Goal: Task Accomplishment & Management: Manage account settings

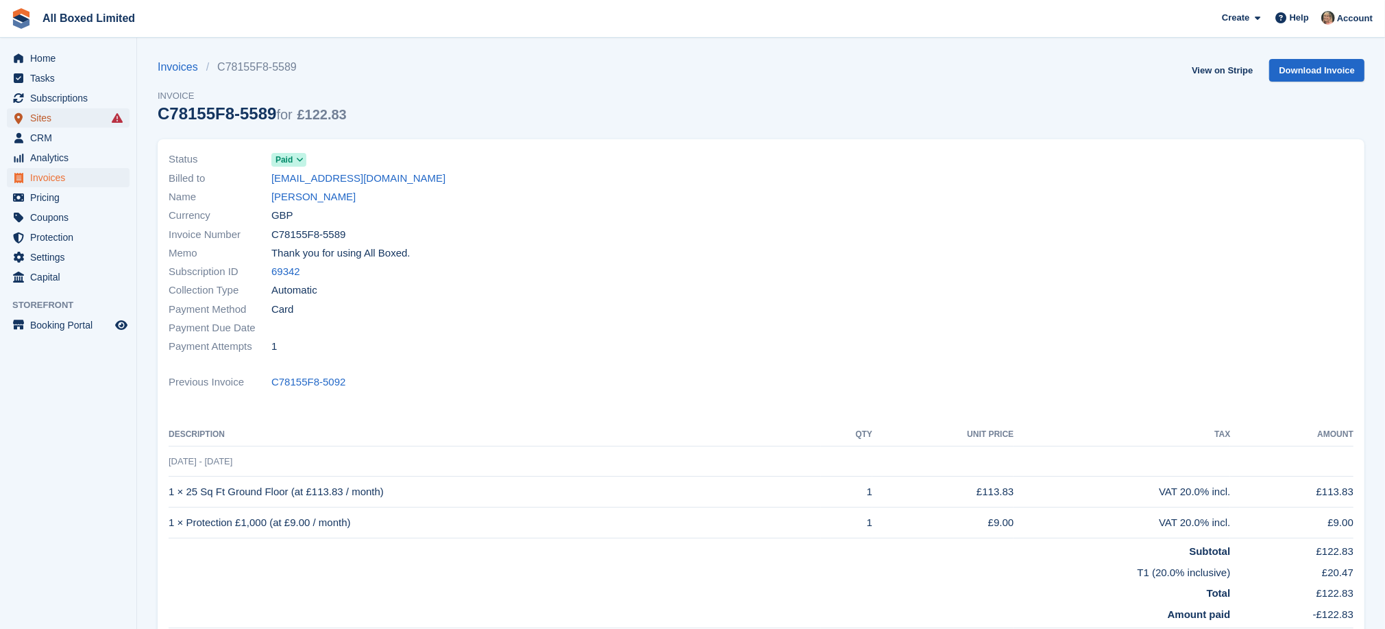
drag, startPoint x: 0, startPoint y: 0, endPoint x: 41, endPoint y: 116, distance: 122.9
click at [41, 116] on span "Sites" at bounding box center [71, 117] width 82 height 19
click at [42, 136] on span "CRM" at bounding box center [71, 137] width 82 height 19
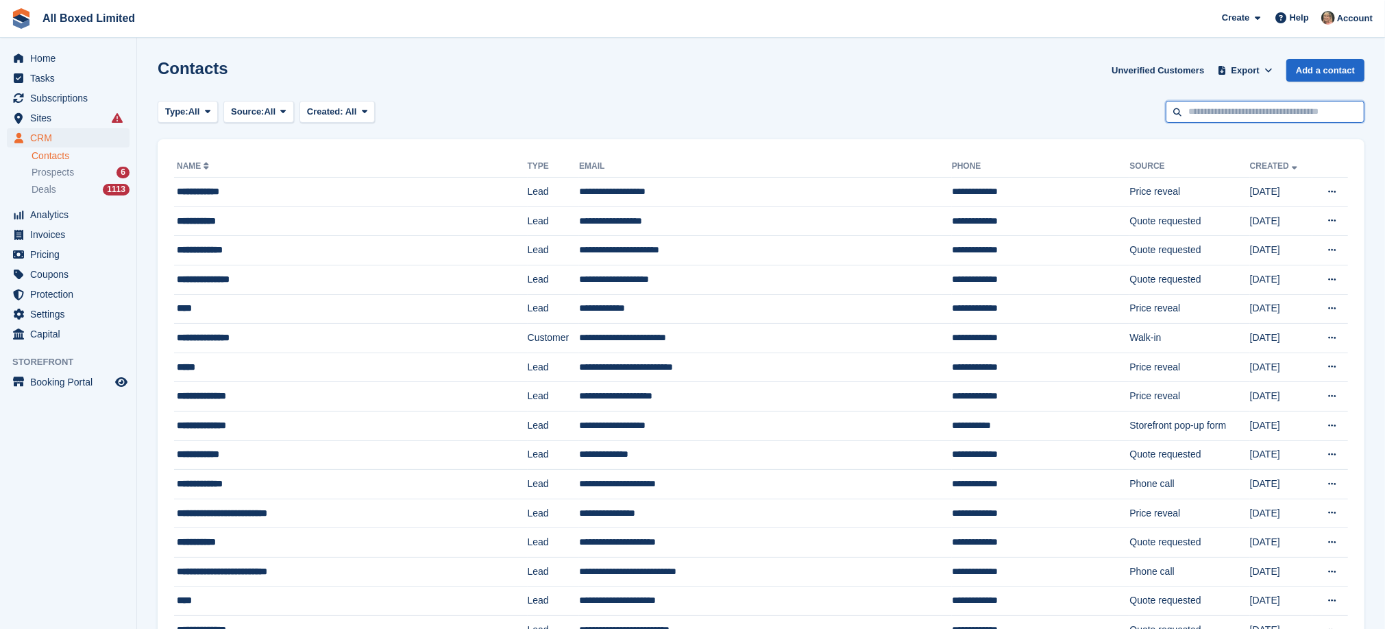
click at [1193, 108] on input "text" at bounding box center [1265, 112] width 199 height 23
type input "*****"
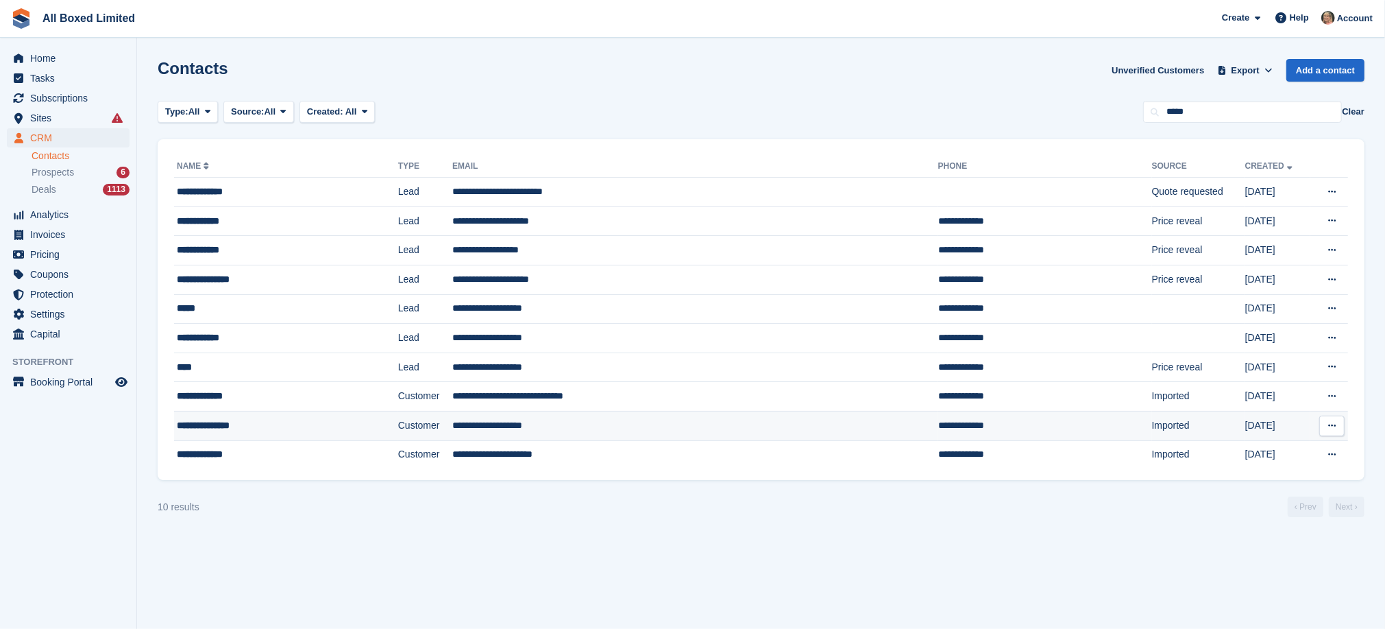
click at [494, 426] on td "**********" at bounding box center [695, 425] width 486 height 29
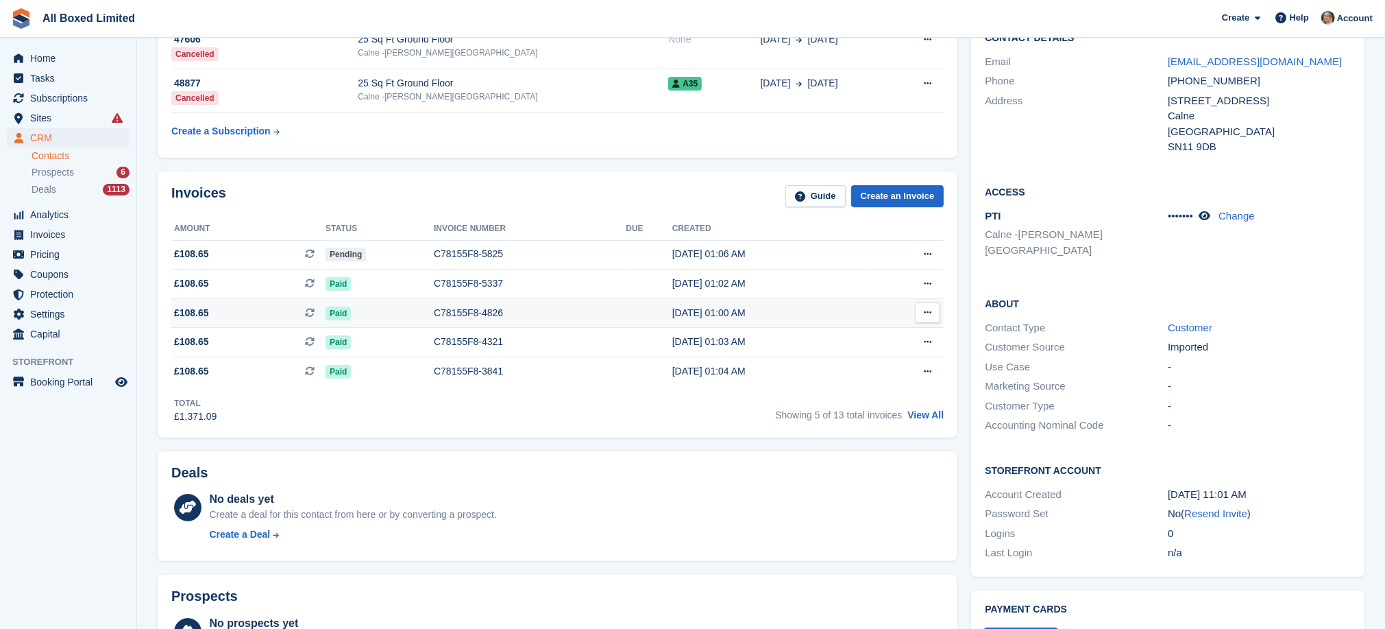
scroll to position [103, 0]
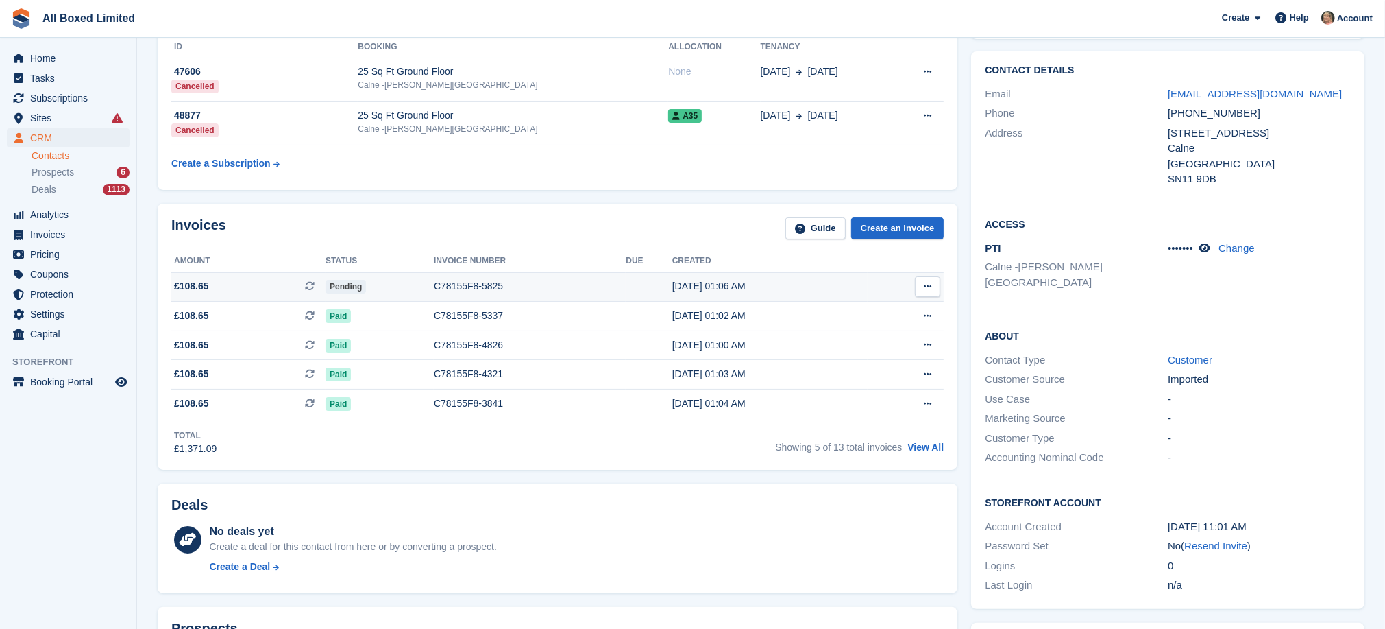
click at [470, 284] on div "C78155F8-5825" at bounding box center [530, 286] width 192 height 14
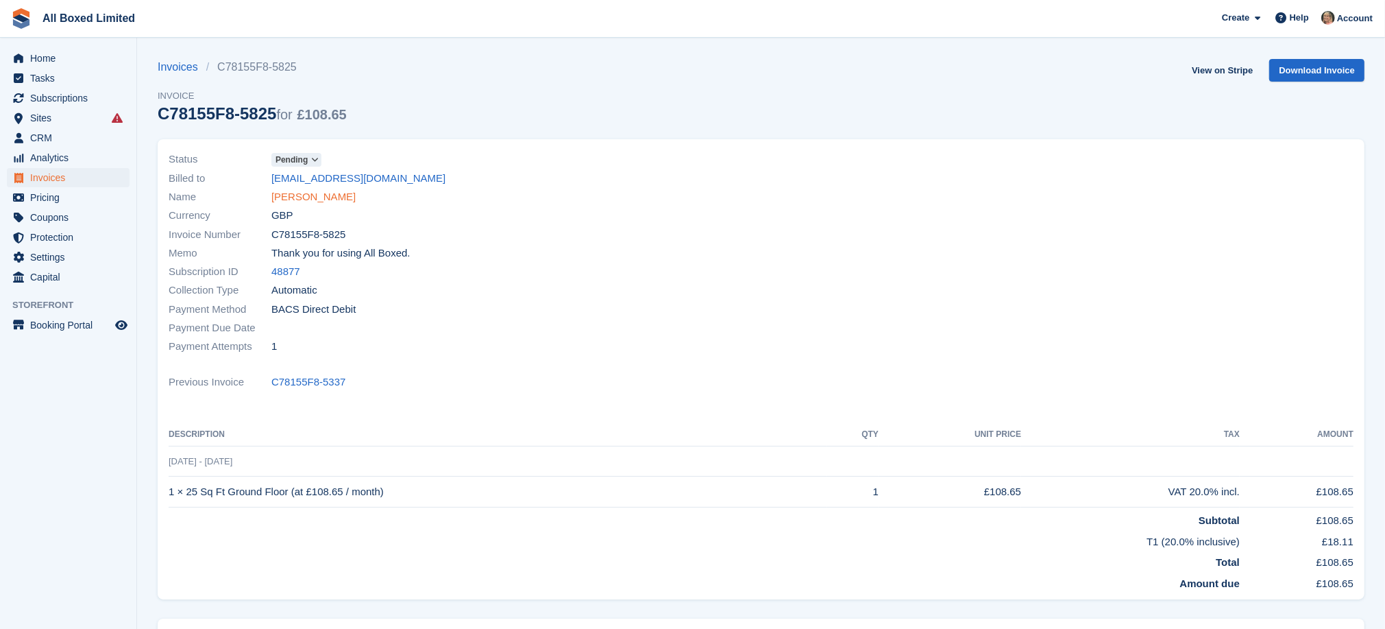
click at [330, 196] on link "Katherine Stone" at bounding box center [313, 197] width 84 height 16
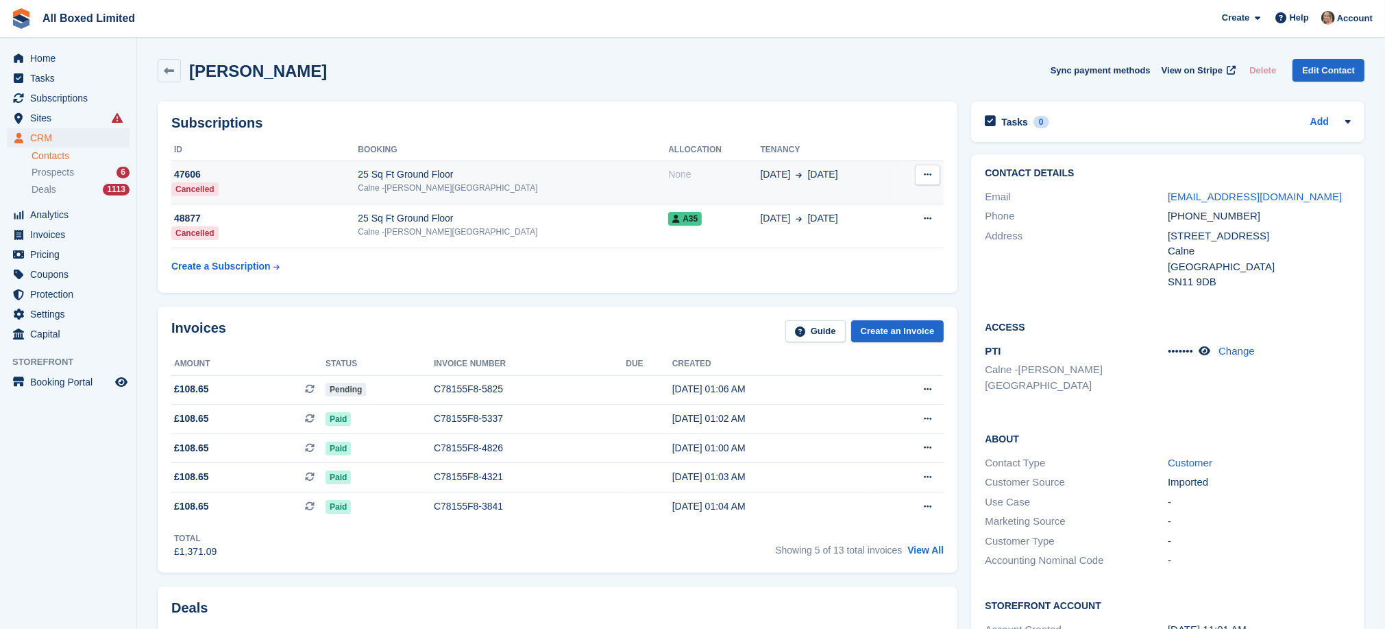
click at [188, 173] on div "47606" at bounding box center [264, 174] width 186 height 14
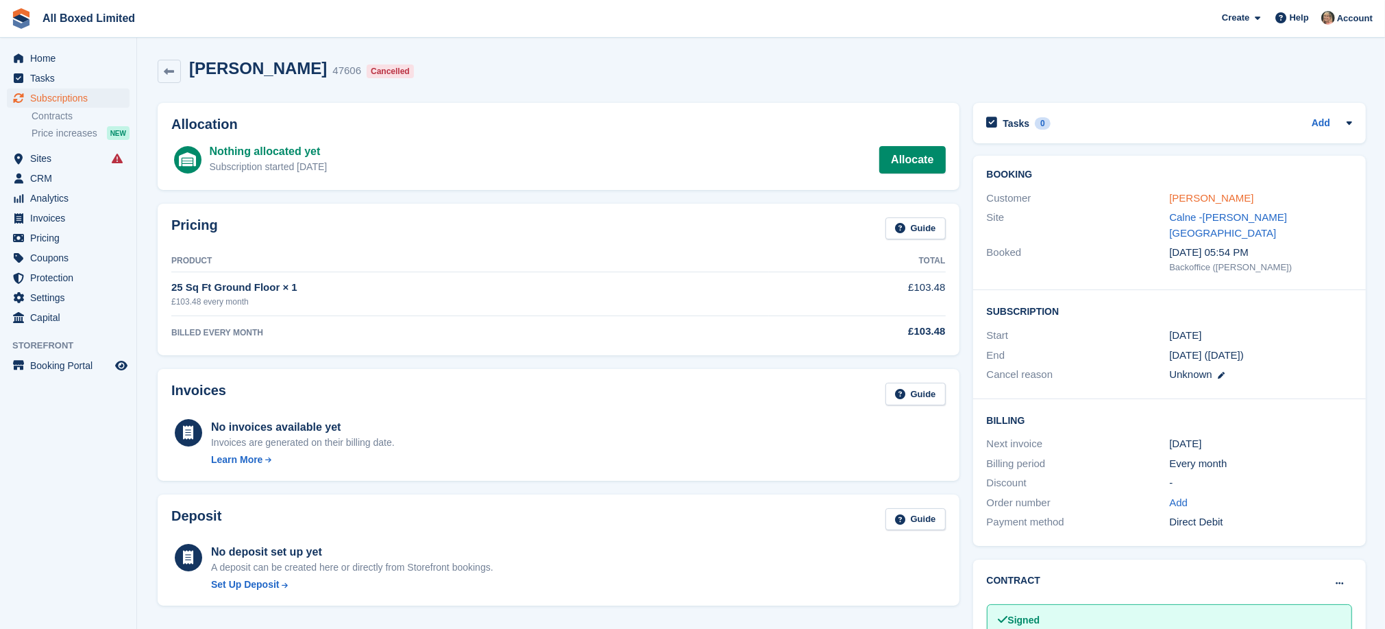
click at [1205, 199] on link "Katherine Stone" at bounding box center [1211, 198] width 84 height 12
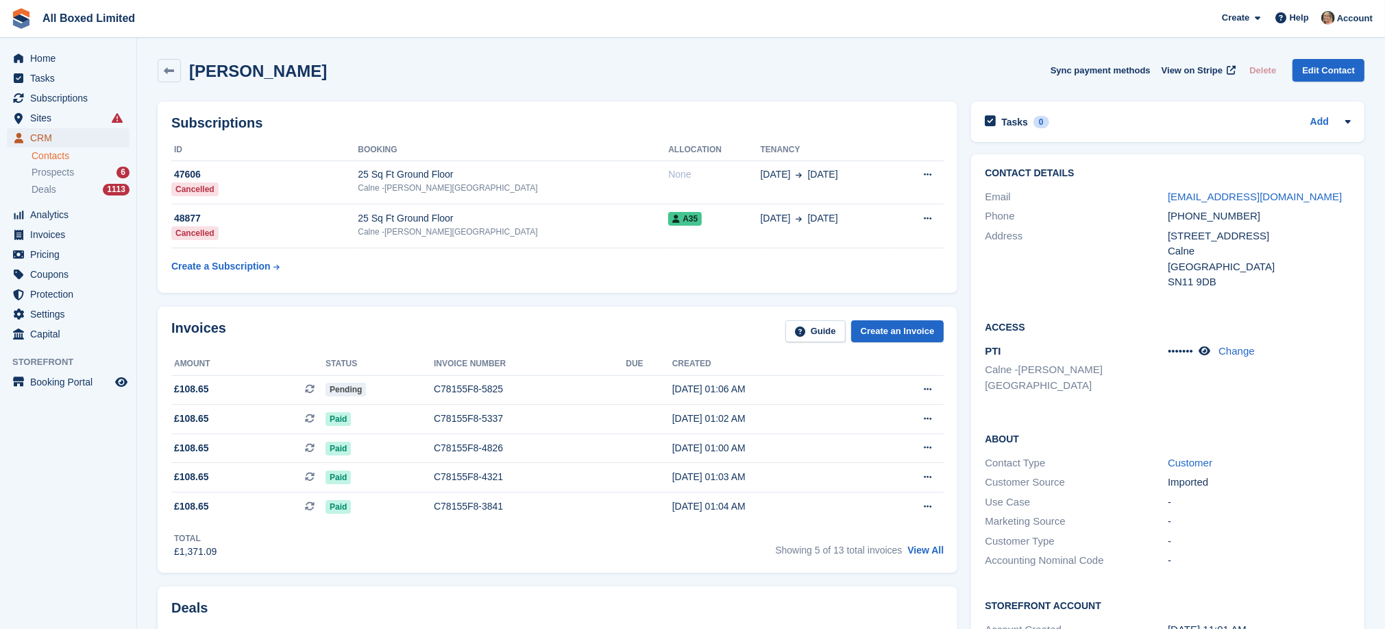
click at [36, 134] on span "CRM" at bounding box center [71, 137] width 82 height 19
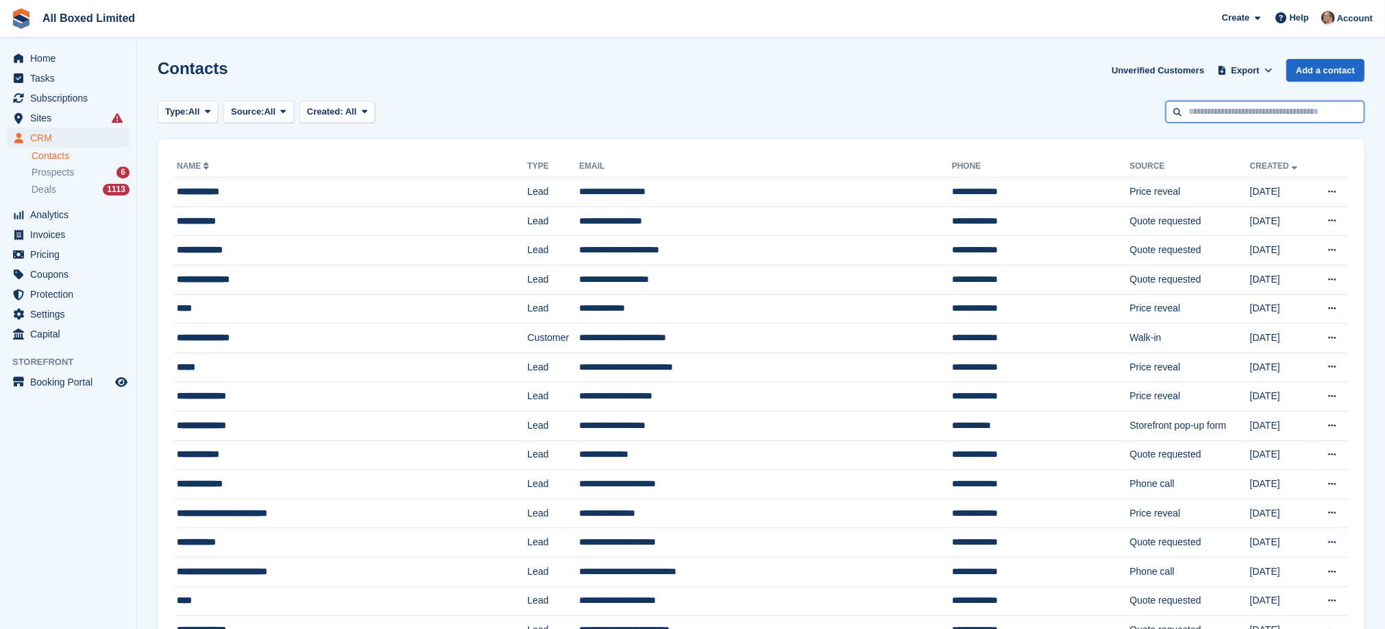
click at [1228, 106] on input "text" at bounding box center [1265, 112] width 199 height 23
type input "******"
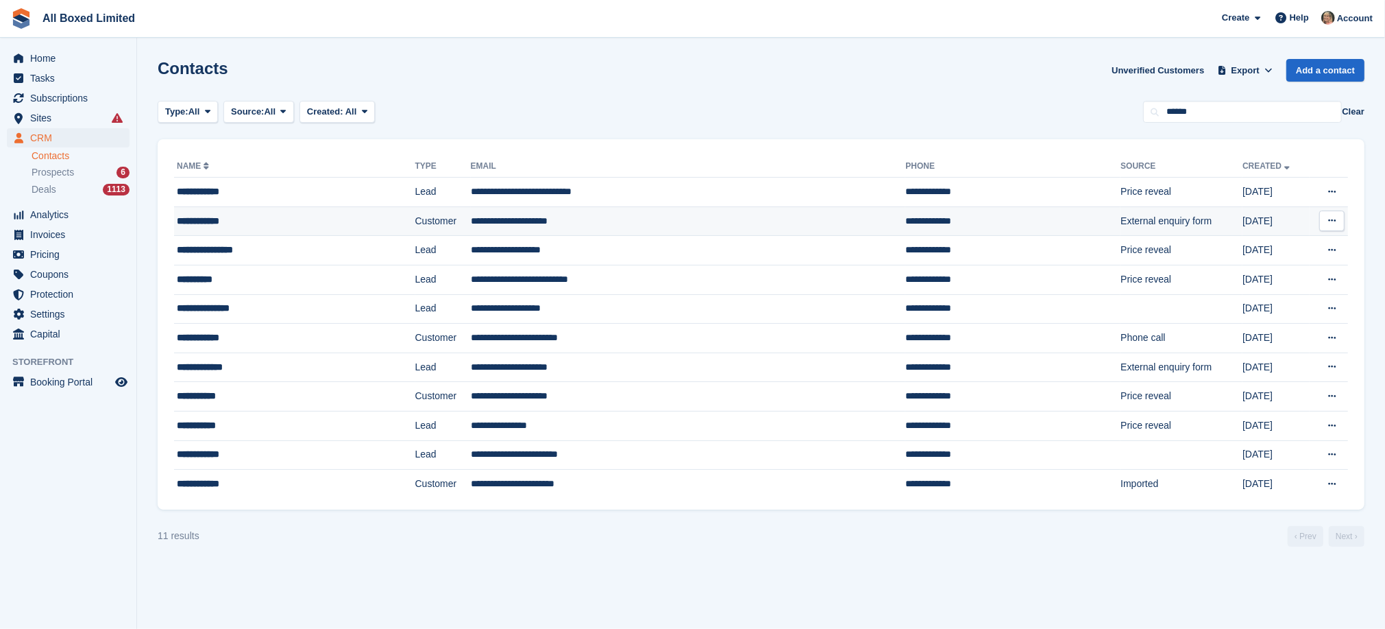
click at [563, 219] on td "**********" at bounding box center [688, 220] width 435 height 29
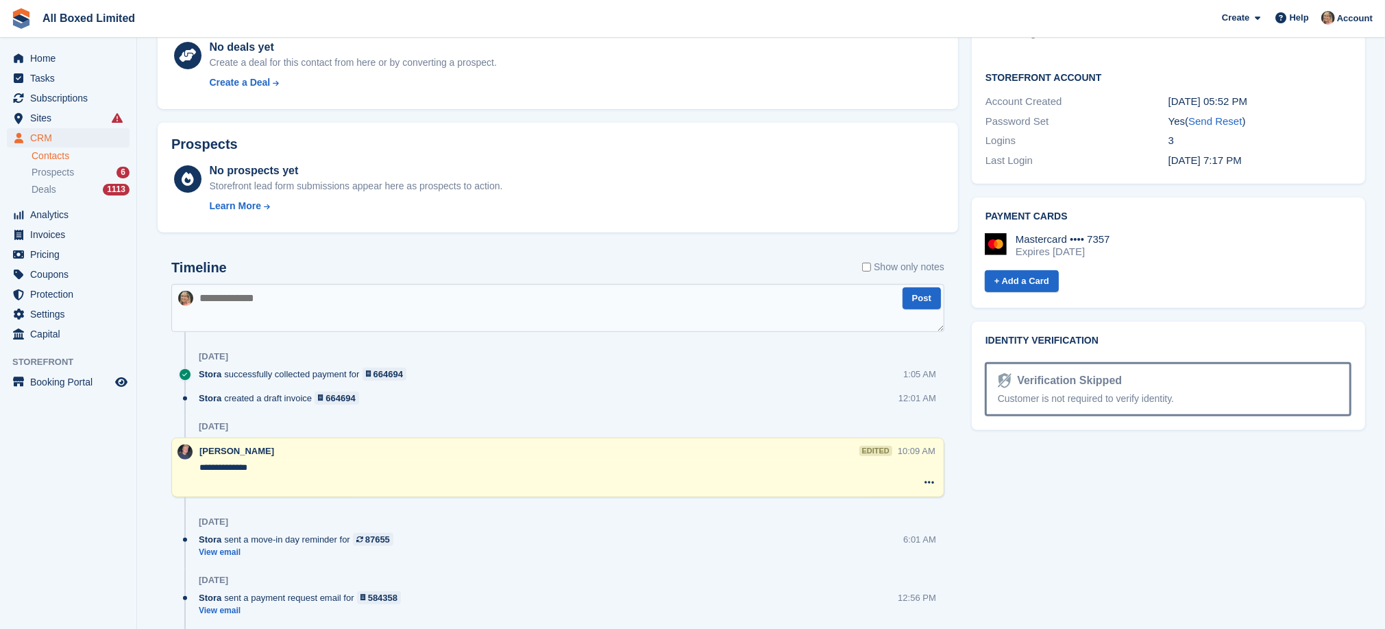
scroll to position [514, 0]
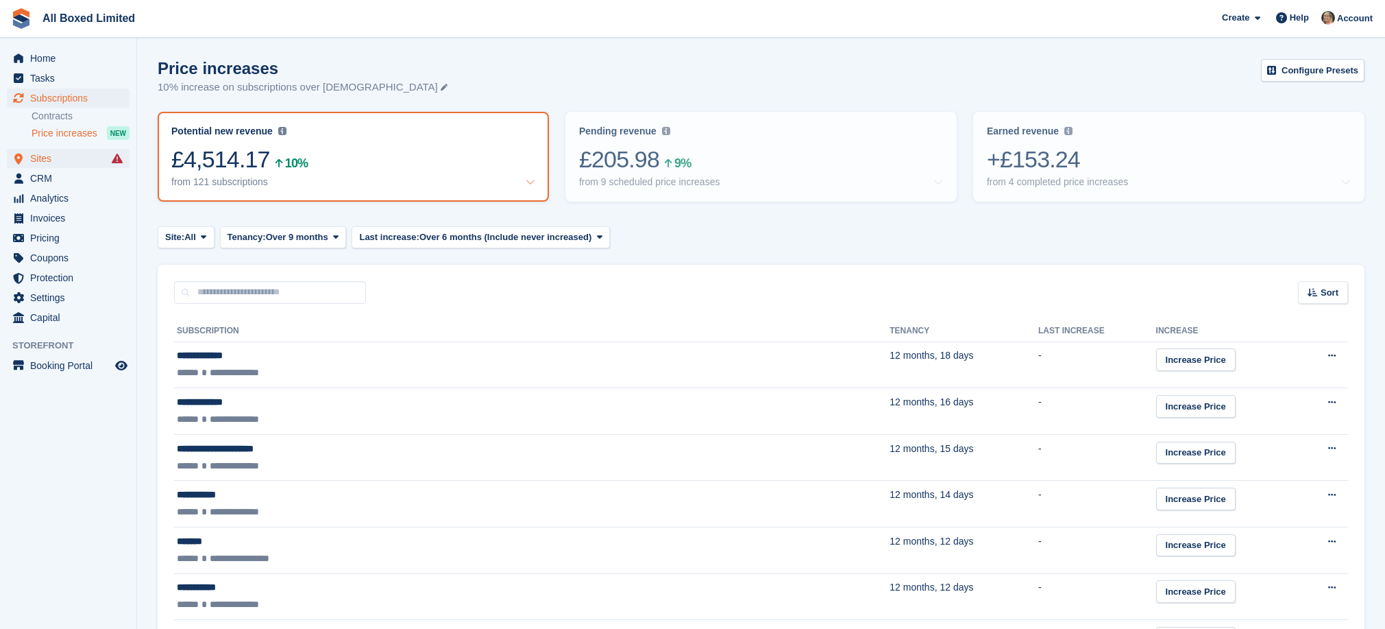
scroll to position [514, 0]
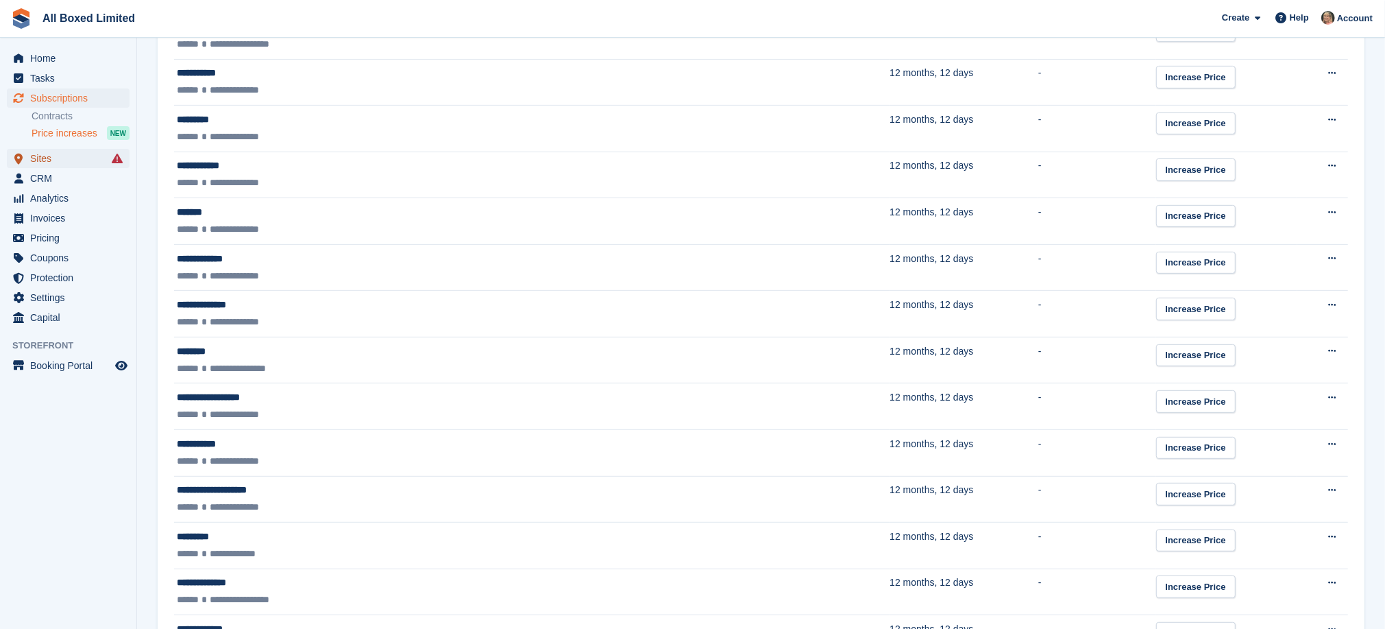
click at [38, 158] on span "Sites" at bounding box center [71, 158] width 82 height 19
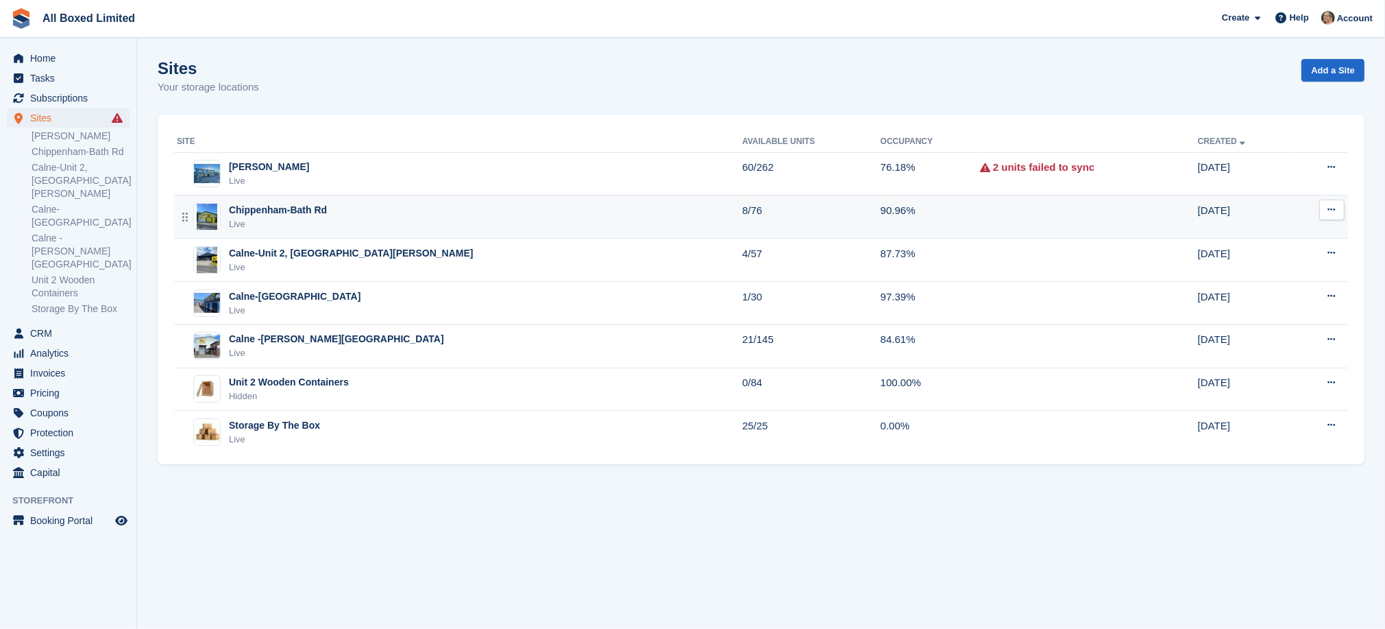
click at [297, 210] on div "Chippenham-Bath Rd" at bounding box center [278, 210] width 98 height 14
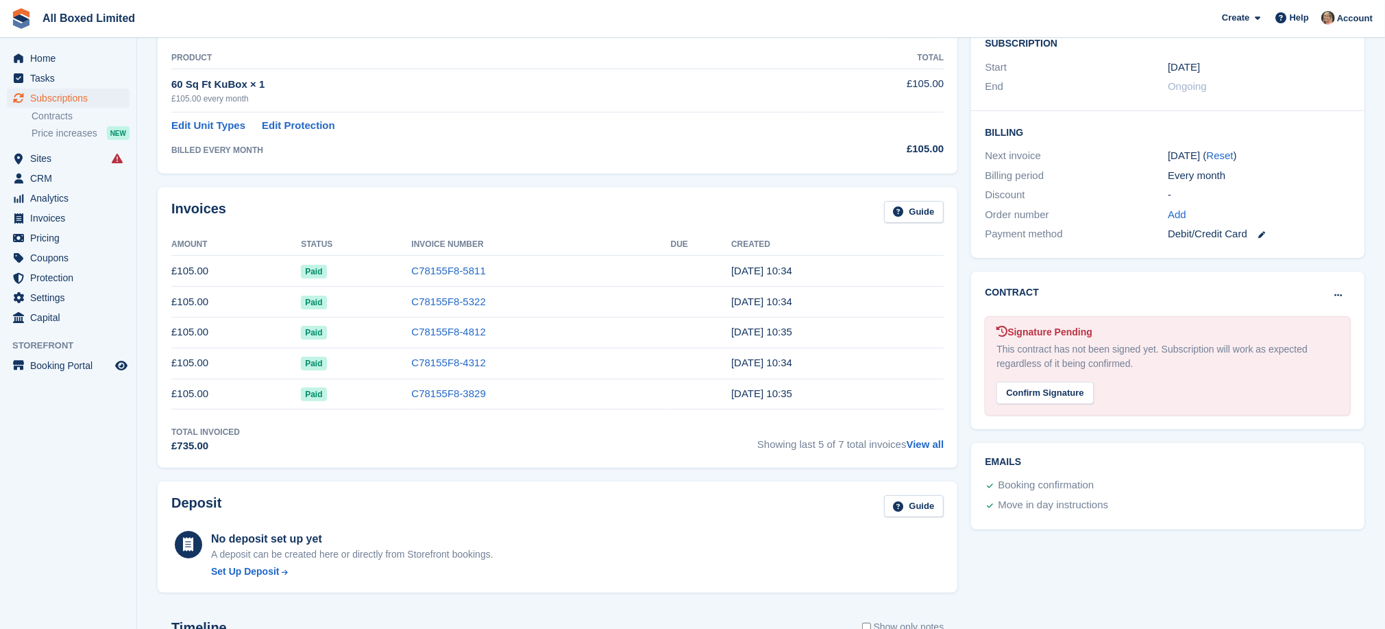
scroll to position [206, 0]
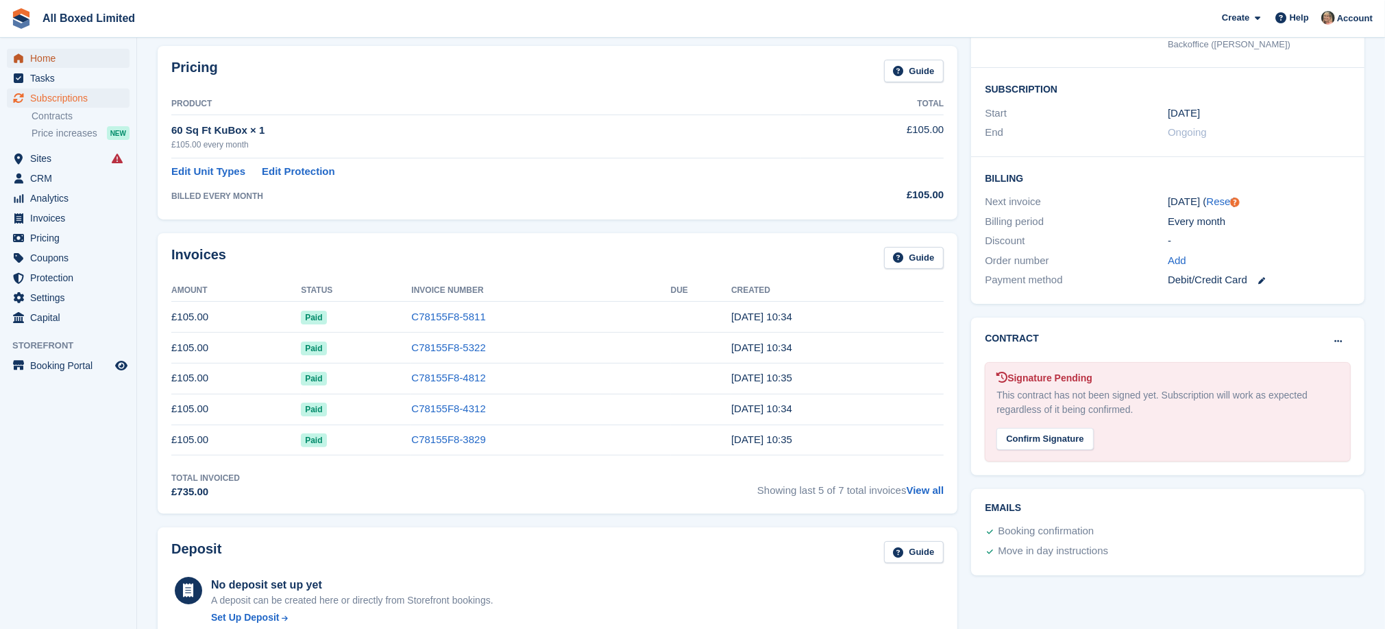
click at [42, 55] on span "Home" at bounding box center [71, 58] width 82 height 19
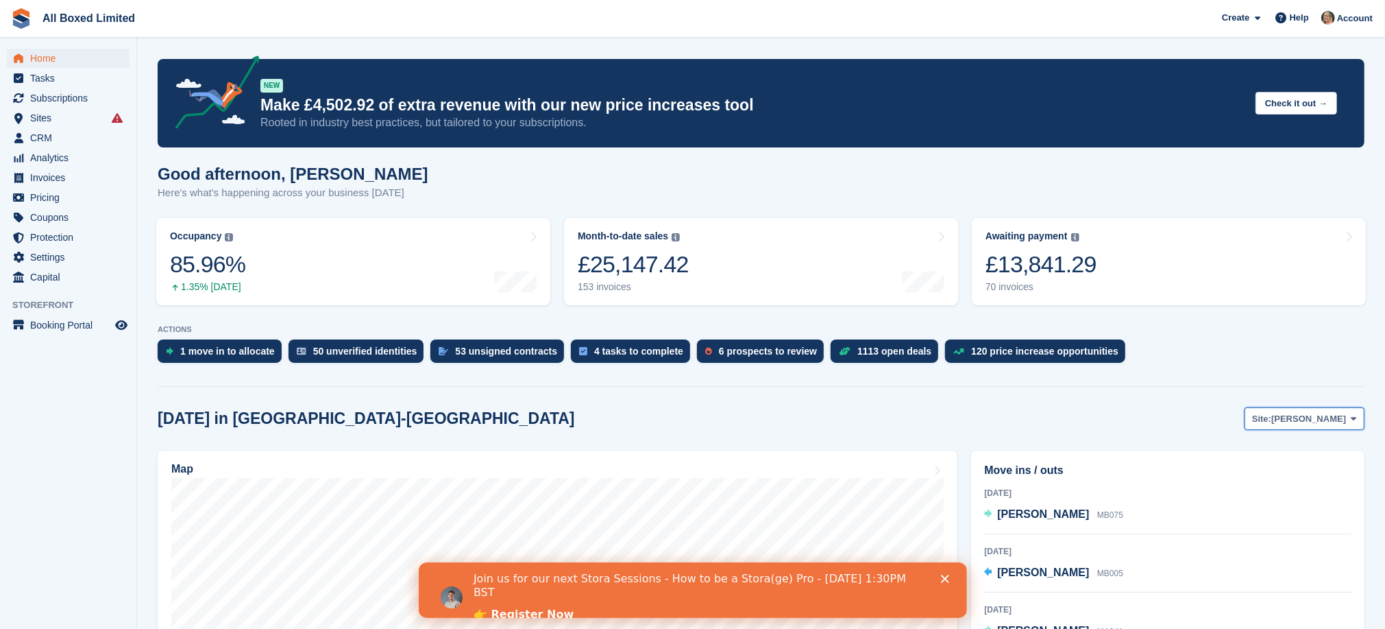
click at [1352, 417] on icon at bounding box center [1354, 418] width 5 height 9
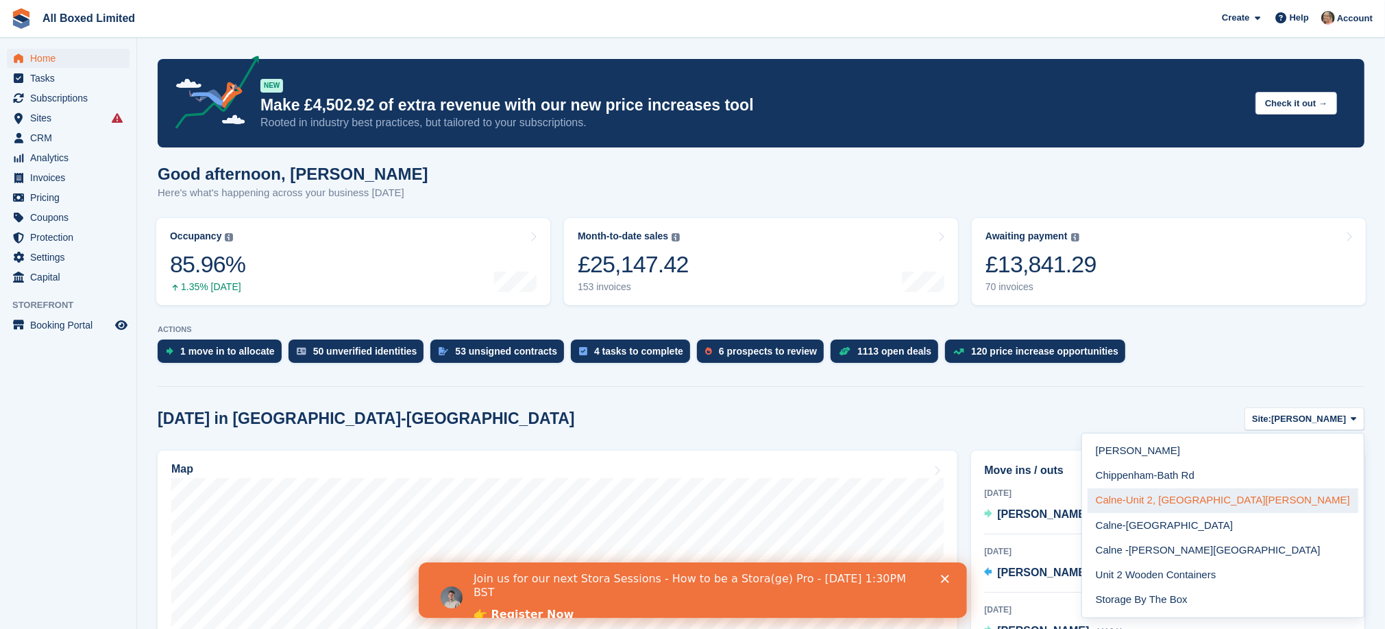
click at [1306, 496] on link "Calne-Unit 2, [GEOGRAPHIC_DATA][PERSON_NAME]" at bounding box center [1223, 500] width 271 height 25
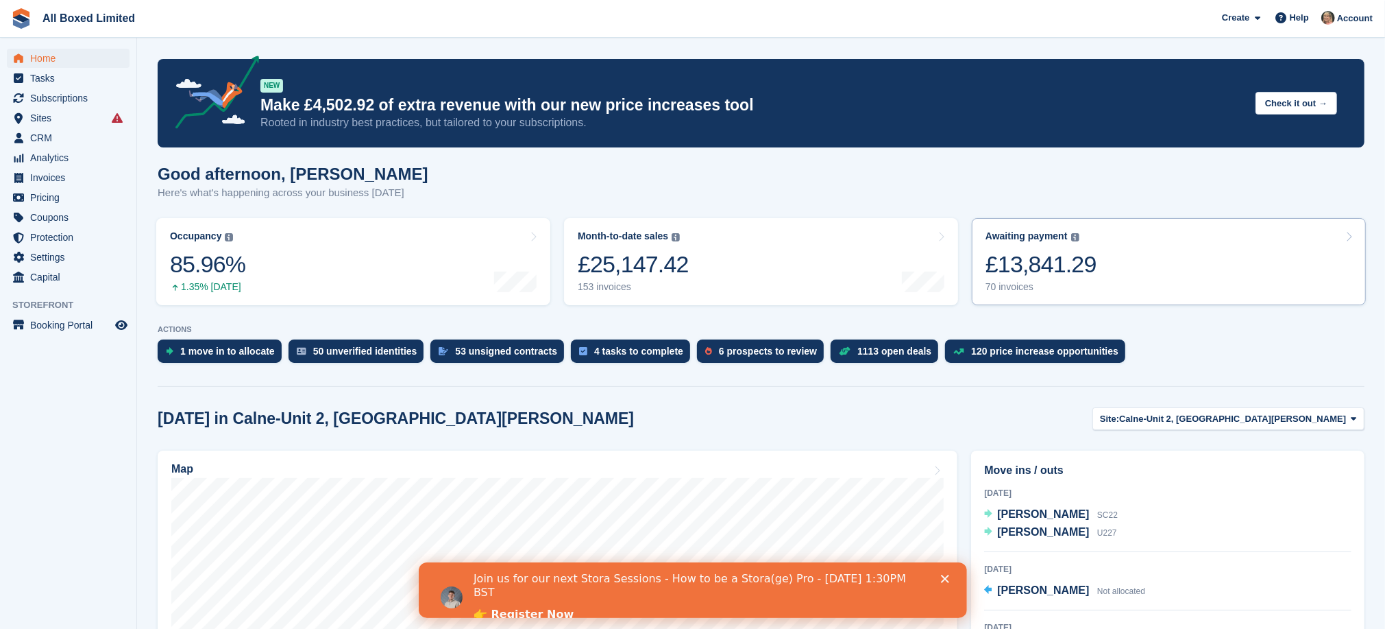
click at [1012, 285] on div "70 invoices" at bounding box center [1041, 287] width 111 height 12
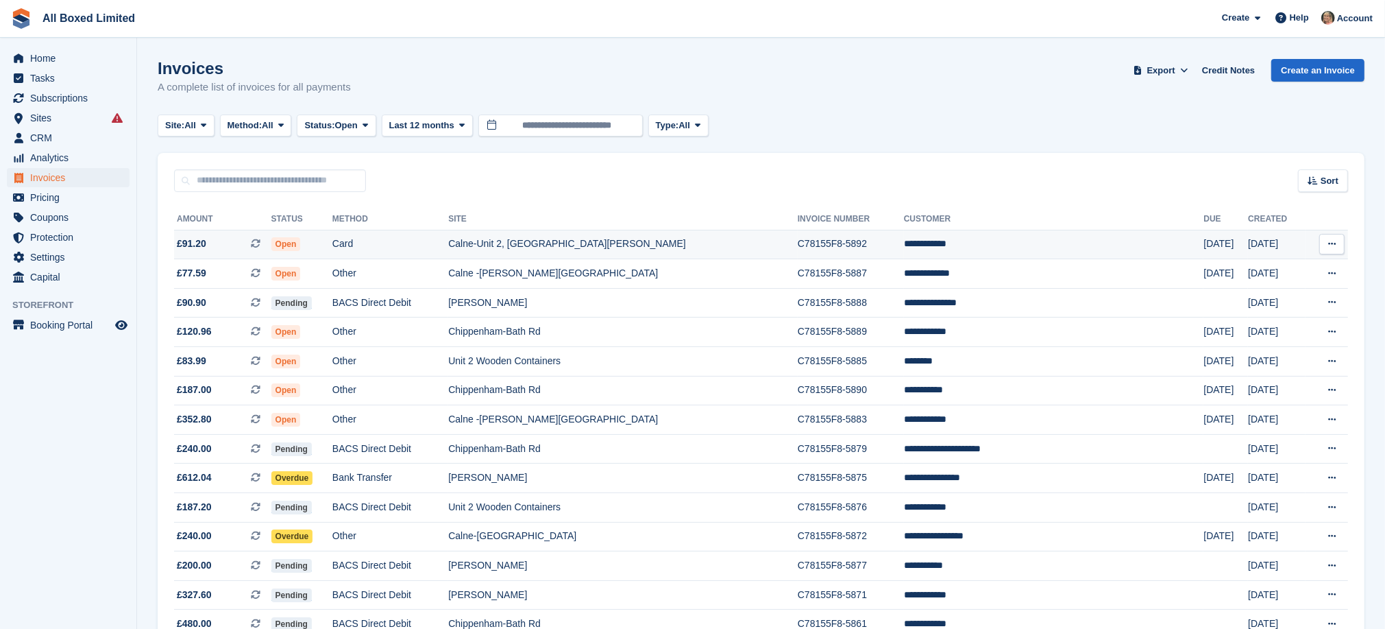
click at [614, 243] on td "Calne-Unit 2, [GEOGRAPHIC_DATA][PERSON_NAME]" at bounding box center [623, 244] width 350 height 29
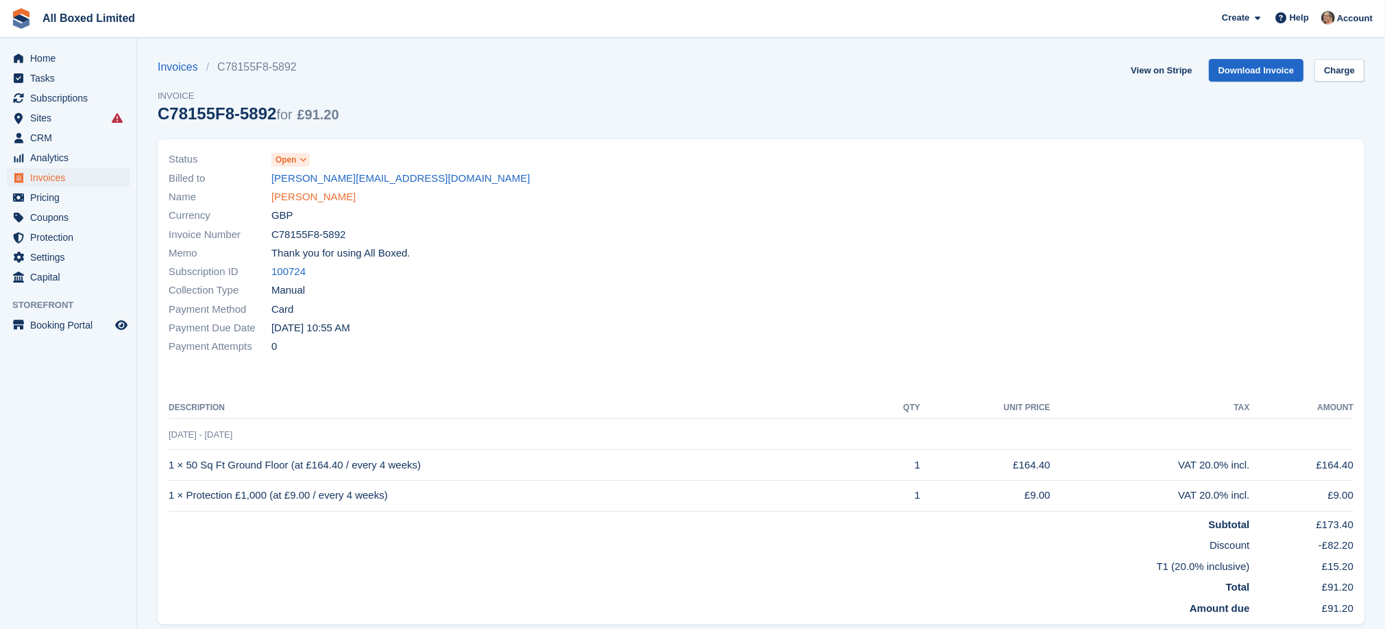
click at [289, 198] on link "[PERSON_NAME]" at bounding box center [313, 197] width 84 height 16
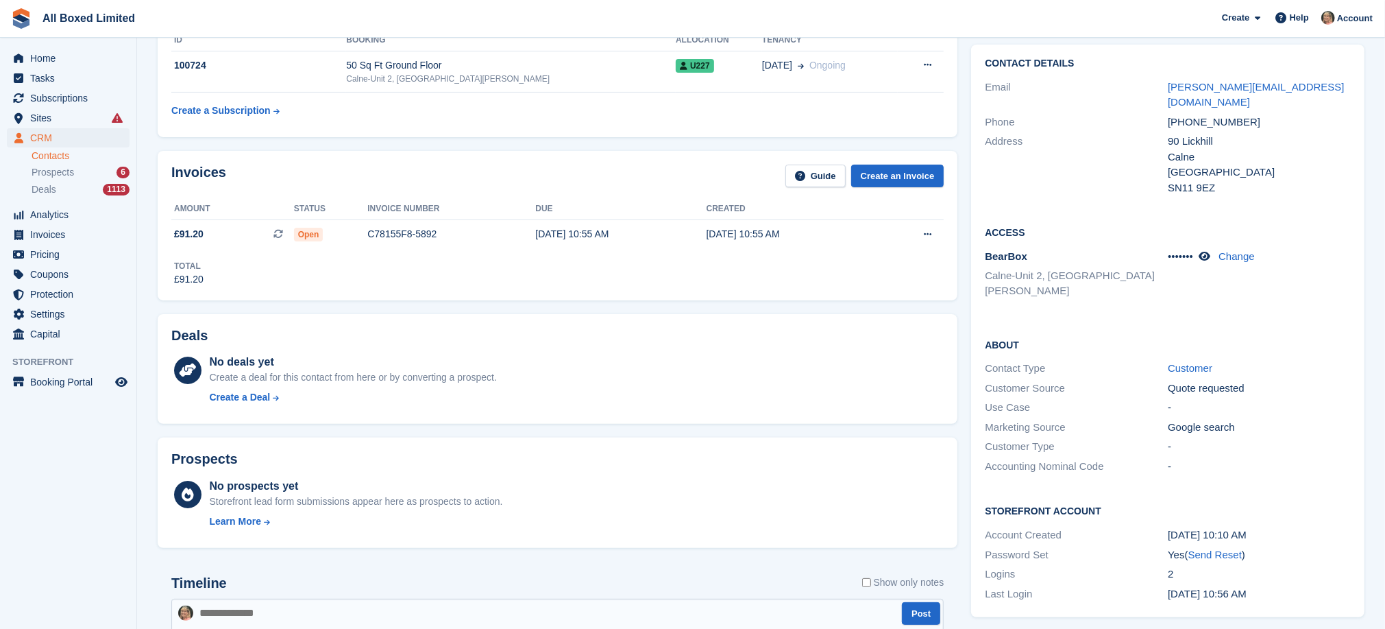
scroll to position [103, 0]
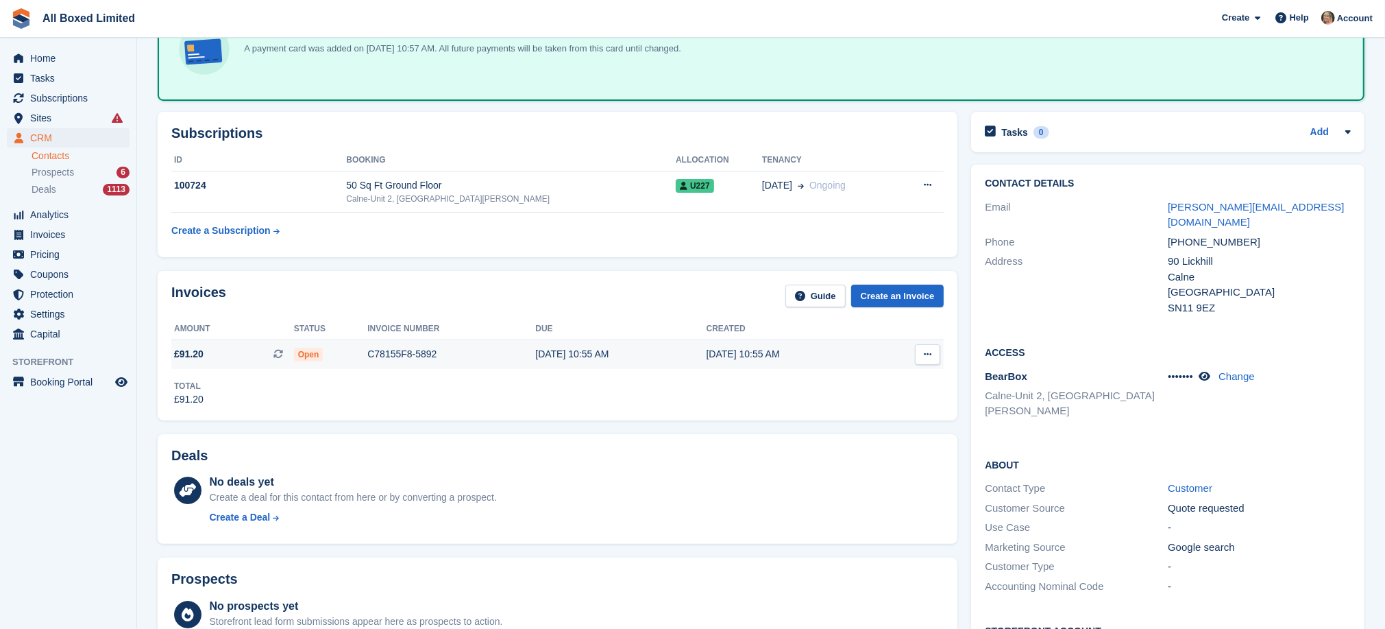
click at [404, 348] on div "C78155F8-5892" at bounding box center [451, 354] width 168 height 14
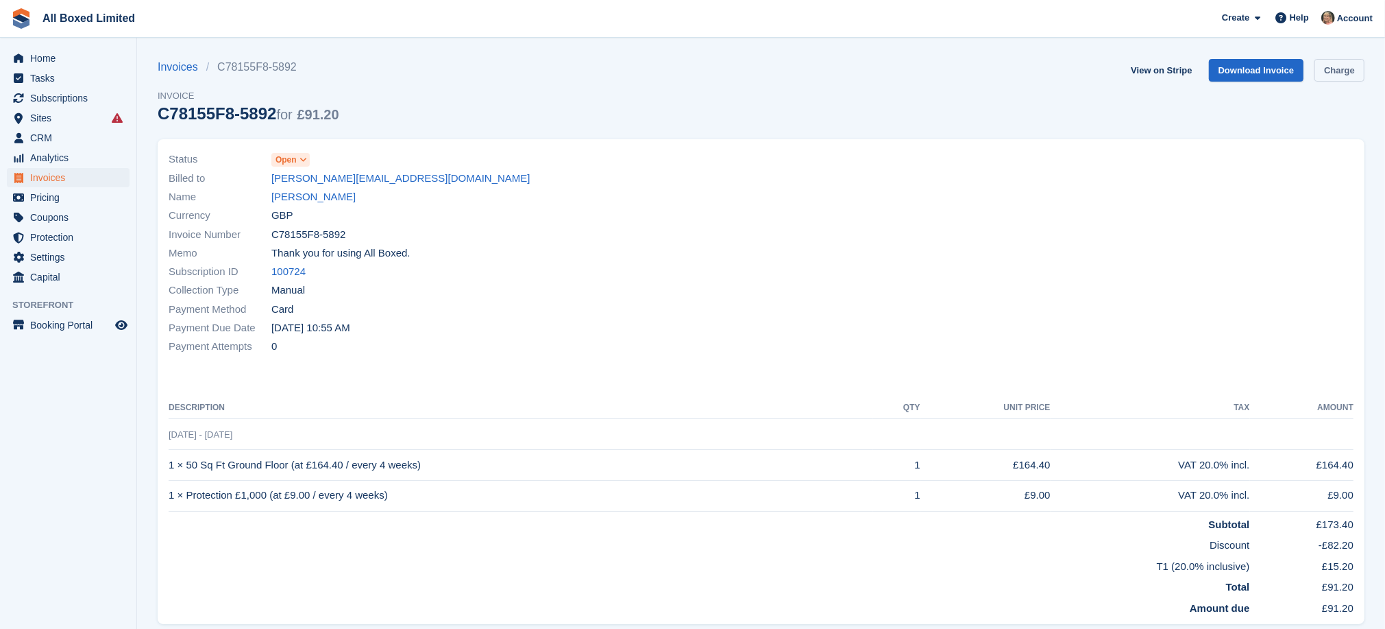
click at [1350, 70] on link "Charge" at bounding box center [1340, 70] width 50 height 23
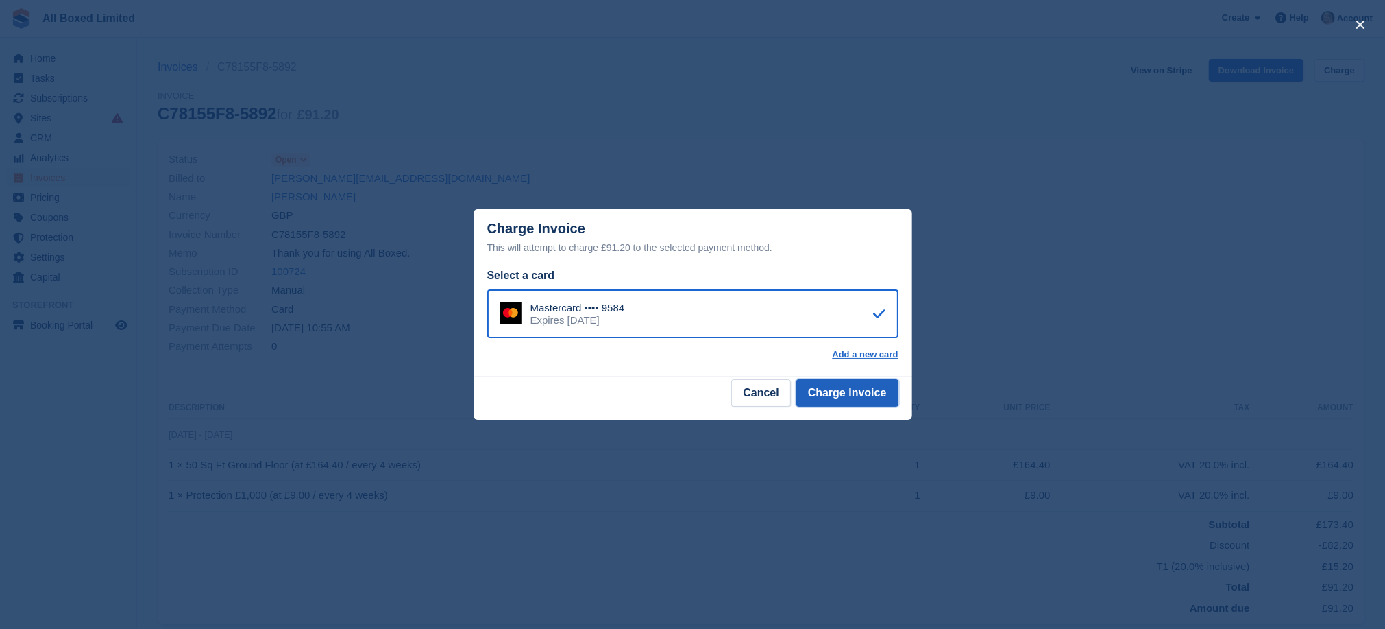
click at [823, 387] on button "Charge Invoice" at bounding box center [848, 392] width 102 height 27
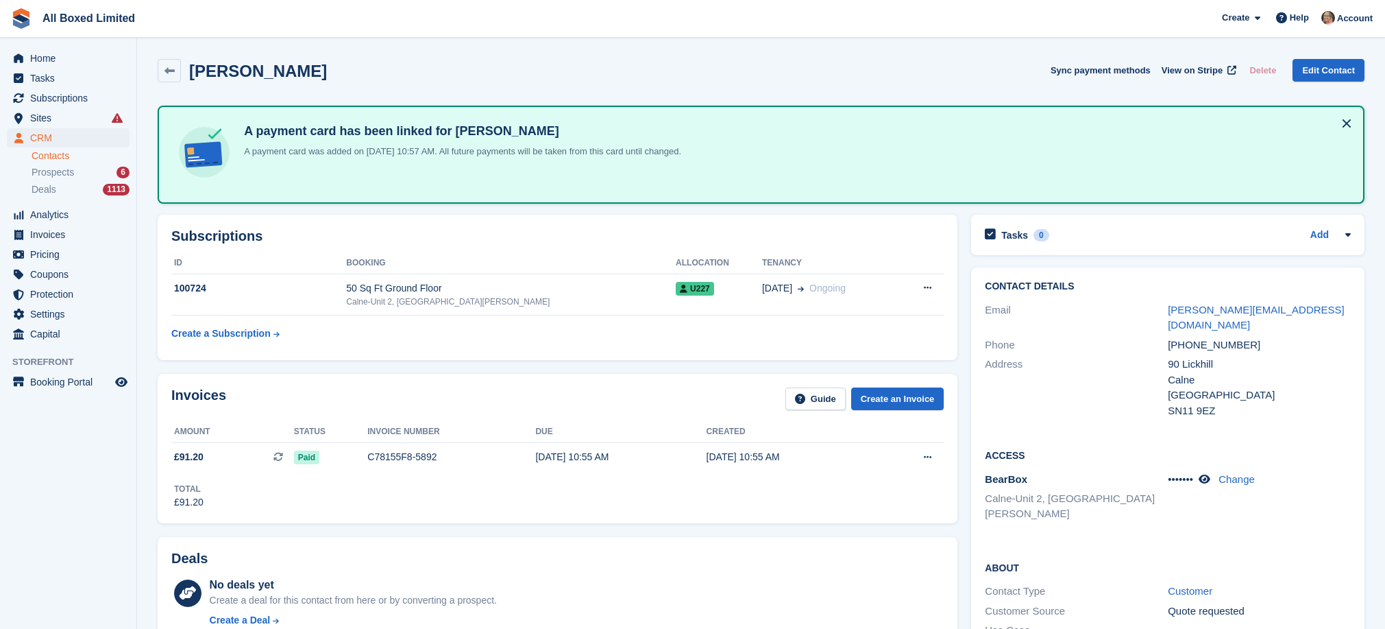
scroll to position [103, 0]
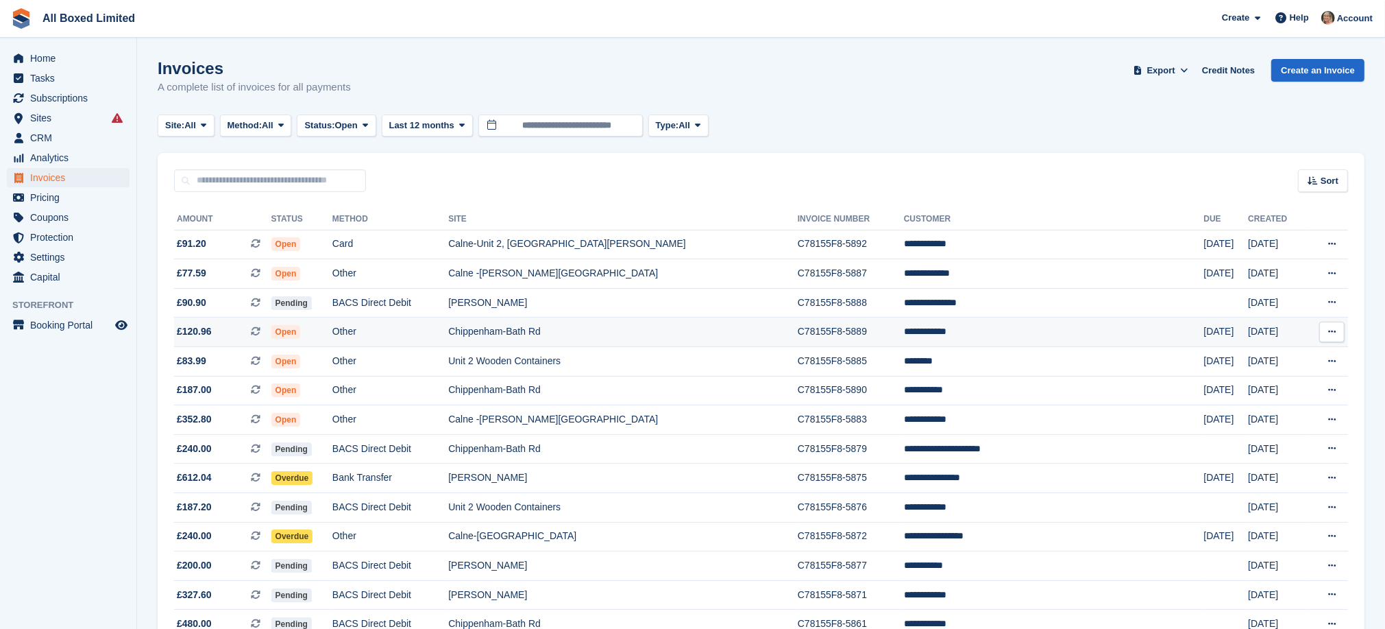
click at [617, 336] on td "Chippenham-Bath Rd" at bounding box center [623, 331] width 350 height 29
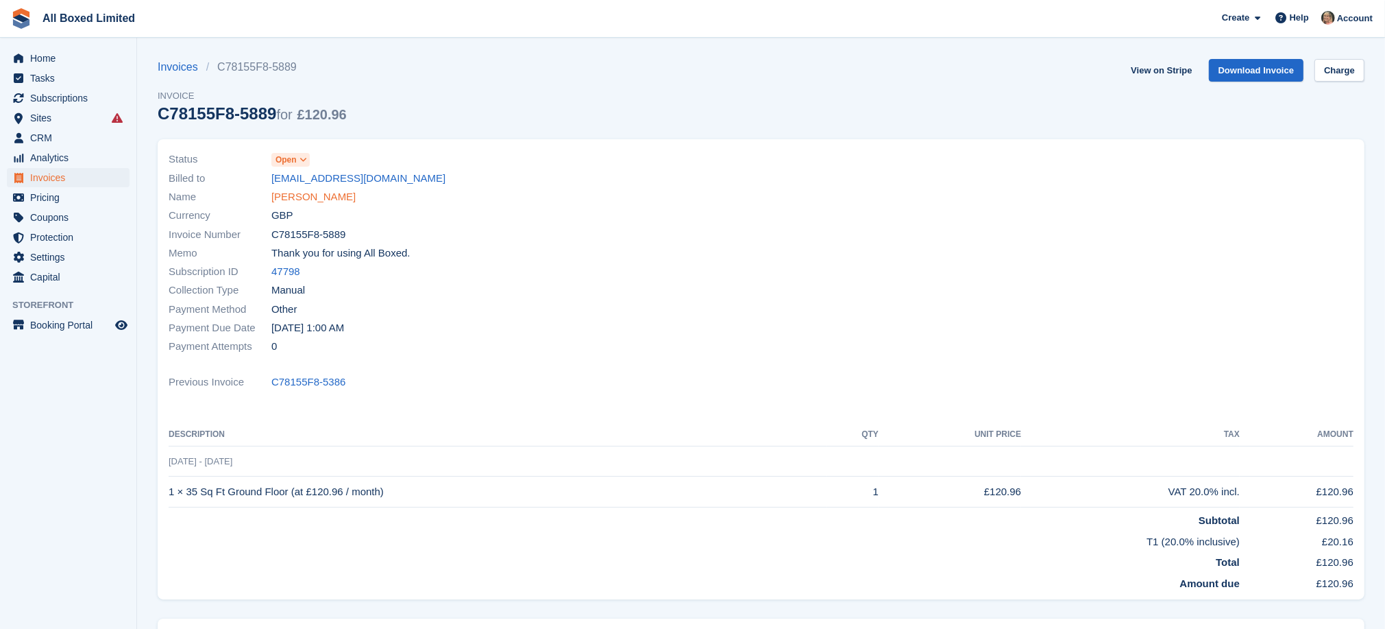
click at [311, 195] on link "[PERSON_NAME]" at bounding box center [313, 197] width 84 height 16
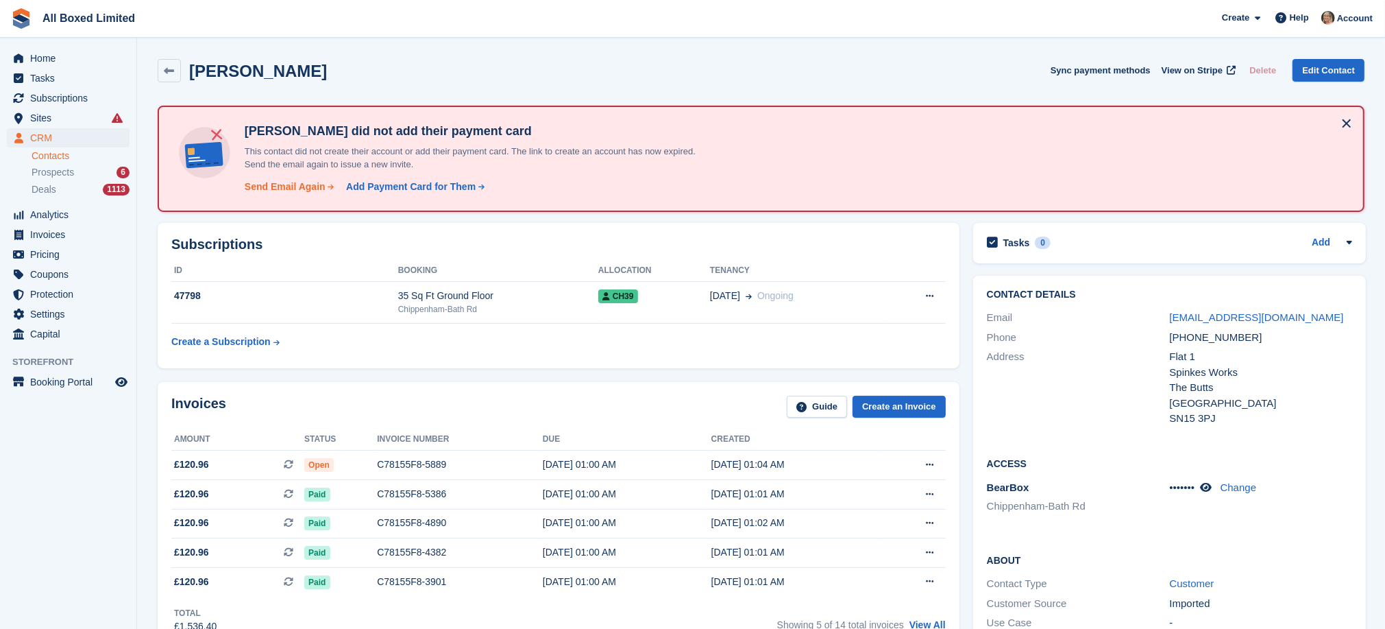
click at [303, 186] on div "Send Email Again" at bounding box center [285, 187] width 81 height 14
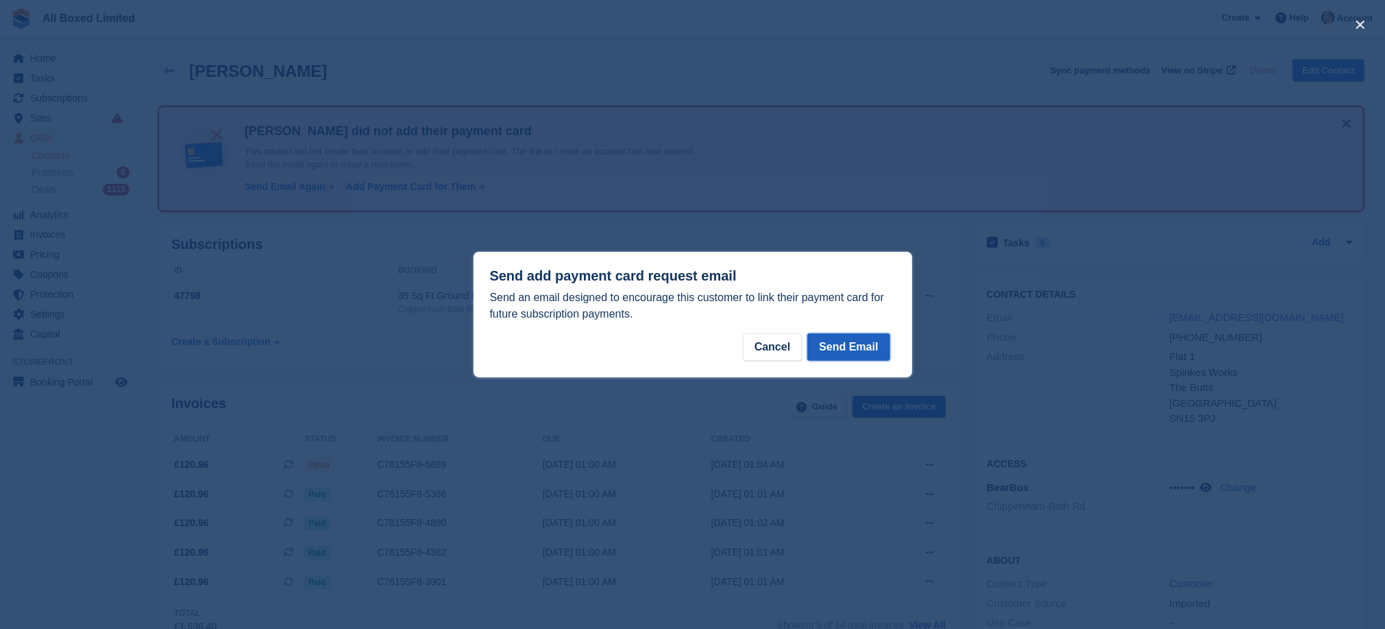
click at [832, 339] on button "Send Email" at bounding box center [848, 346] width 82 height 27
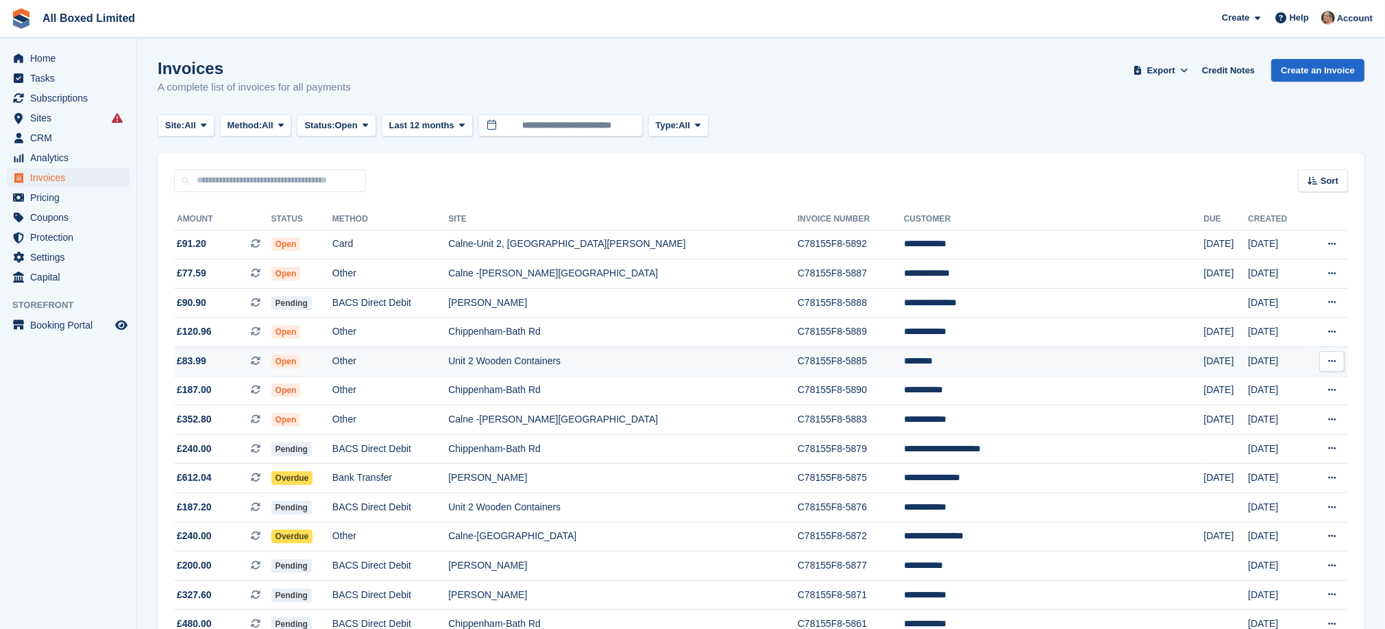
click at [627, 367] on td "Unit 2 Wooden Containers" at bounding box center [623, 361] width 350 height 29
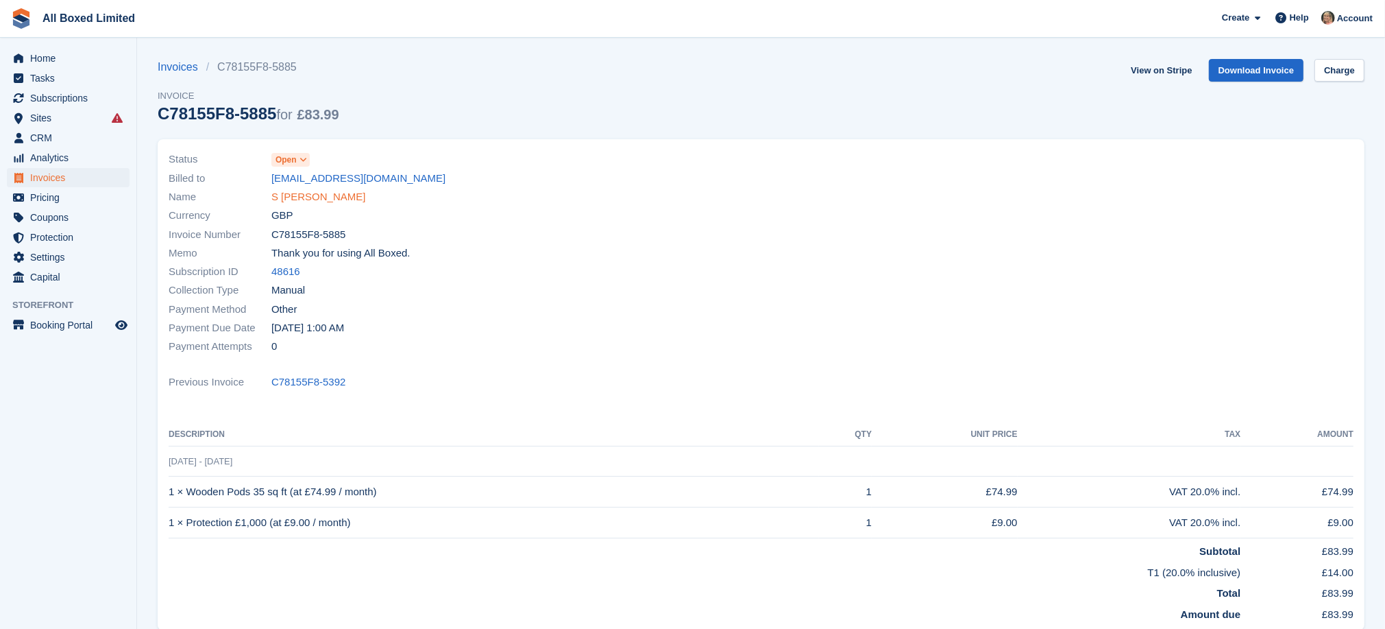
click at [286, 197] on link "S McGill" at bounding box center [318, 197] width 95 height 16
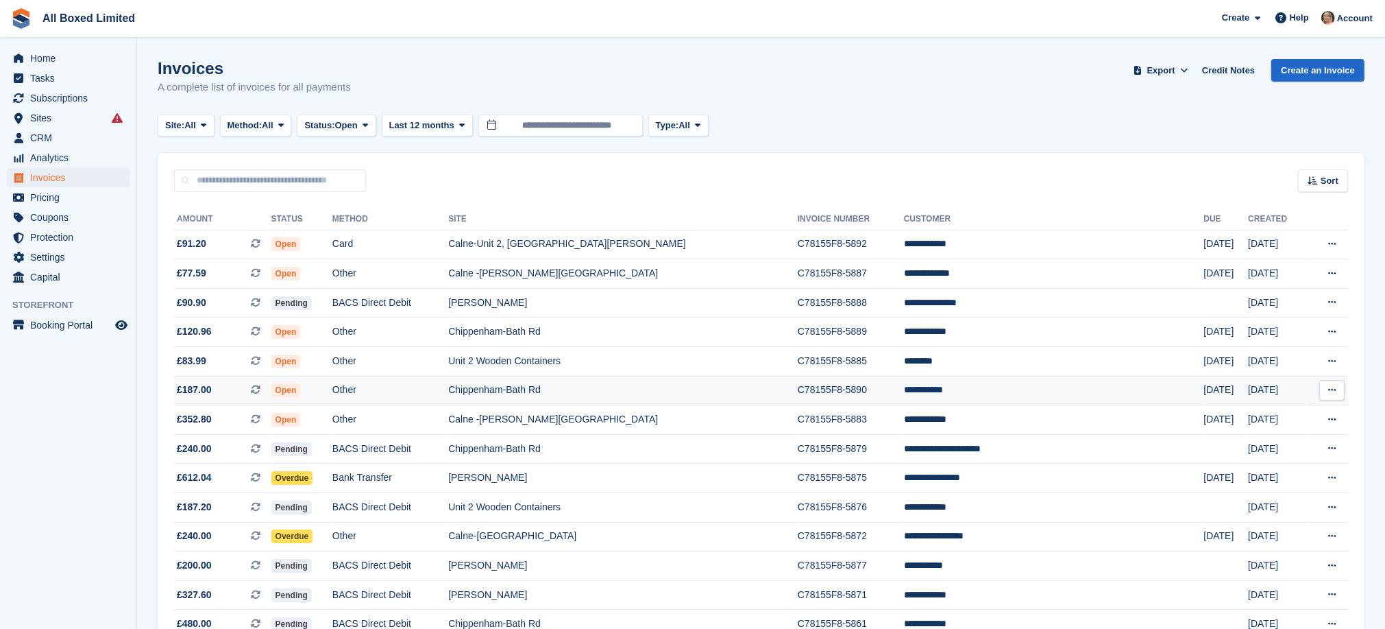
click at [569, 396] on td "Chippenham-Bath Rd" at bounding box center [623, 390] width 350 height 29
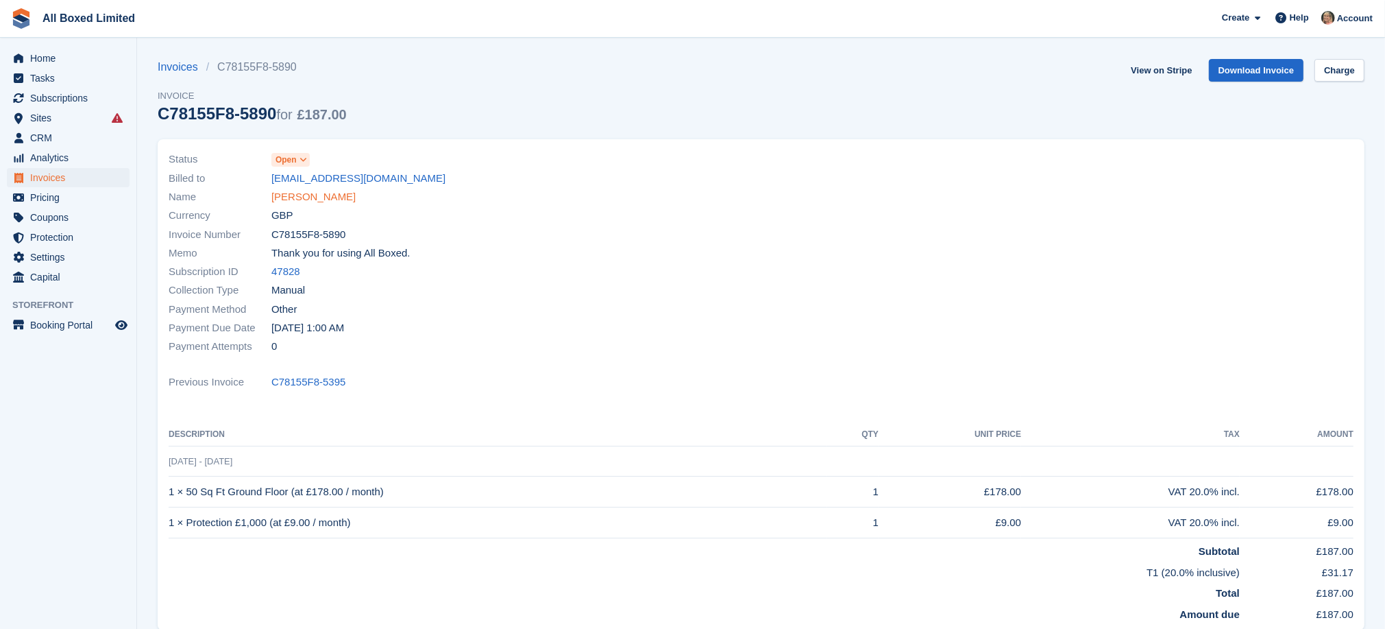
click at [295, 195] on link "[PERSON_NAME]" at bounding box center [313, 197] width 84 height 16
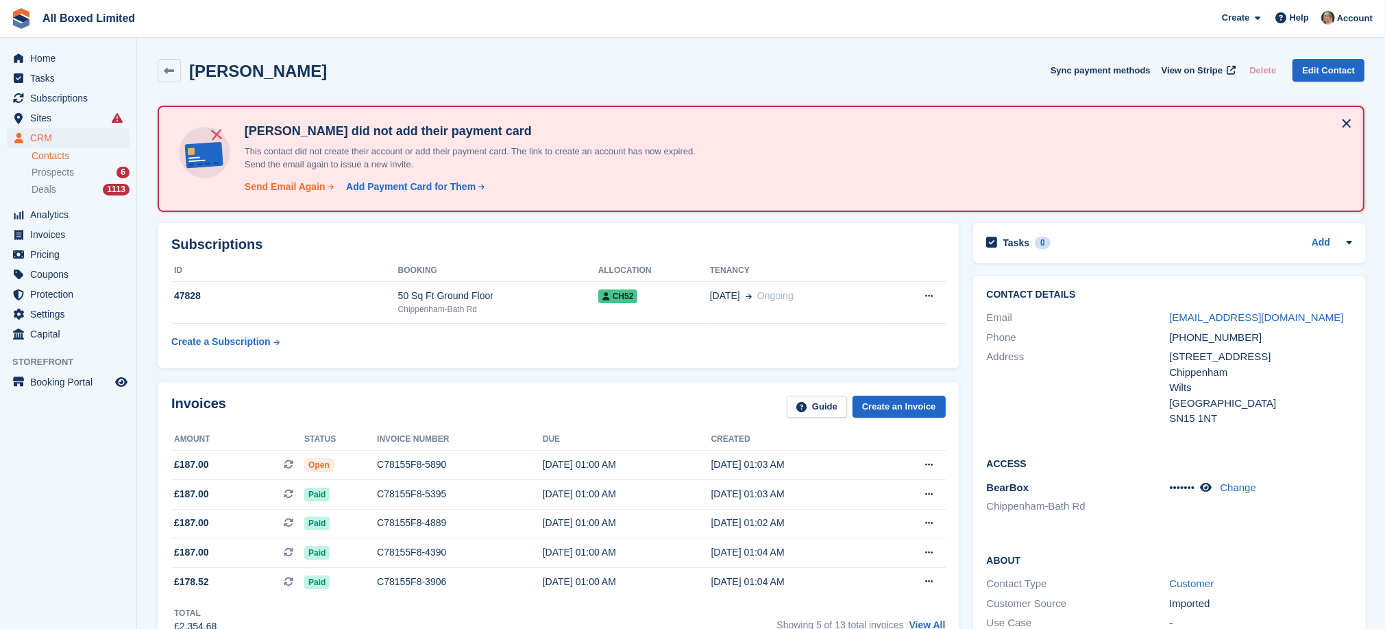
click at [289, 184] on div "Send Email Again" at bounding box center [285, 187] width 81 height 14
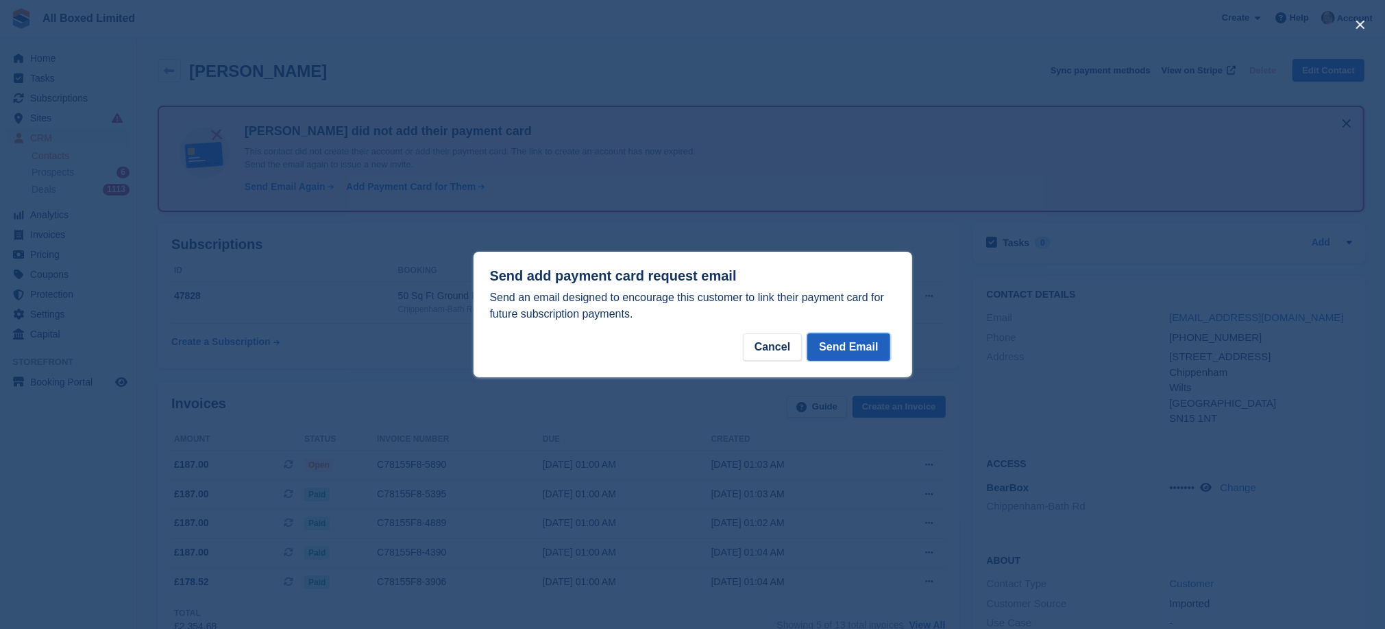
click at [858, 352] on button "Send Email" at bounding box center [848, 346] width 82 height 27
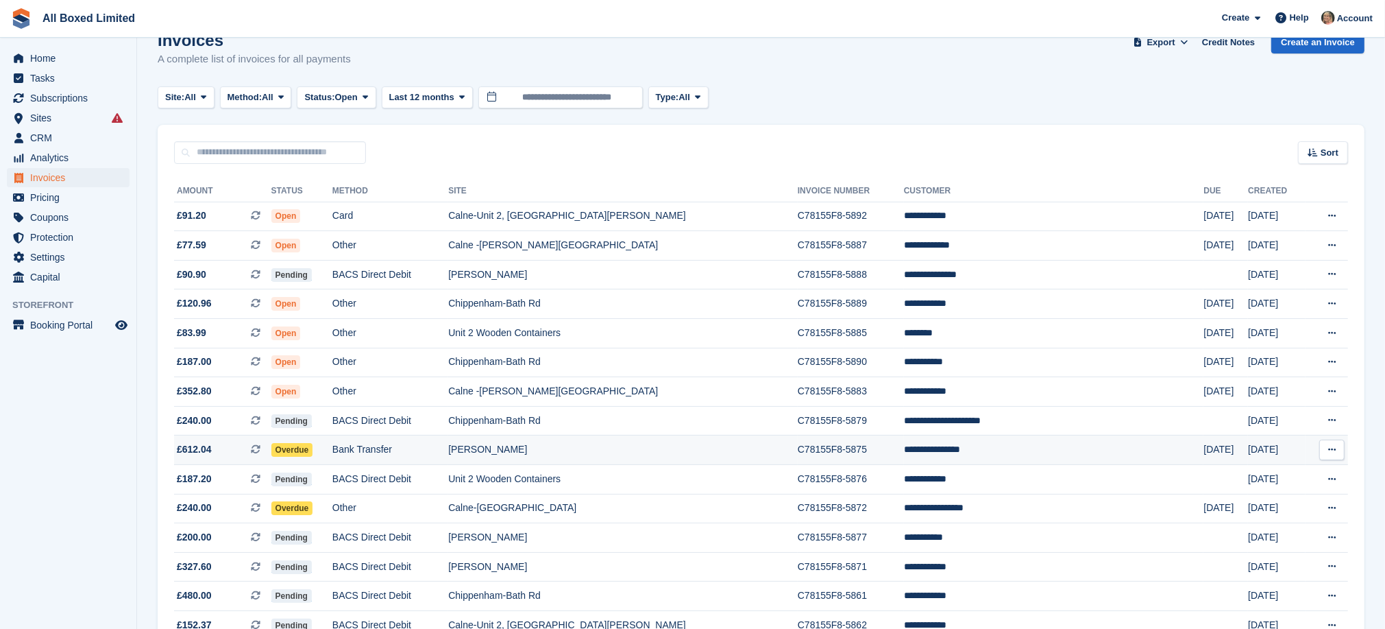
scroll to position [103, 0]
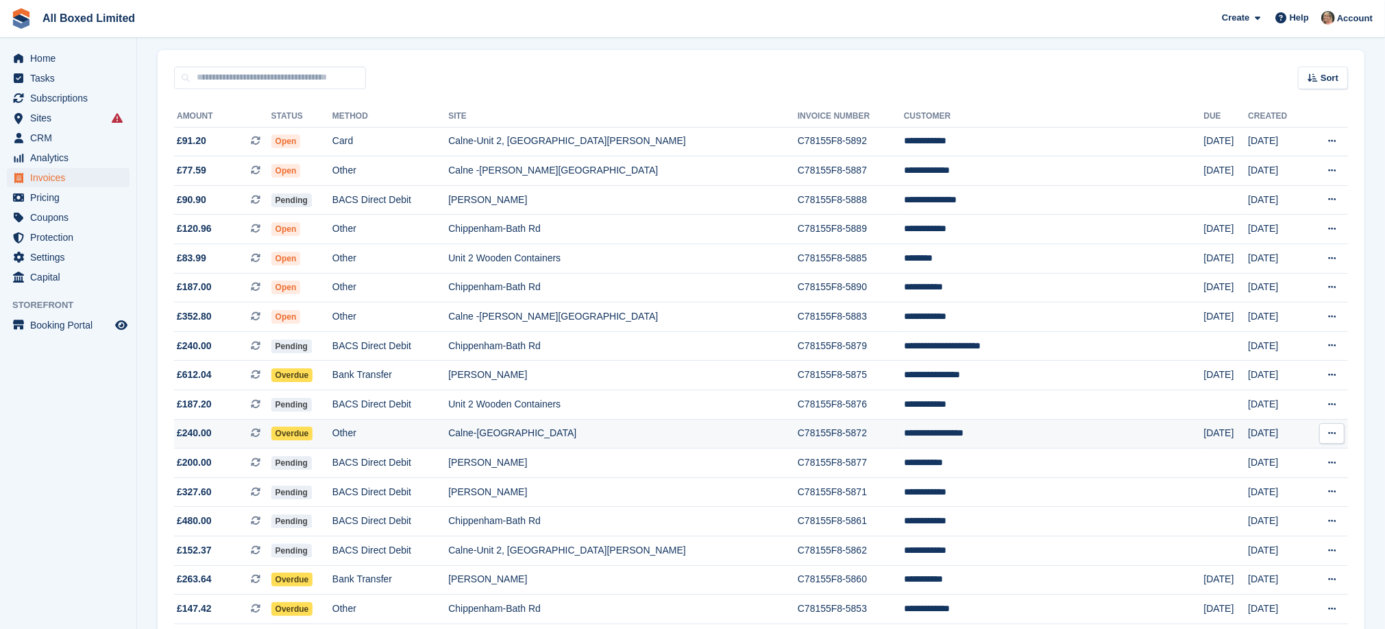
click at [621, 440] on td "Calne-[GEOGRAPHIC_DATA]" at bounding box center [623, 433] width 350 height 29
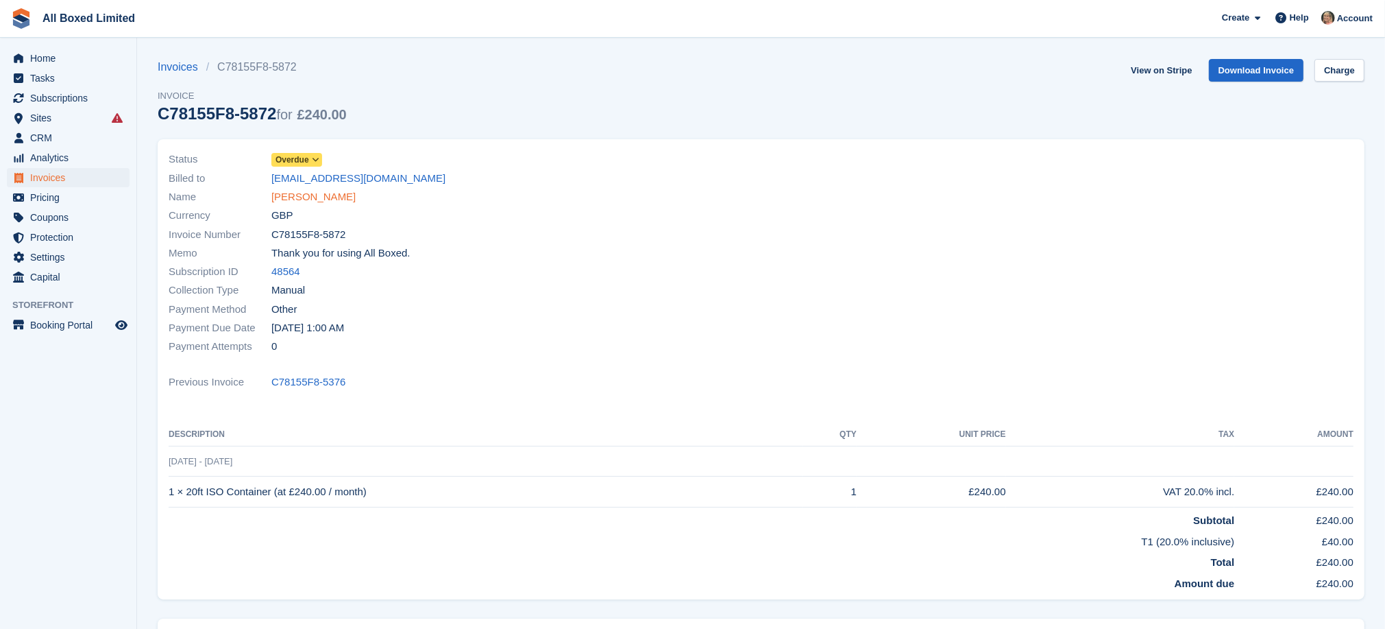
click at [337, 194] on link "[PERSON_NAME]" at bounding box center [313, 197] width 84 height 16
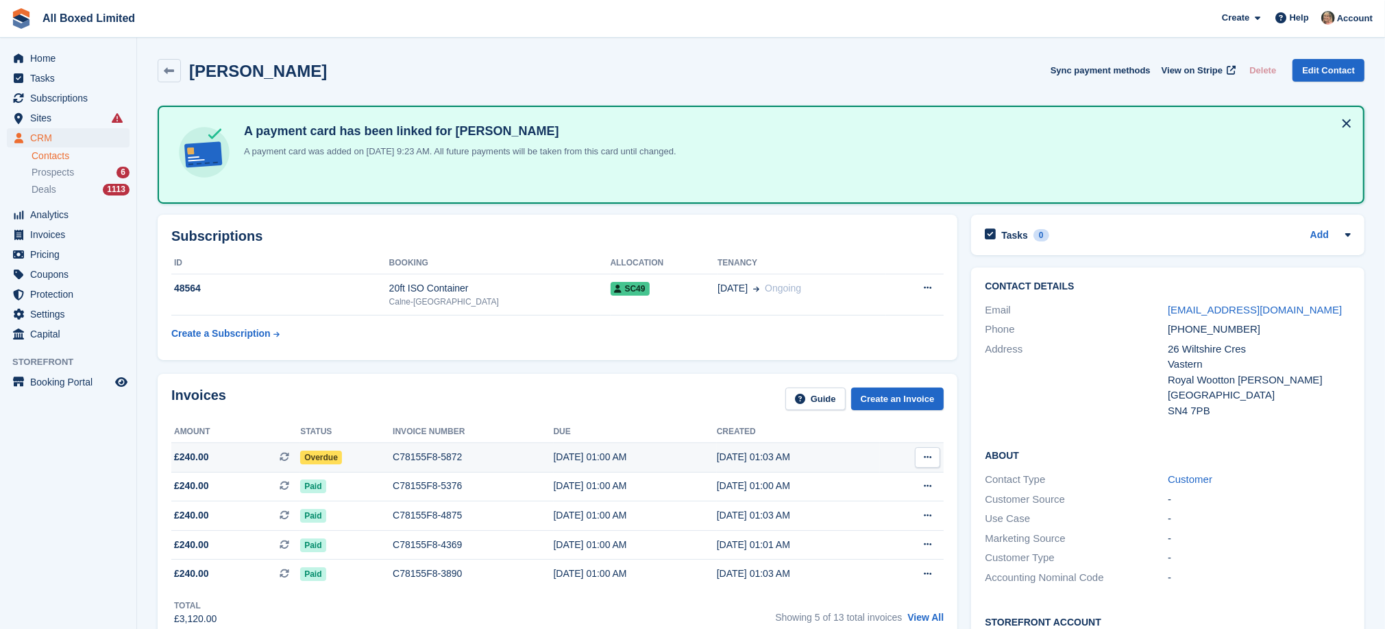
click at [417, 451] on div "C78155F8-5872" at bounding box center [473, 457] width 160 height 14
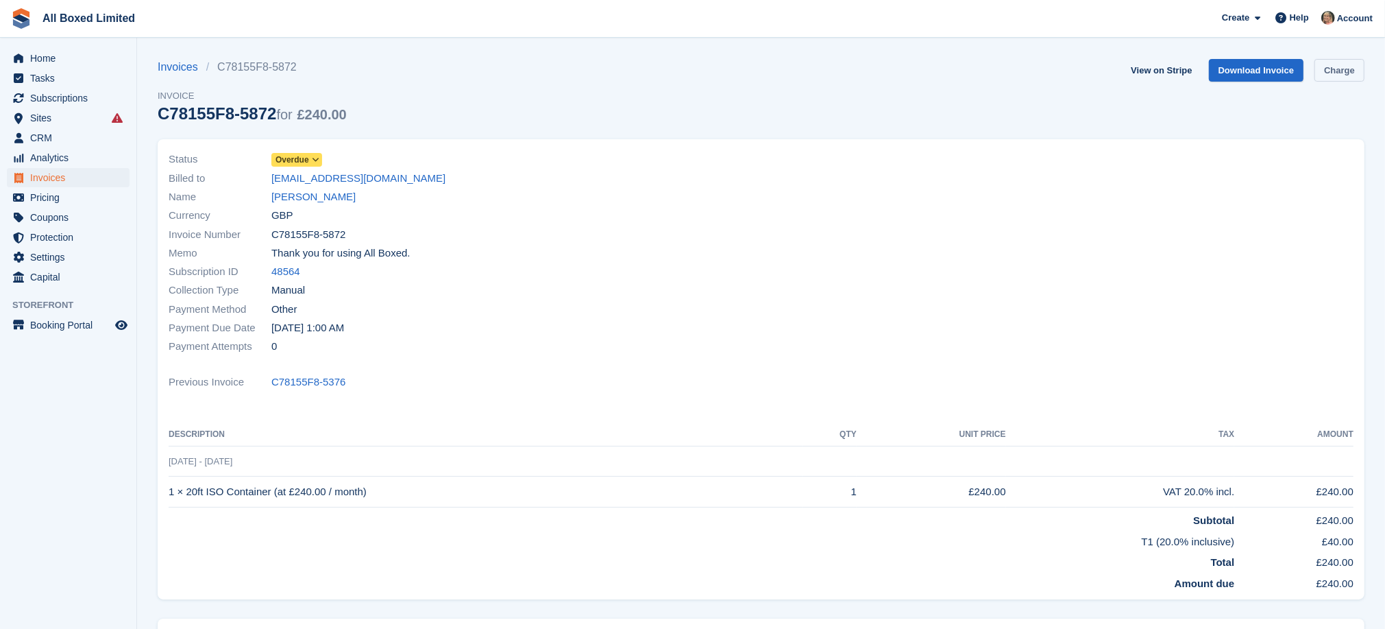
click at [1346, 67] on link "Charge" at bounding box center [1340, 70] width 50 height 23
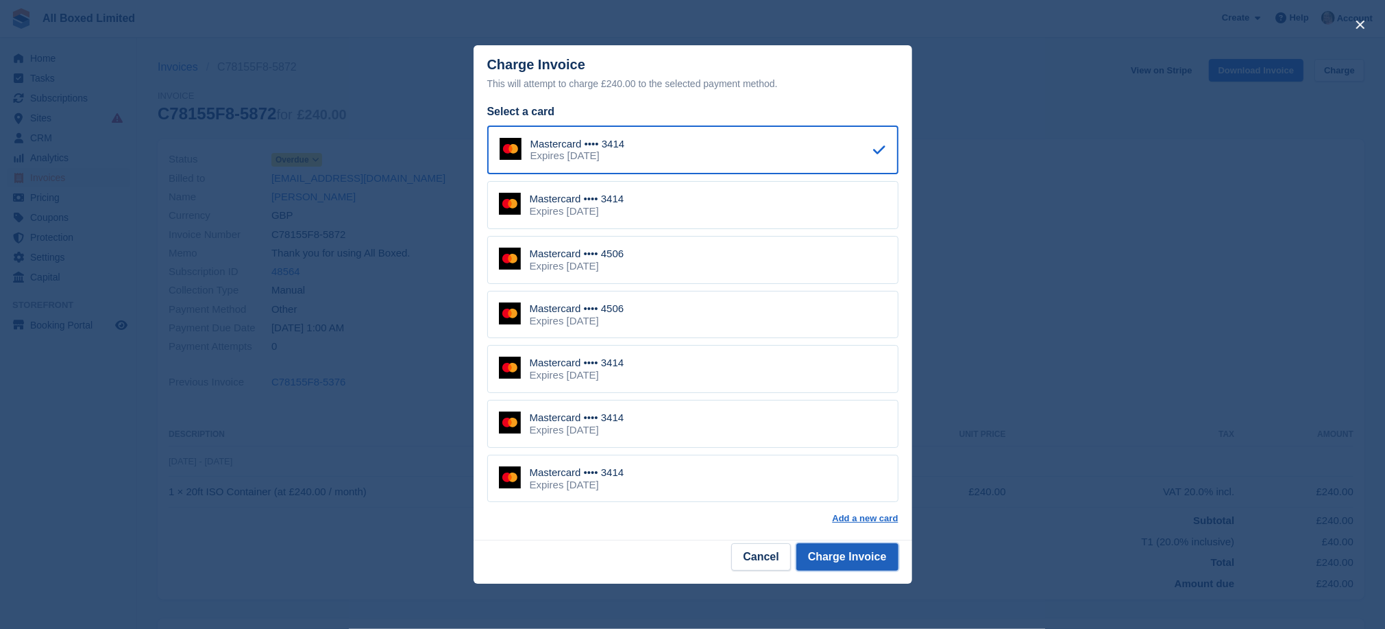
click at [844, 556] on button "Charge Invoice" at bounding box center [848, 556] width 102 height 27
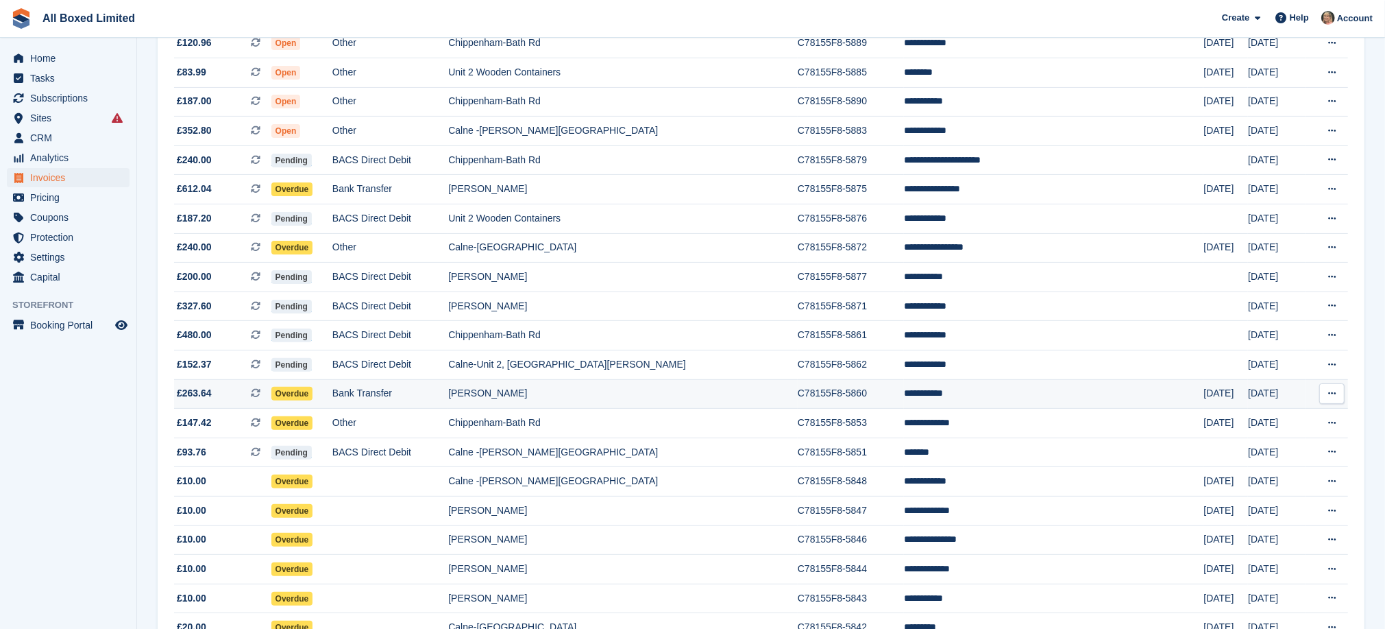
scroll to position [308, 0]
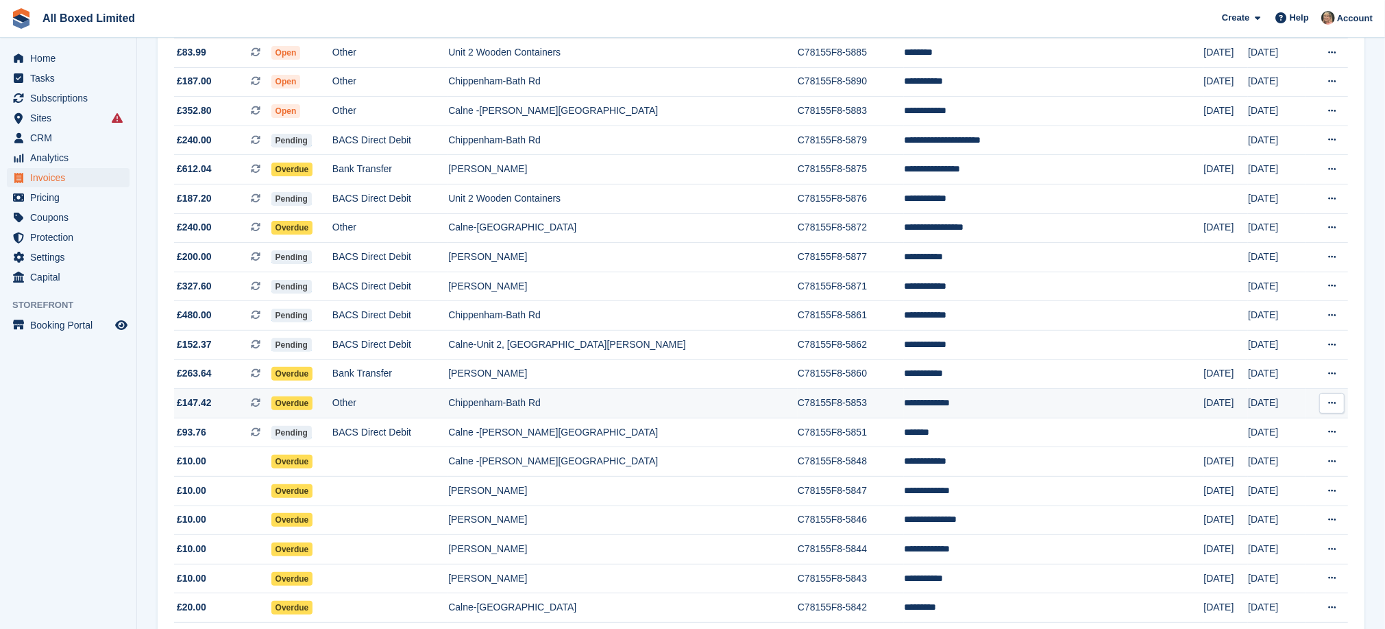
click at [609, 416] on td "Chippenham-Bath Rd" at bounding box center [623, 403] width 350 height 29
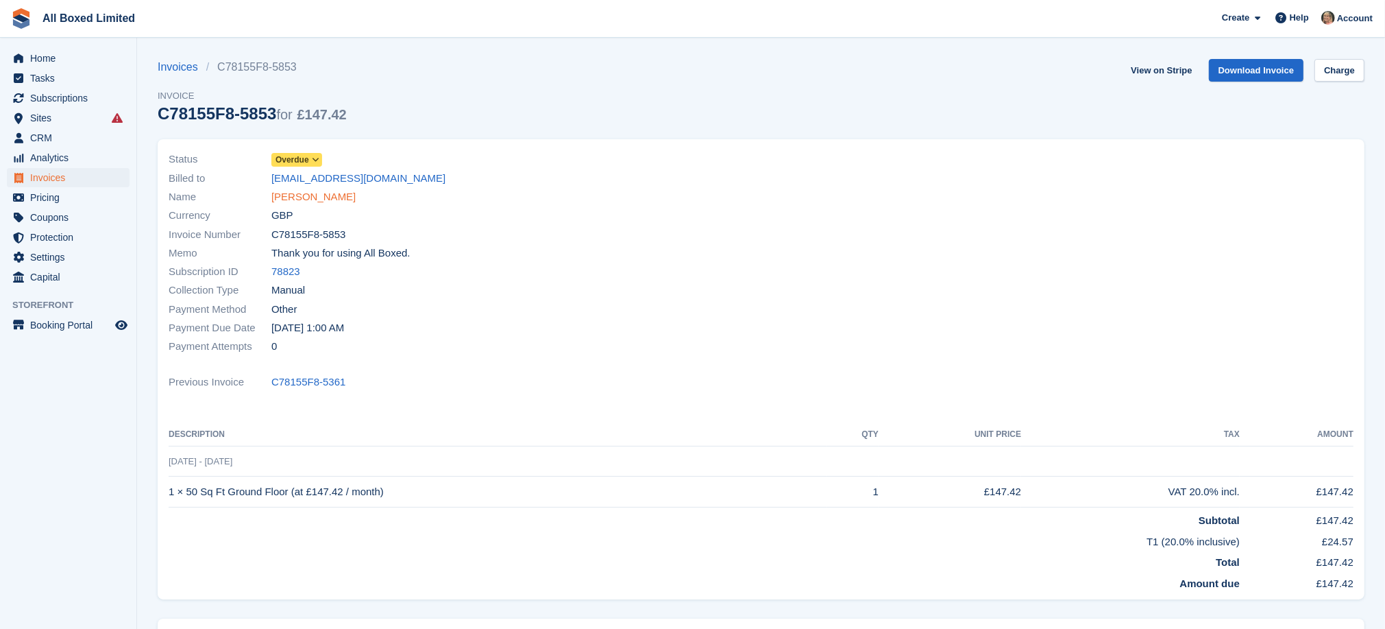
click at [317, 193] on link "[PERSON_NAME]" at bounding box center [313, 197] width 84 height 16
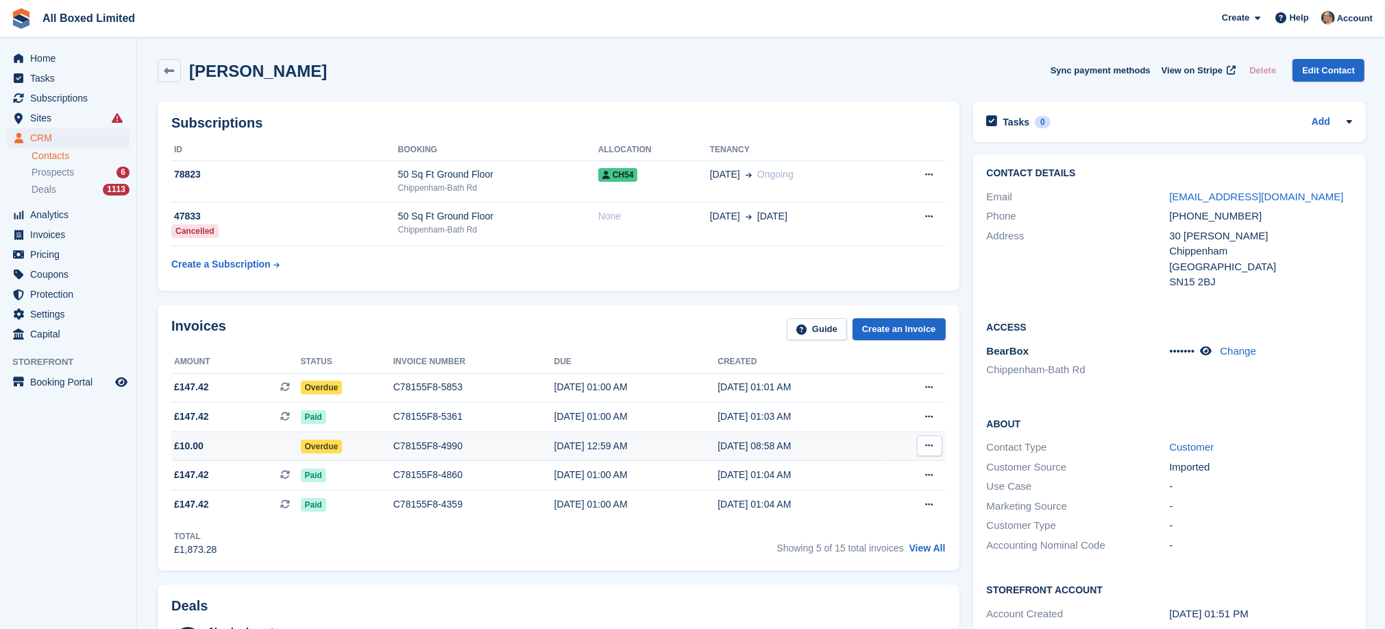
click at [438, 449] on div "C78155F8-4990" at bounding box center [473, 446] width 161 height 14
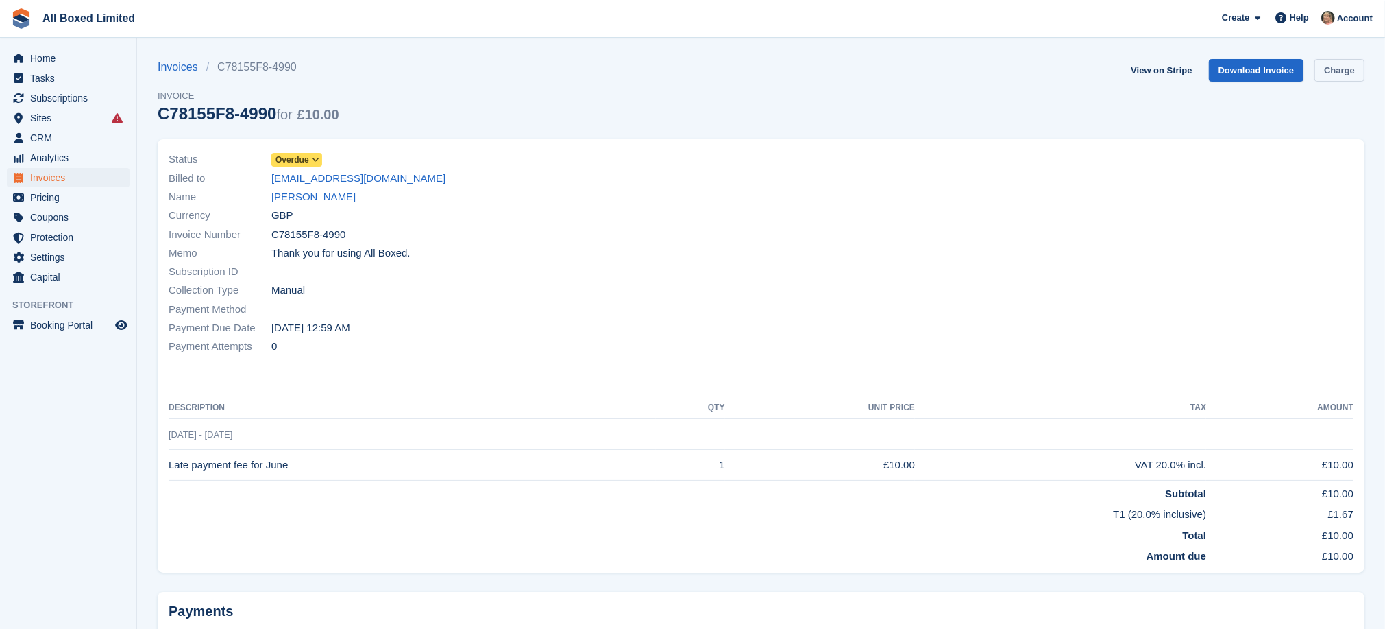
click at [1348, 69] on link "Charge" at bounding box center [1340, 70] width 50 height 23
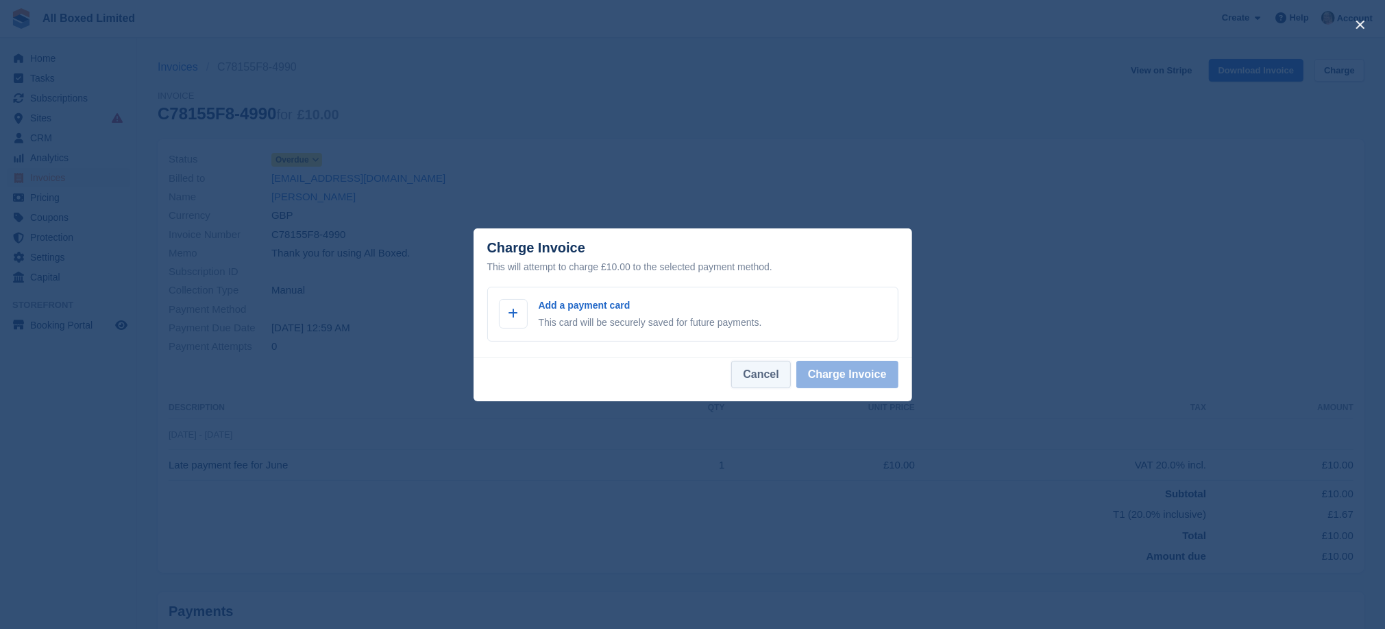
click at [776, 376] on button "Cancel" at bounding box center [760, 374] width 59 height 27
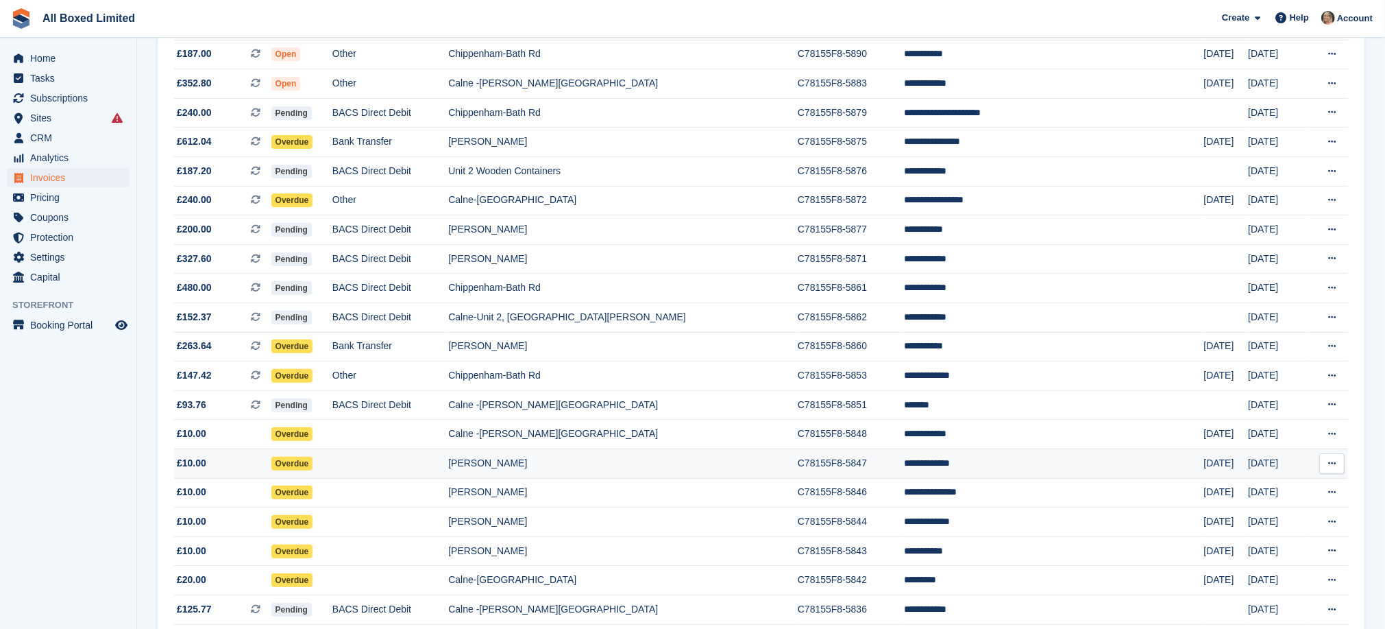
scroll to position [411, 0]
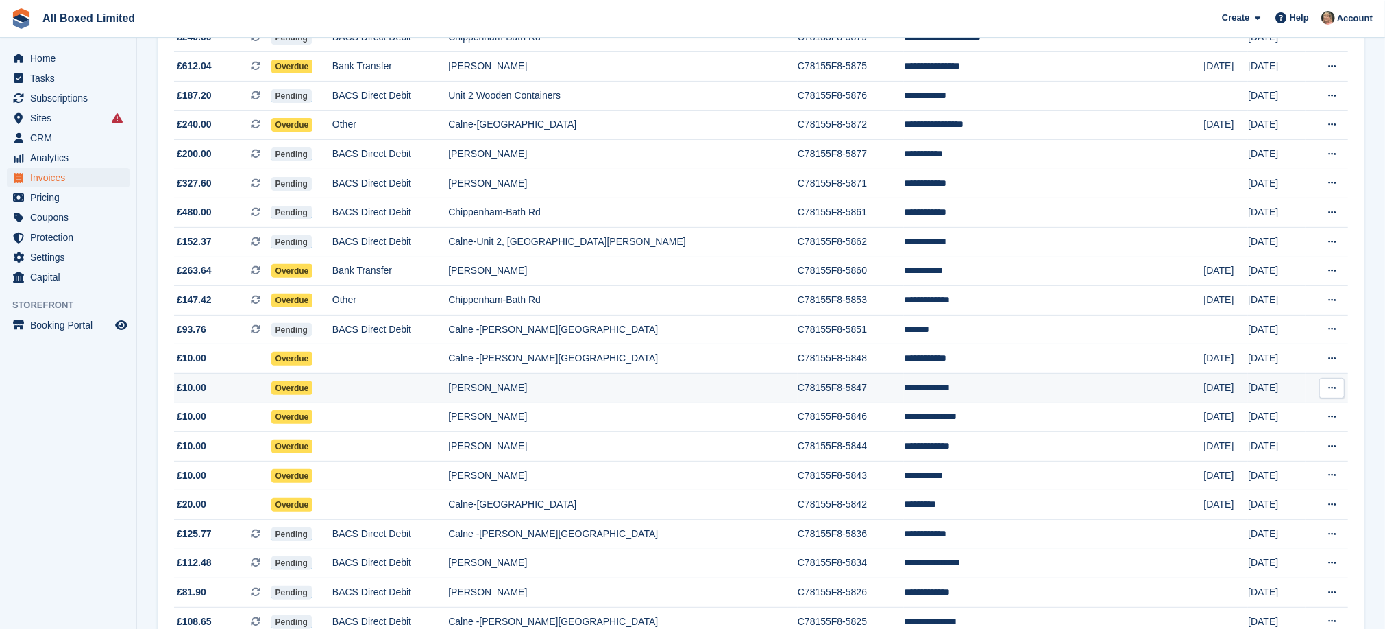
click at [622, 402] on td "[PERSON_NAME]" at bounding box center [623, 387] width 350 height 29
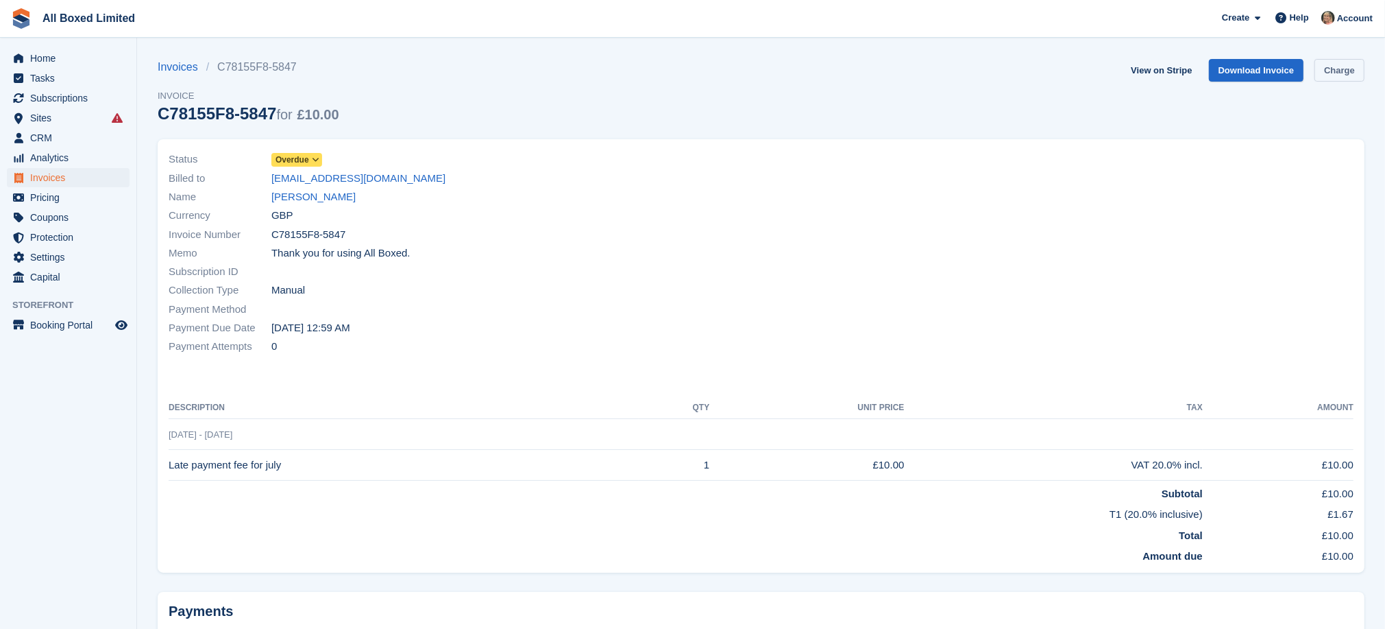
click at [1326, 71] on link "Charge" at bounding box center [1340, 70] width 50 height 23
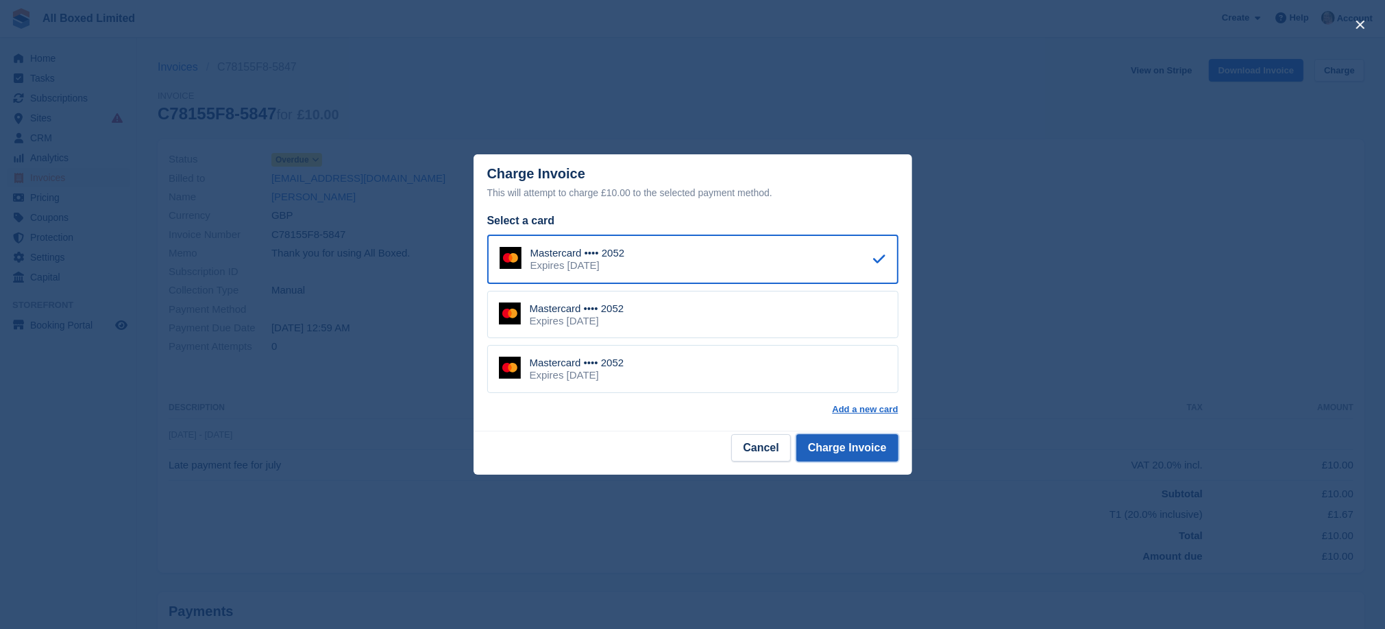
click at [847, 452] on button "Charge Invoice" at bounding box center [848, 447] width 102 height 27
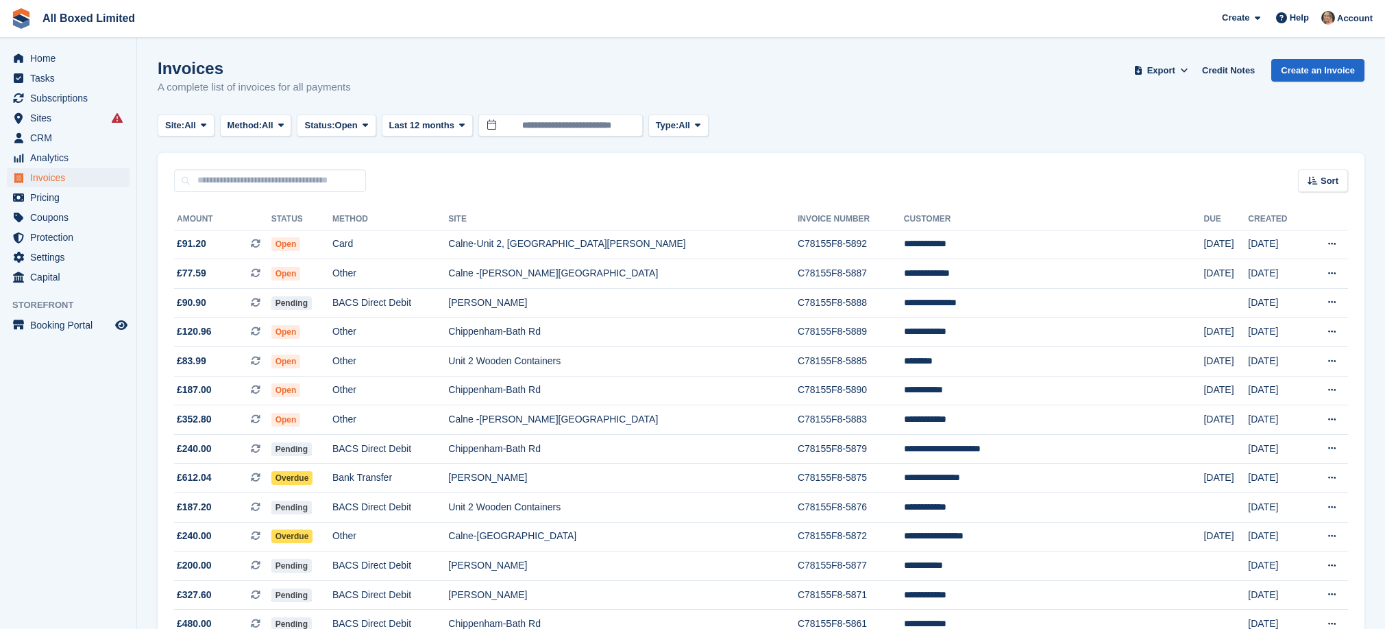
scroll to position [411, 0]
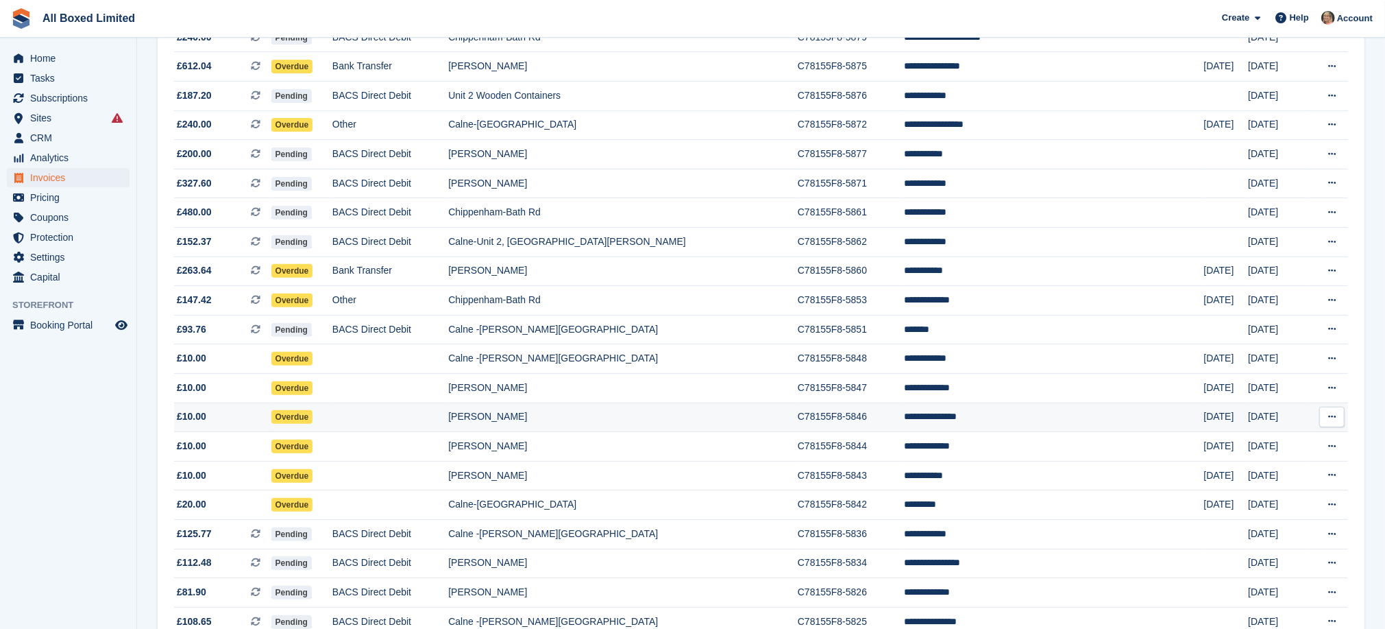
click at [562, 432] on td "[PERSON_NAME]" at bounding box center [623, 416] width 350 height 29
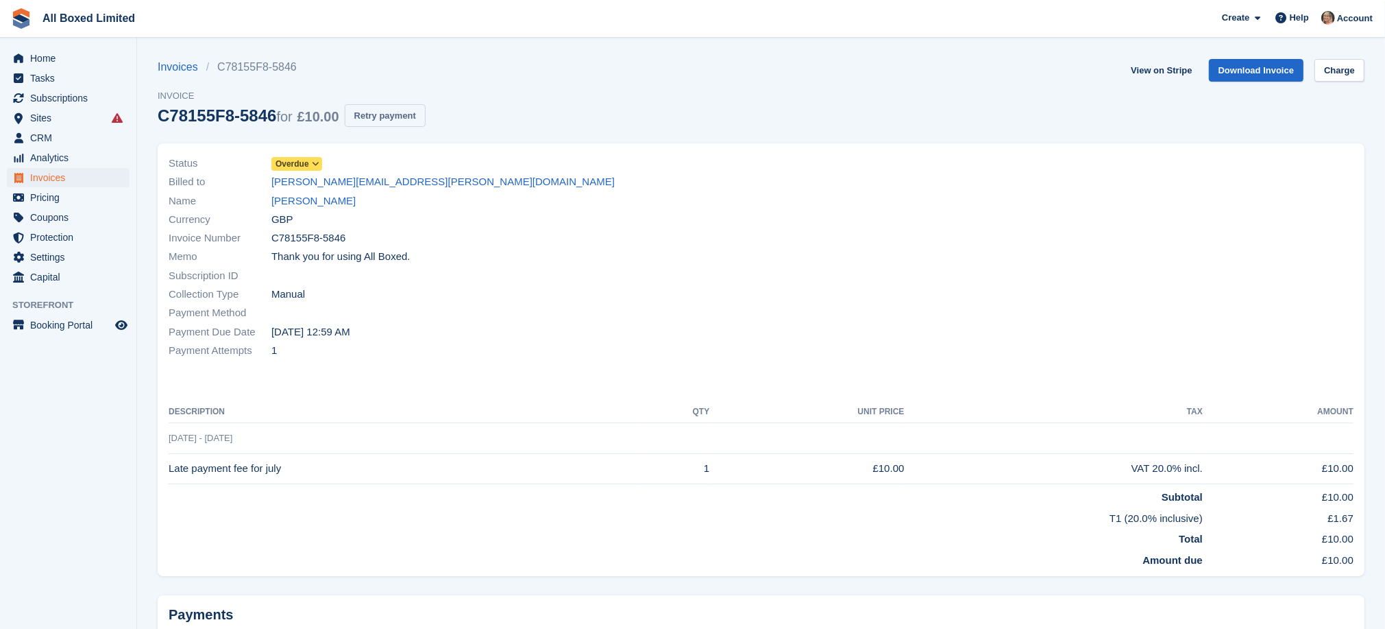
click at [395, 117] on button "Retry payment" at bounding box center [385, 115] width 81 height 23
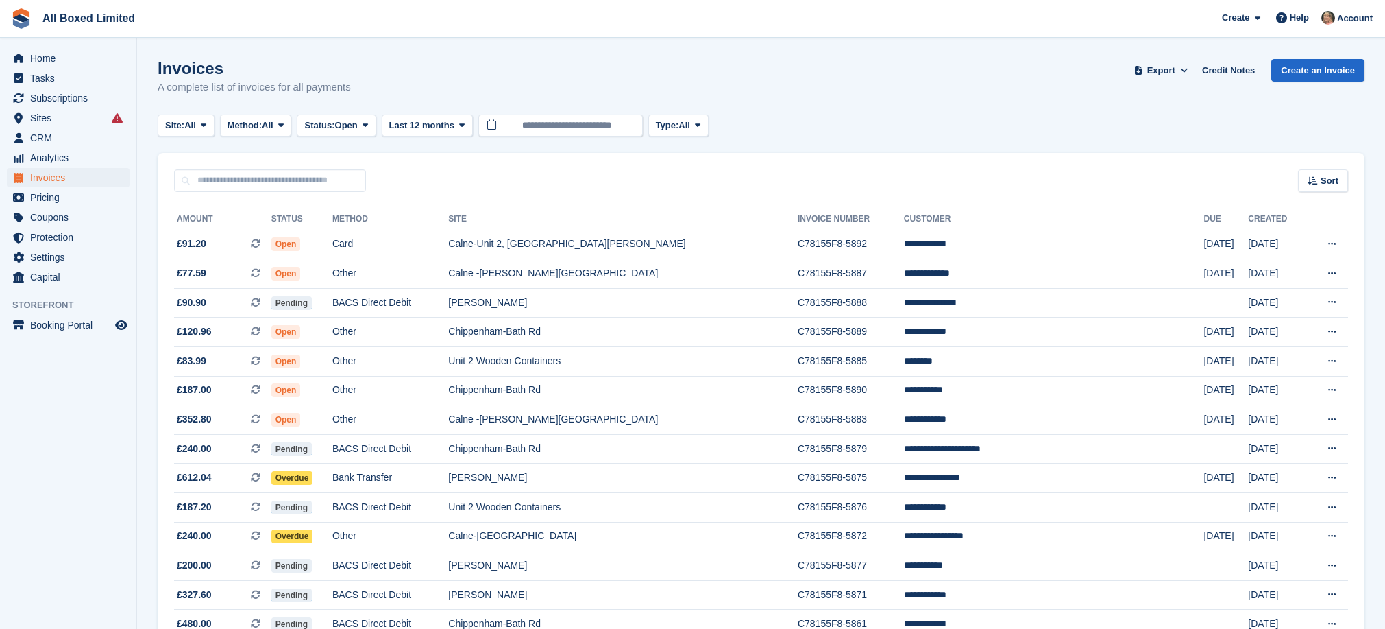
scroll to position [411, 0]
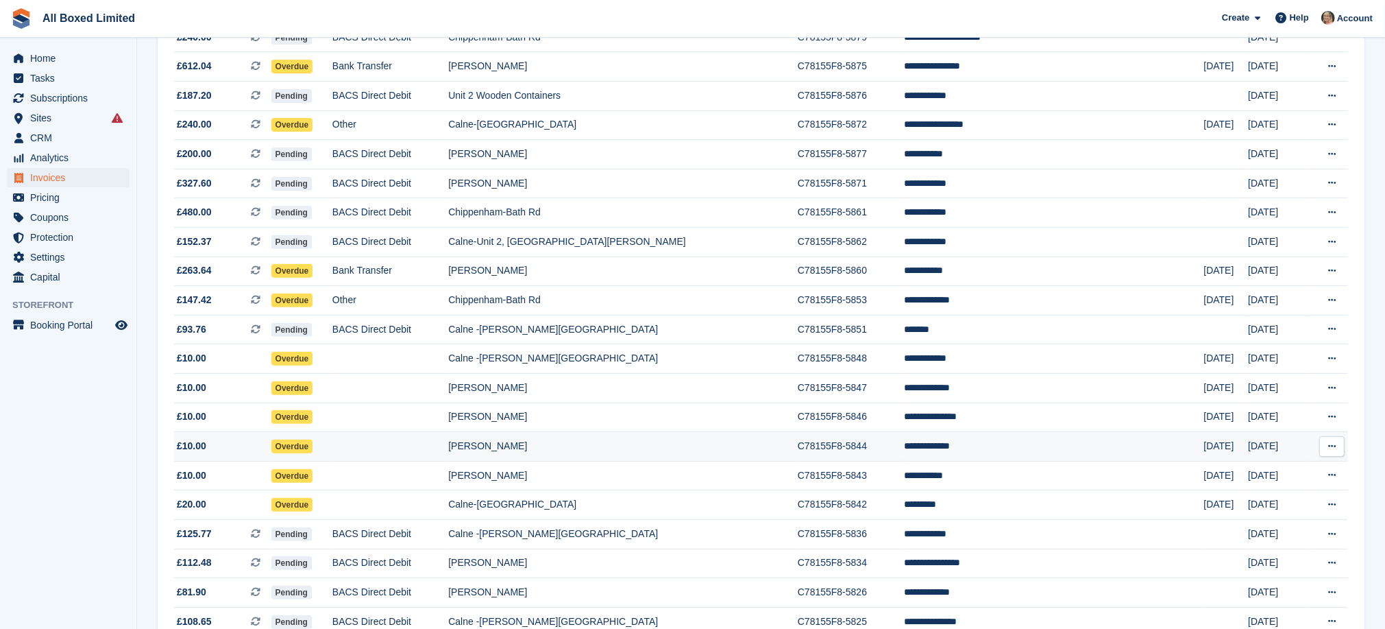
click at [617, 461] on td "[PERSON_NAME]" at bounding box center [623, 446] width 350 height 29
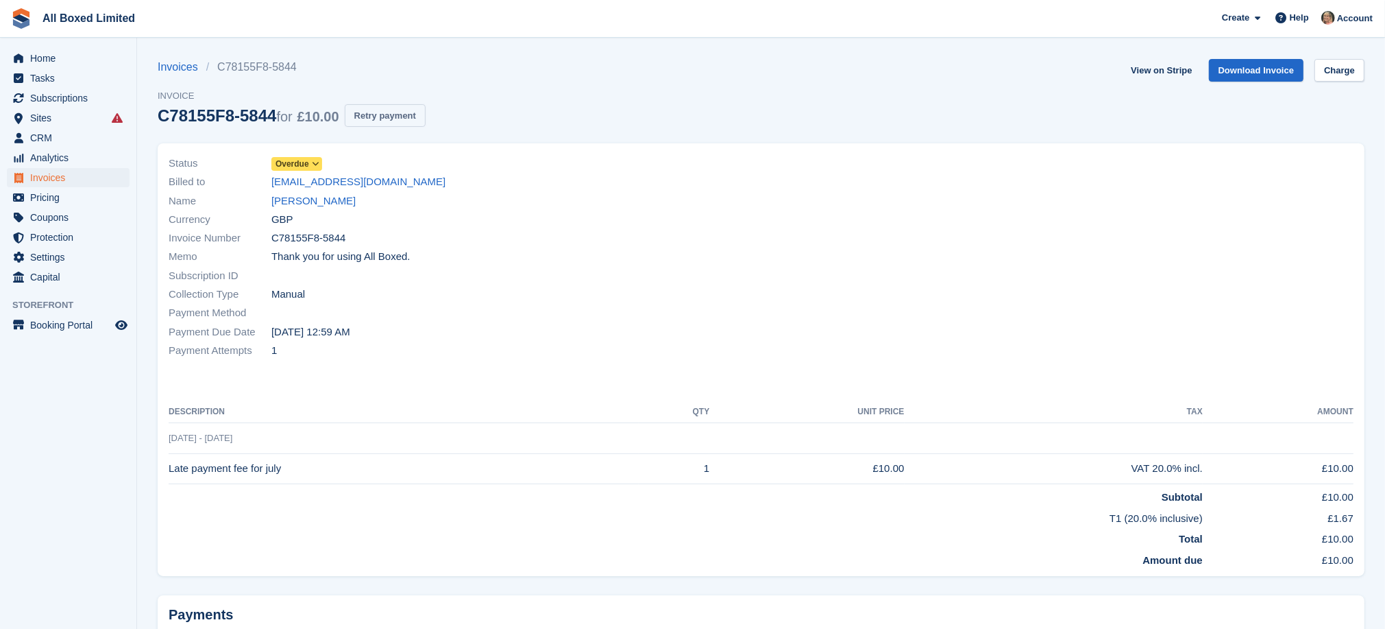
click at [375, 118] on button "Retry payment" at bounding box center [385, 115] width 81 height 23
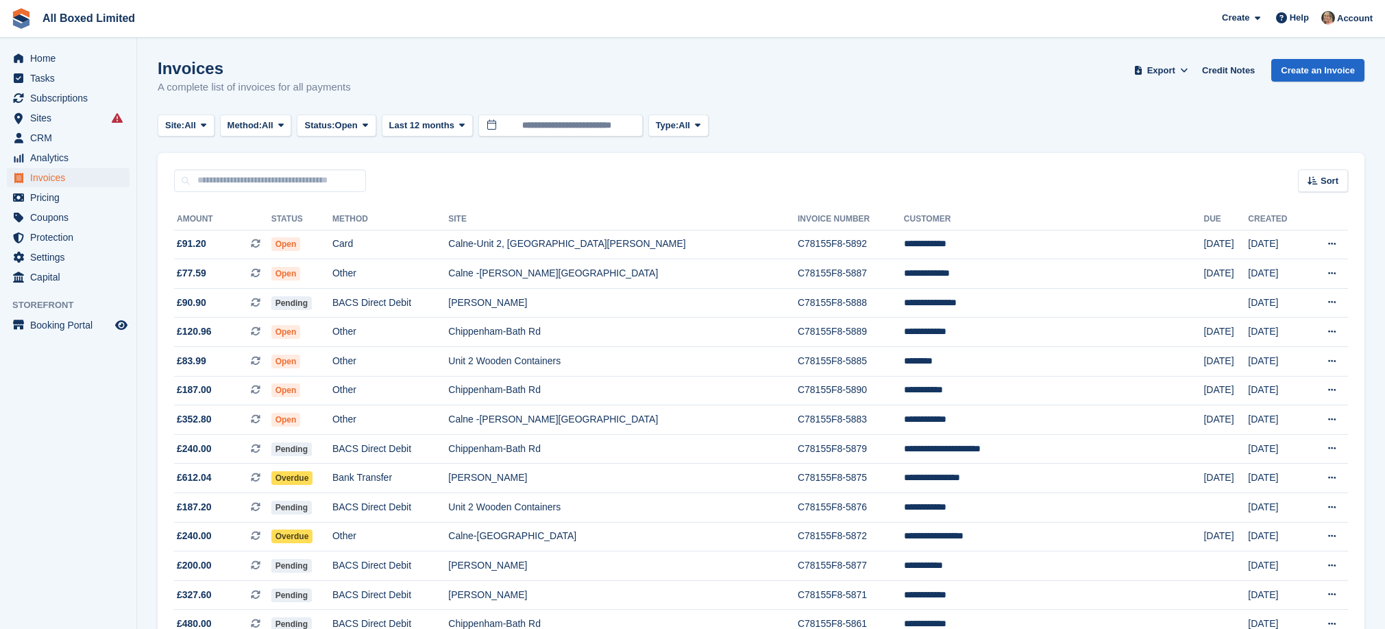
scroll to position [411, 0]
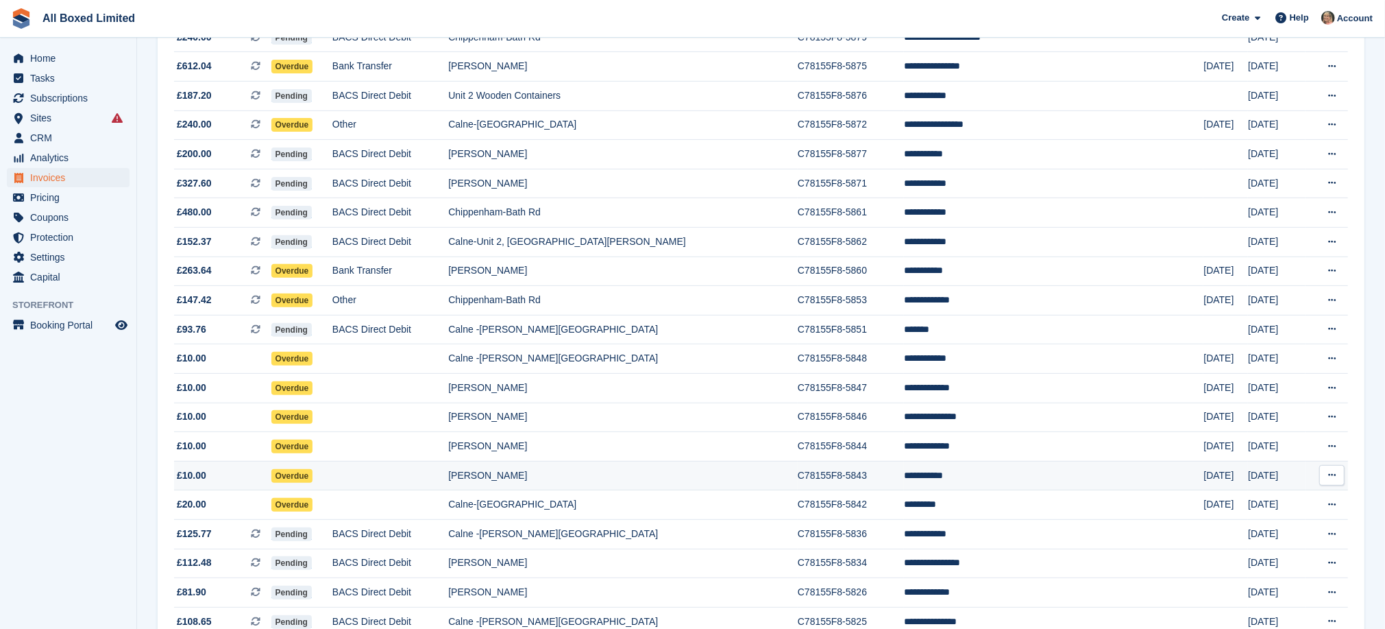
click at [598, 490] on td "[PERSON_NAME]" at bounding box center [623, 475] width 350 height 29
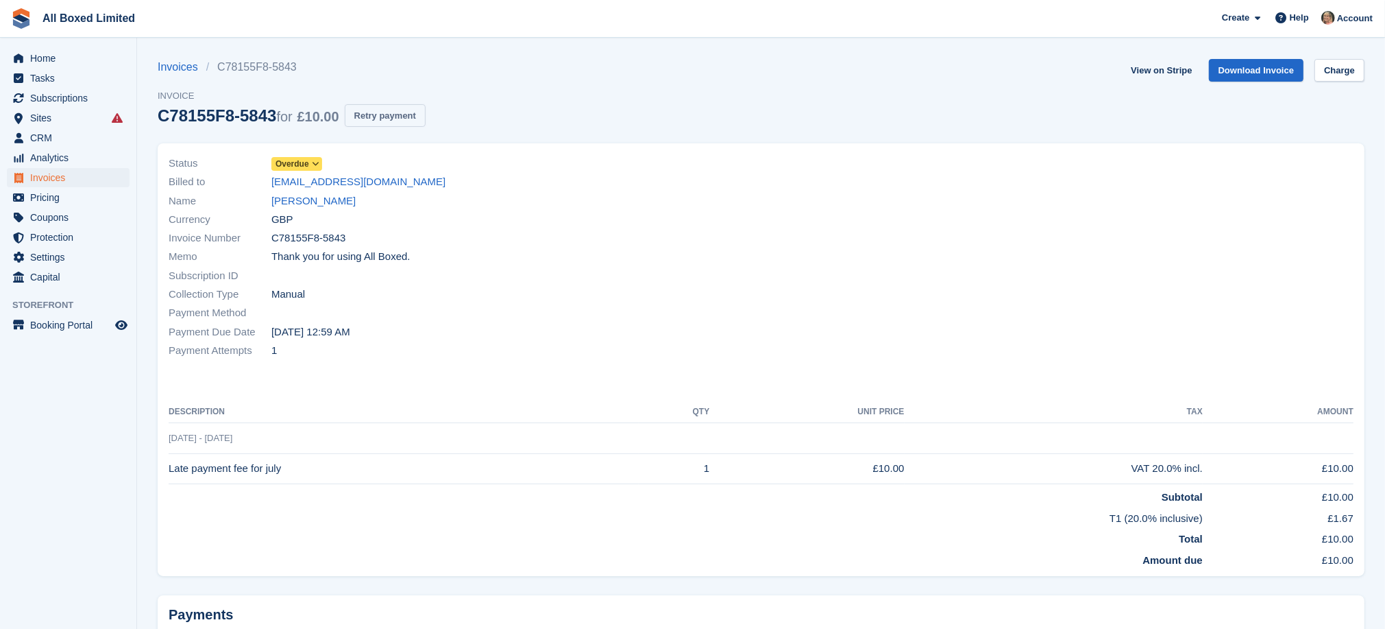
click at [356, 109] on button "Retry payment" at bounding box center [385, 115] width 81 height 23
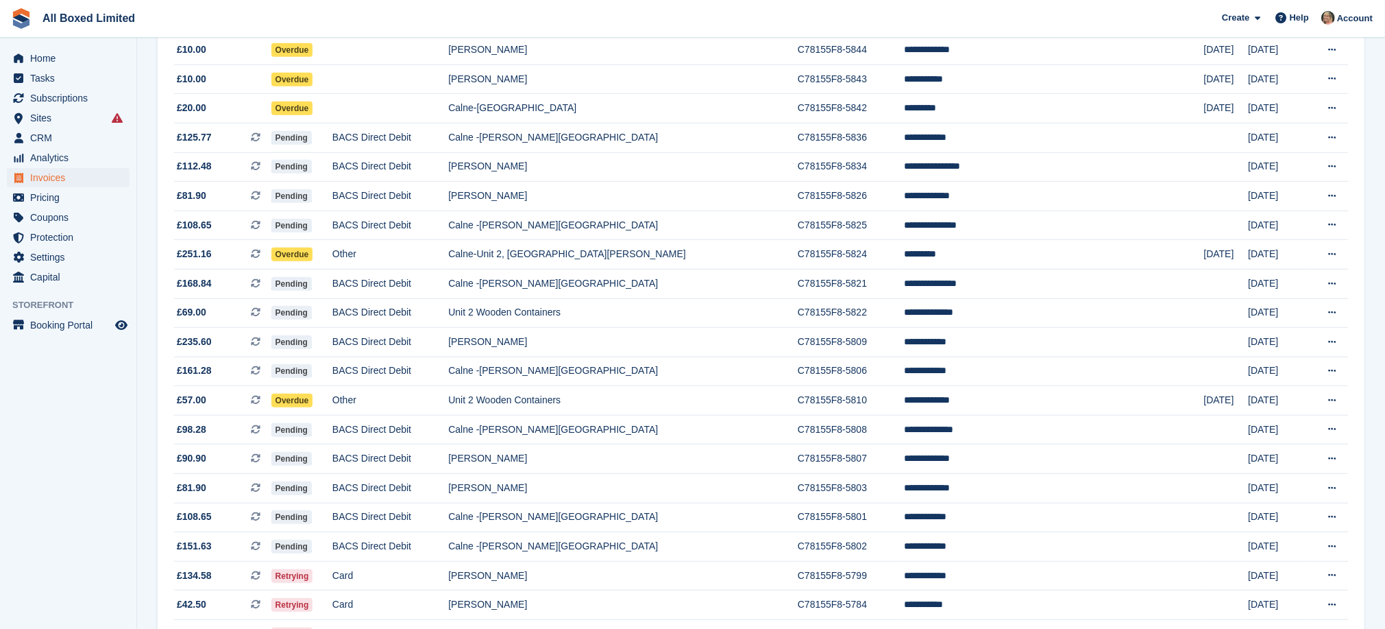
scroll to position [823, 0]
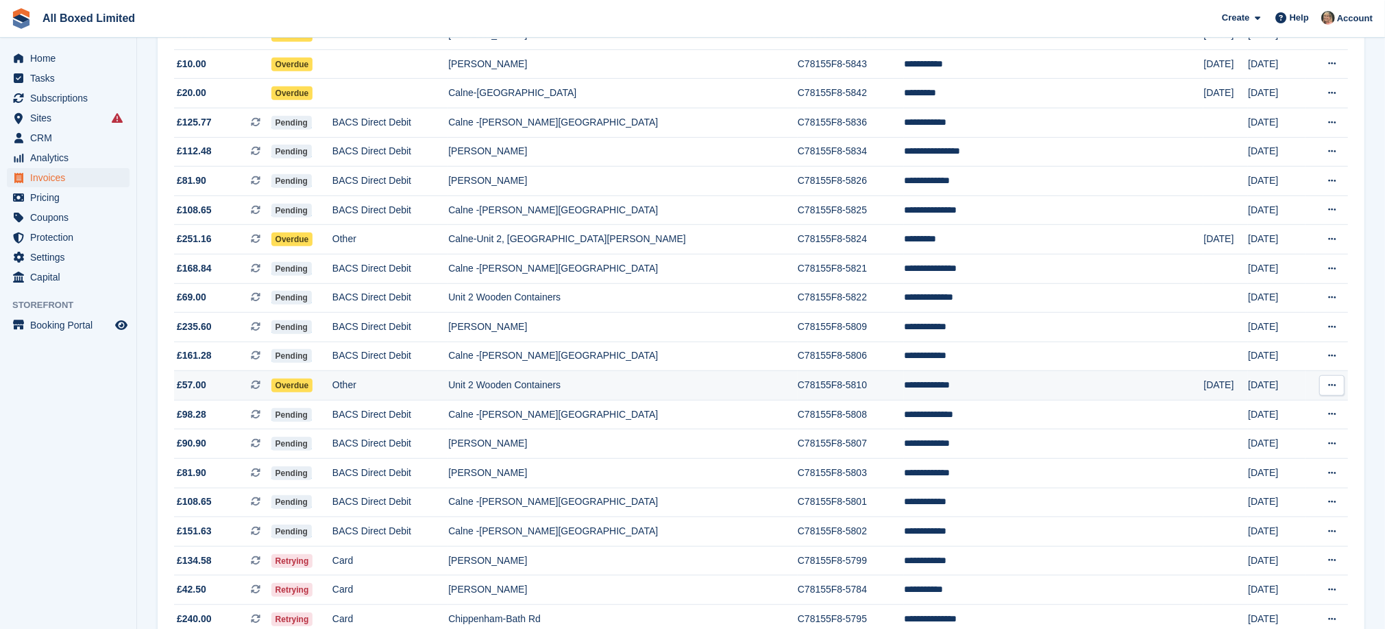
click at [617, 400] on td "Unit 2 Wooden Containers" at bounding box center [623, 385] width 350 height 29
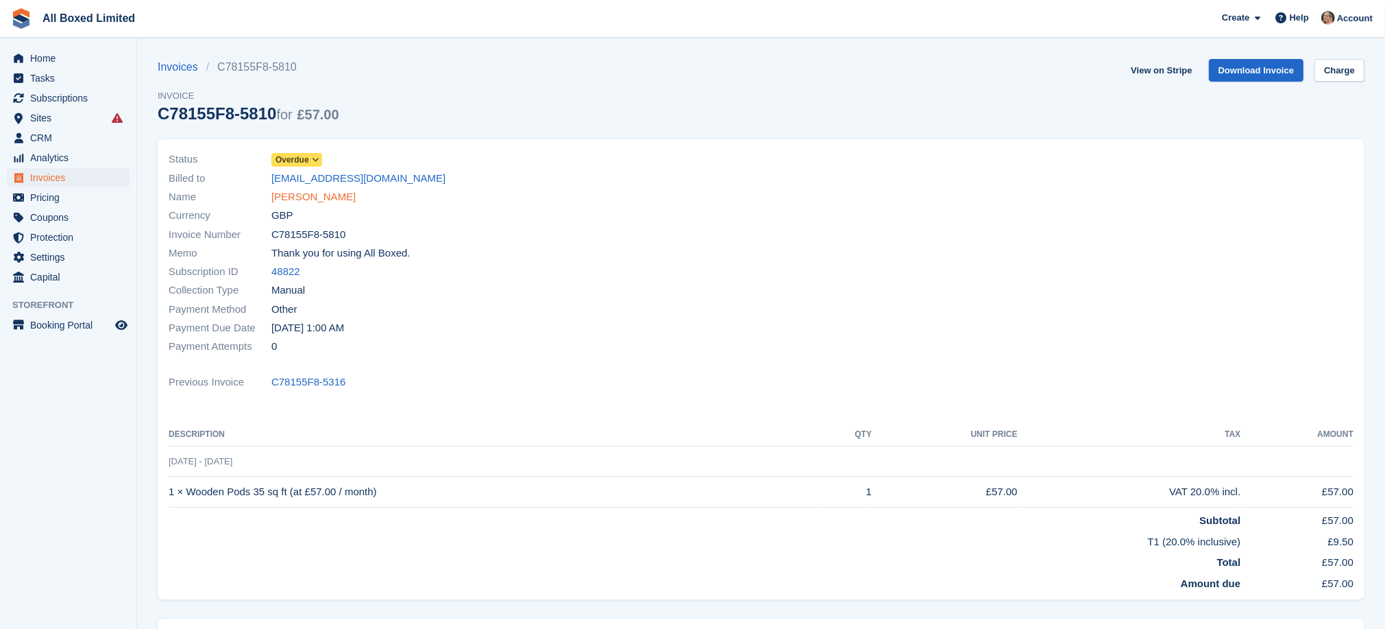
click at [323, 195] on link "[PERSON_NAME]" at bounding box center [313, 197] width 84 height 16
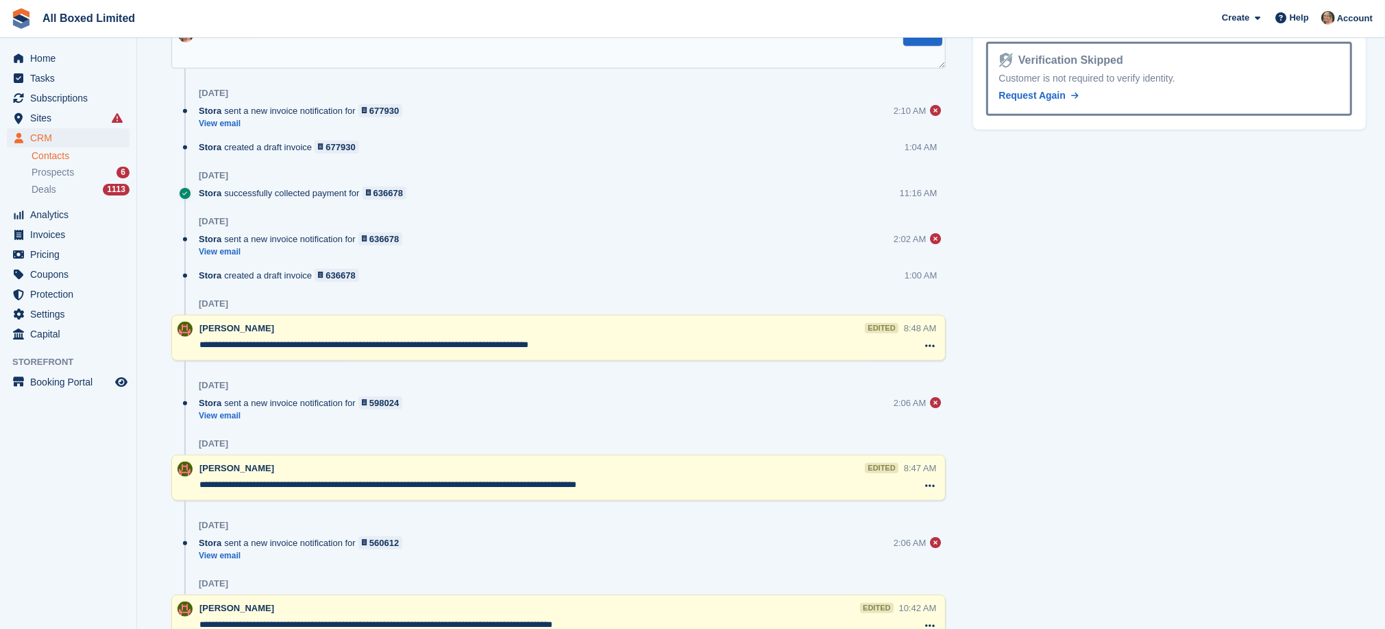
scroll to position [411, 0]
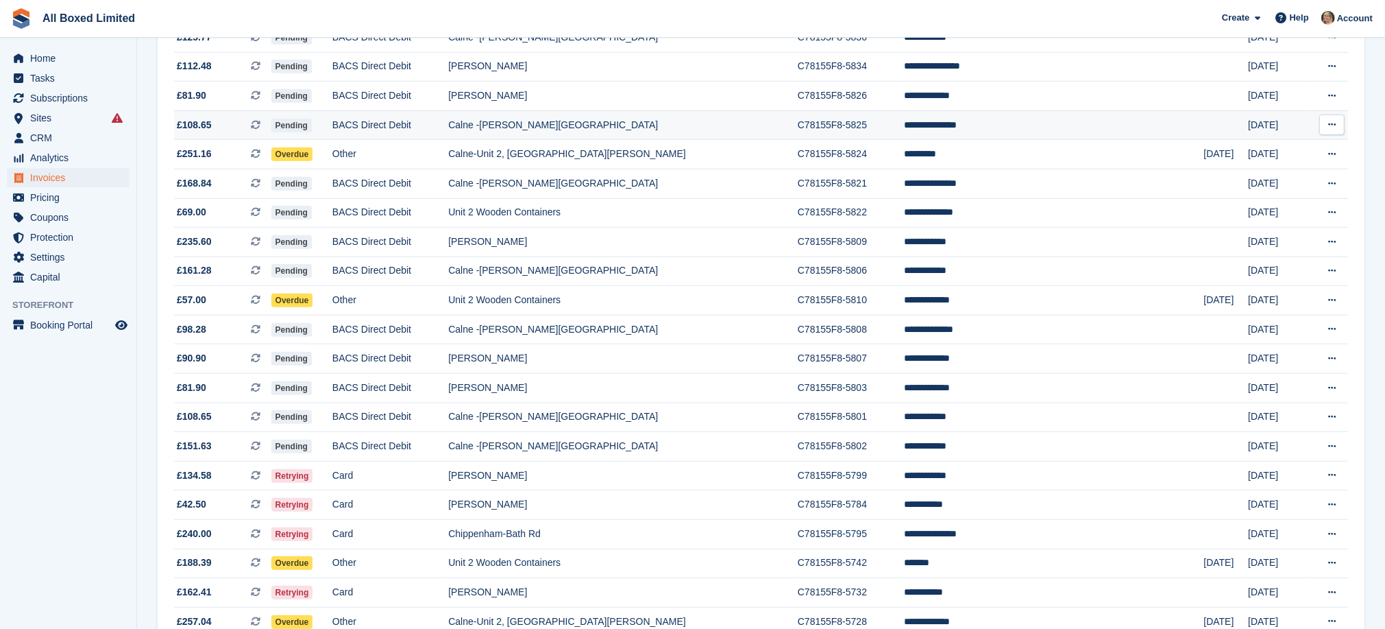
scroll to position [1028, 0]
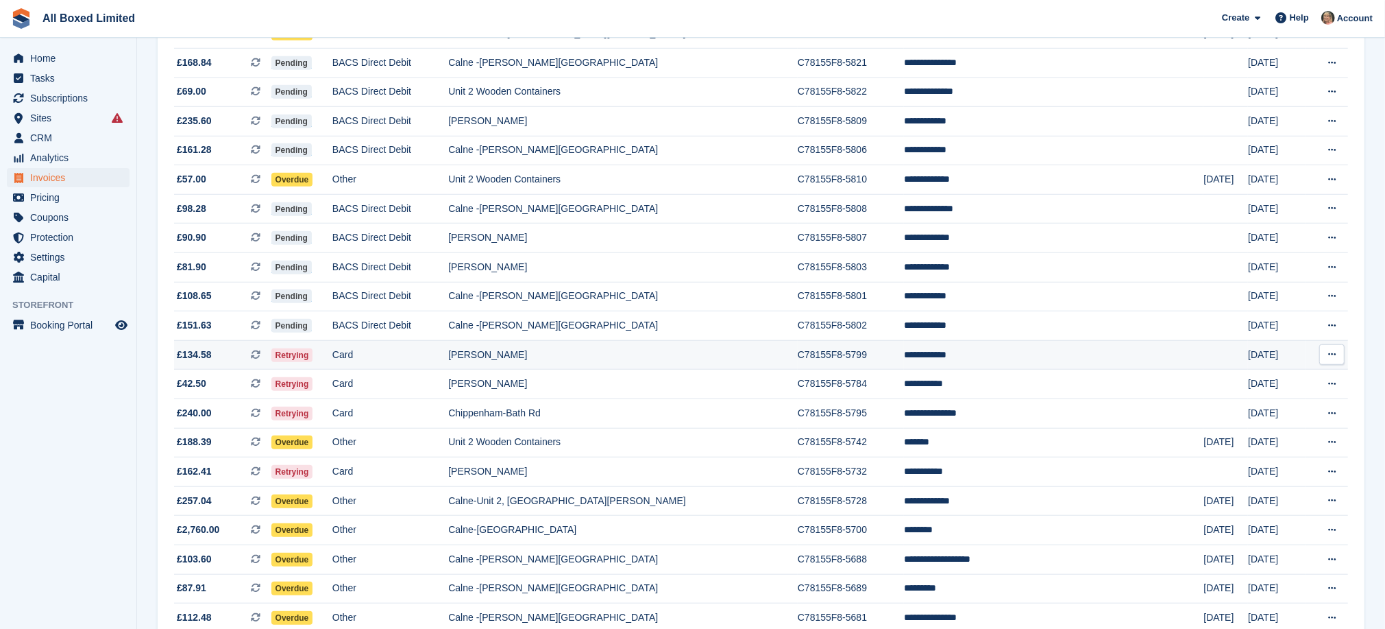
click at [603, 369] on td "[PERSON_NAME]" at bounding box center [623, 354] width 350 height 29
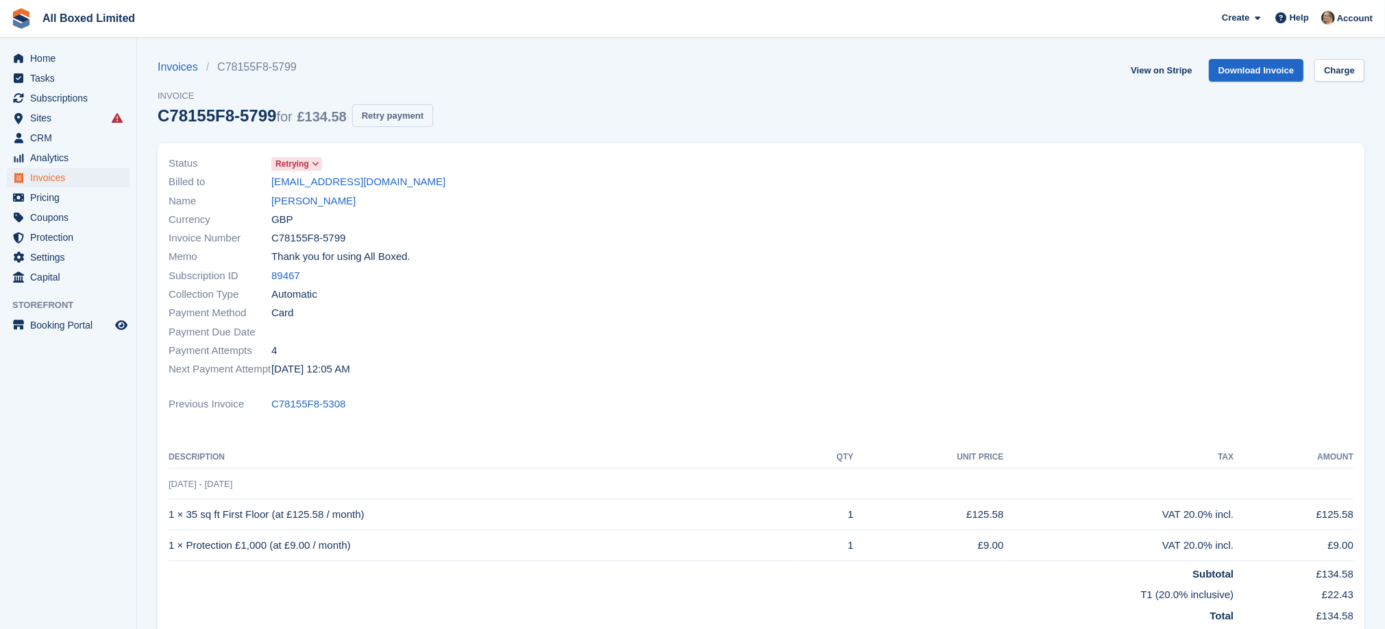
click at [385, 121] on button "Retry payment" at bounding box center [392, 115] width 81 height 23
click at [291, 198] on link "Elijah Jeary" at bounding box center [313, 201] width 84 height 16
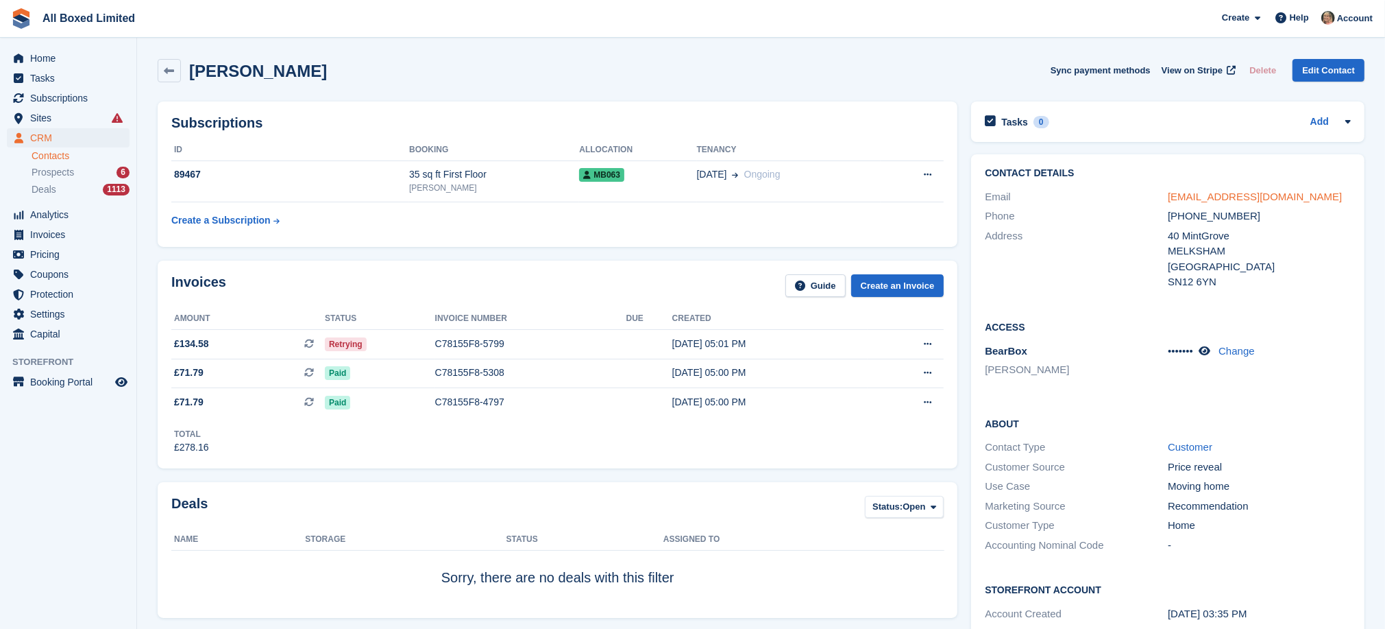
click at [1227, 193] on link "elijahjeary@gmail.com" at bounding box center [1255, 197] width 174 height 12
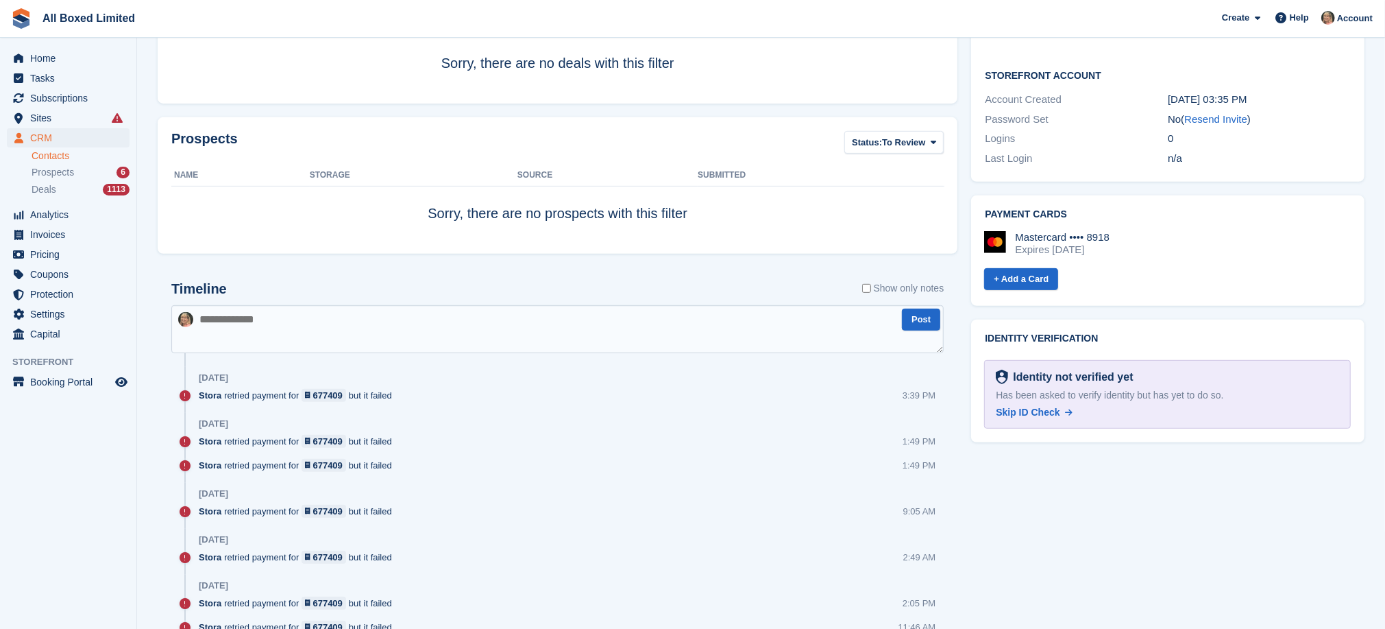
click at [267, 327] on textarea at bounding box center [557, 329] width 773 height 48
paste textarea "**********"
type textarea "**********"
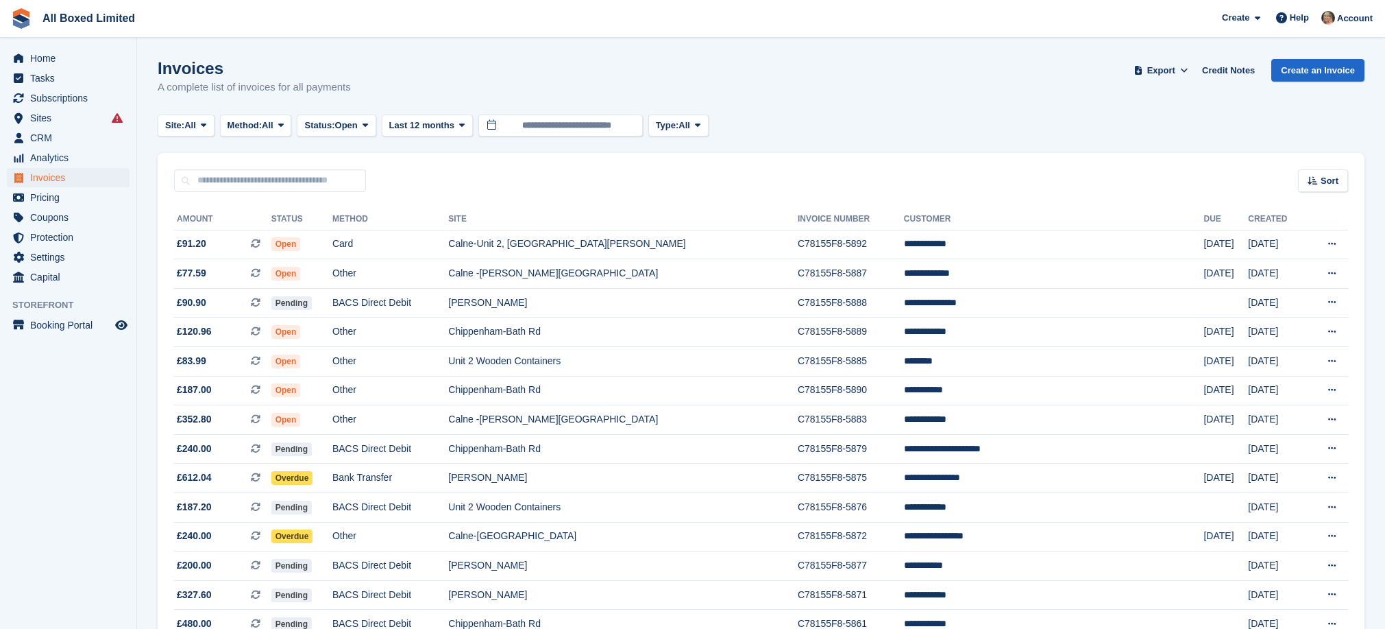
scroll to position [1028, 0]
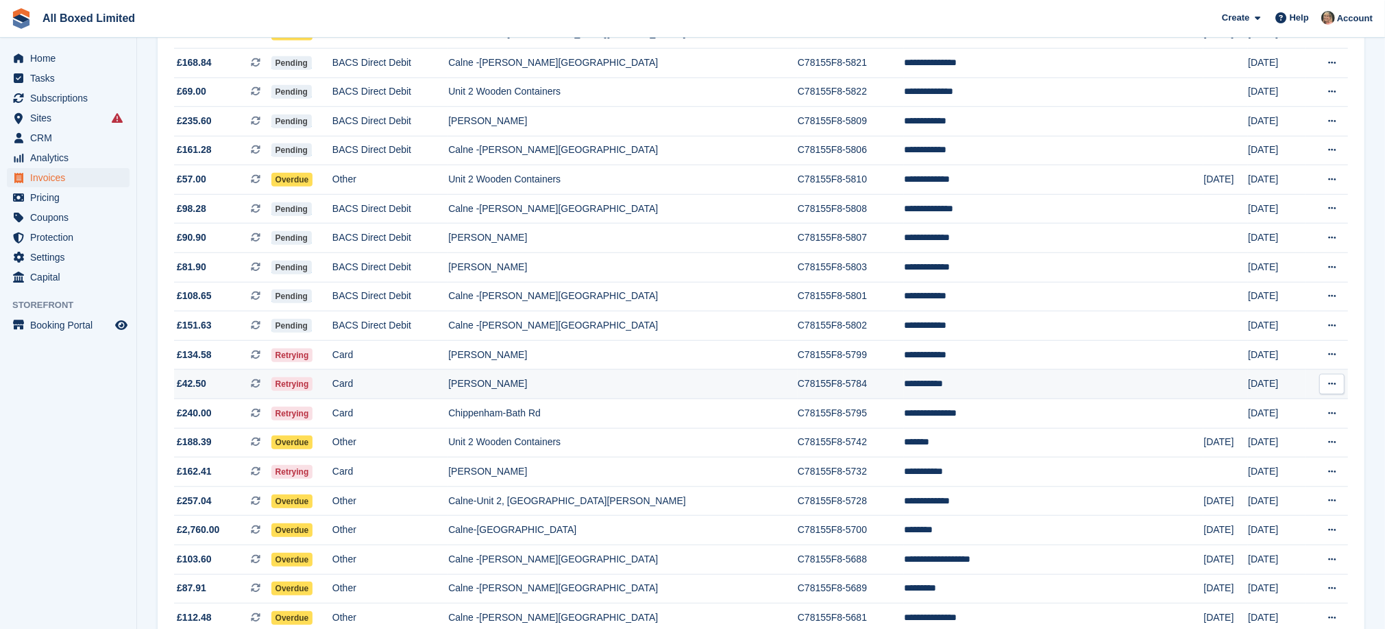
click at [578, 399] on td "[PERSON_NAME]" at bounding box center [623, 383] width 350 height 29
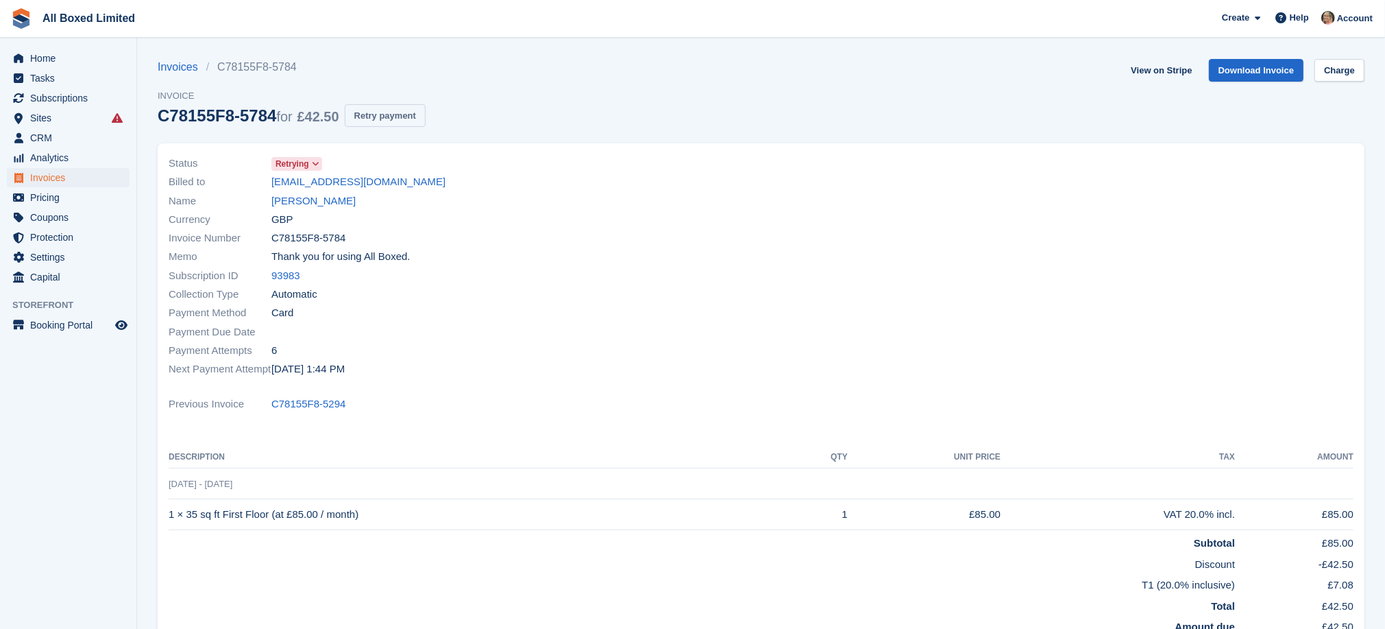
click at [367, 114] on button "Retry payment" at bounding box center [385, 115] width 81 height 23
click at [295, 197] on link "[PERSON_NAME]" at bounding box center [313, 201] width 84 height 16
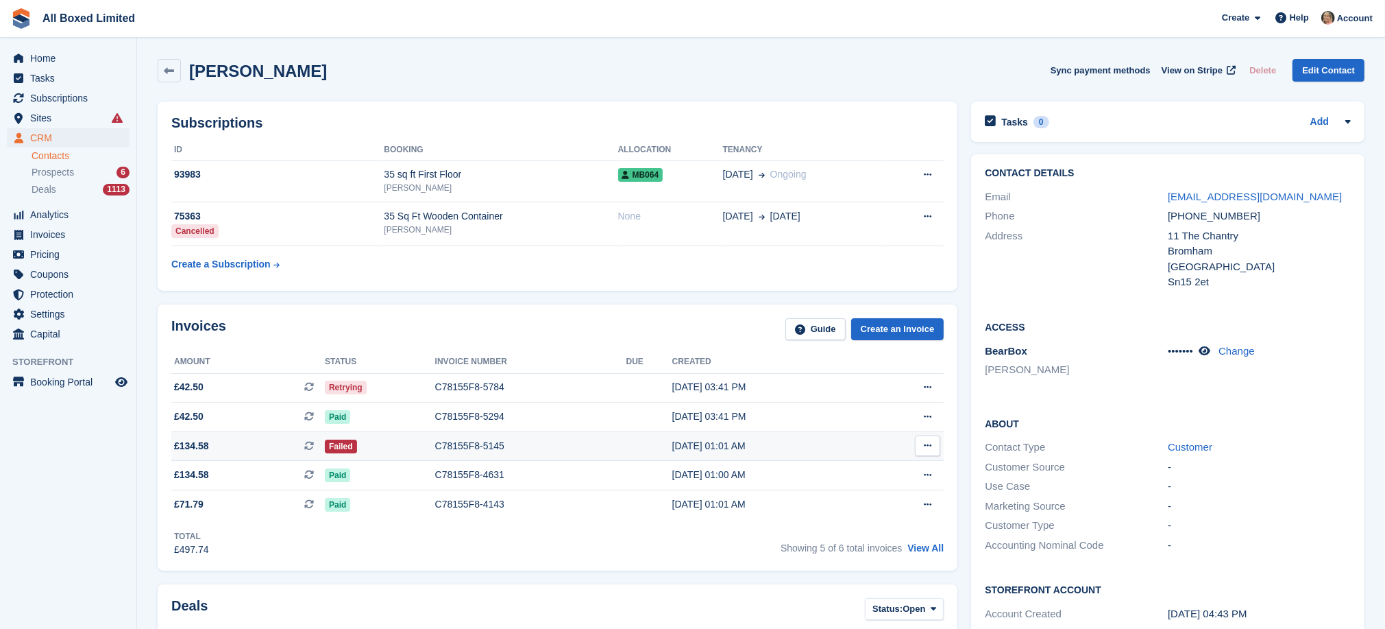
click at [443, 453] on div "C78155F8-5145" at bounding box center [530, 446] width 191 height 14
click at [499, 388] on div "C78155F8-5784" at bounding box center [530, 387] width 191 height 14
click at [1174, 198] on link "jharley1966@hotmail.com" at bounding box center [1255, 197] width 174 height 12
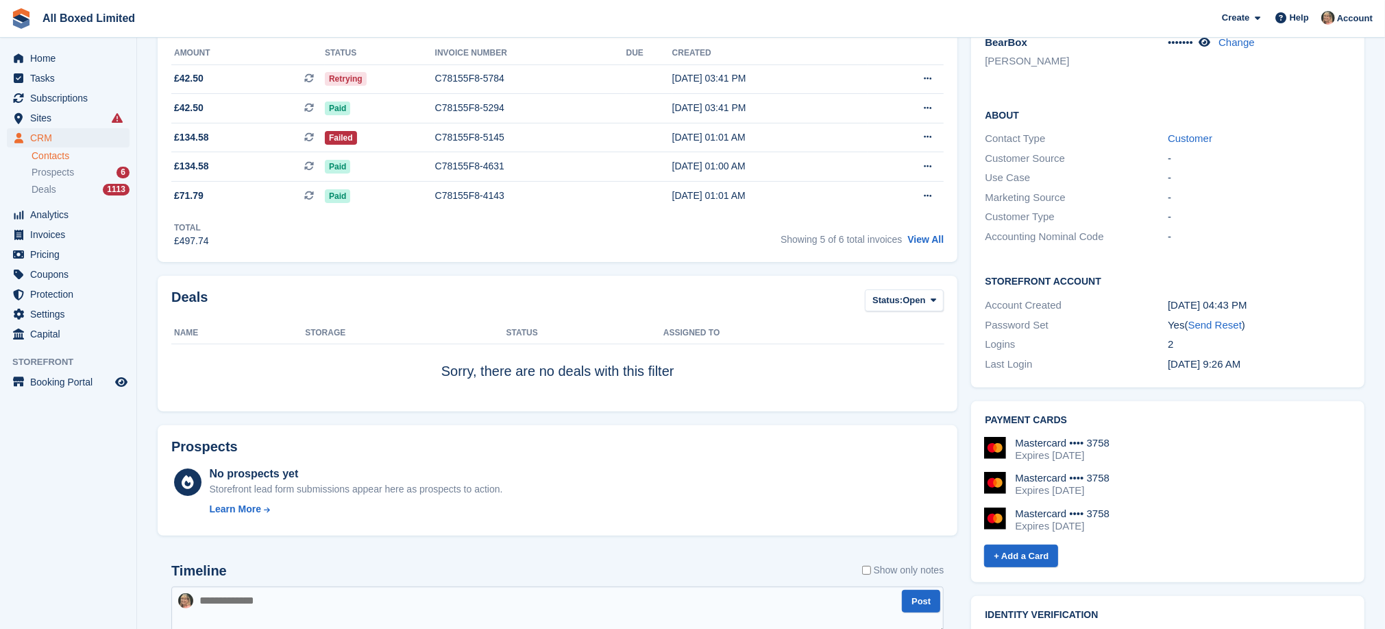
scroll to position [514, 0]
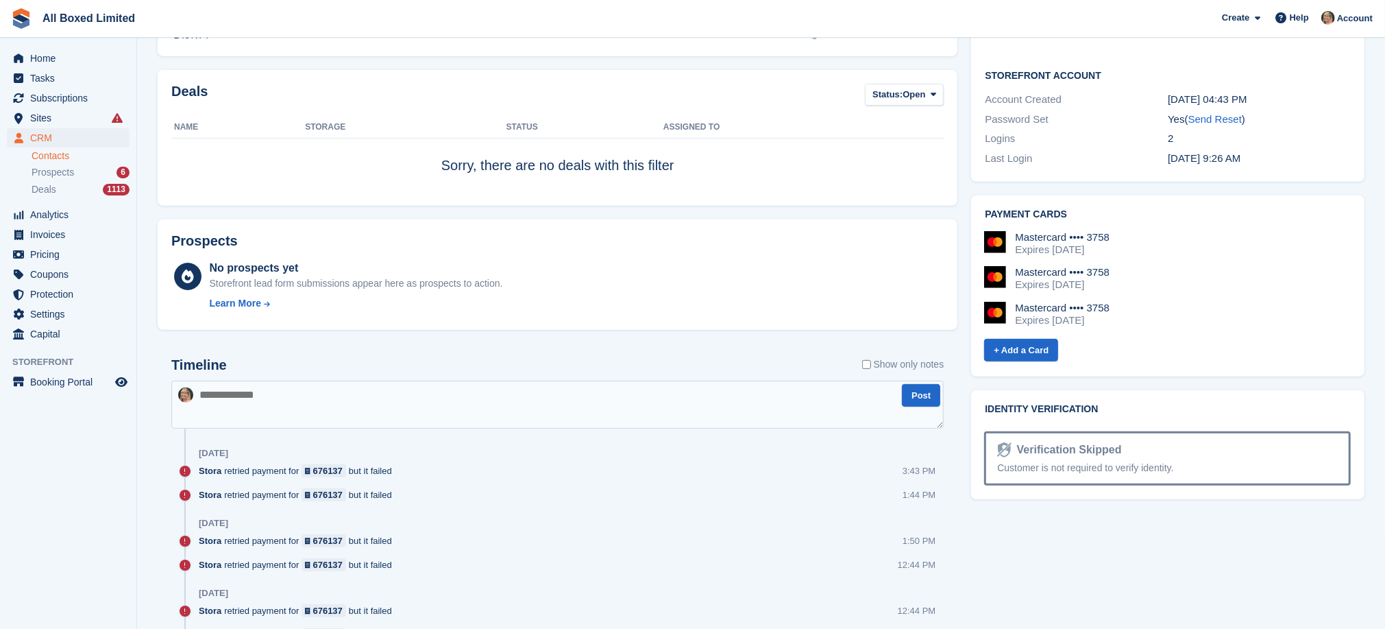
click at [297, 412] on textarea at bounding box center [557, 404] width 773 height 48
paste textarea "**********"
type textarea "**********"
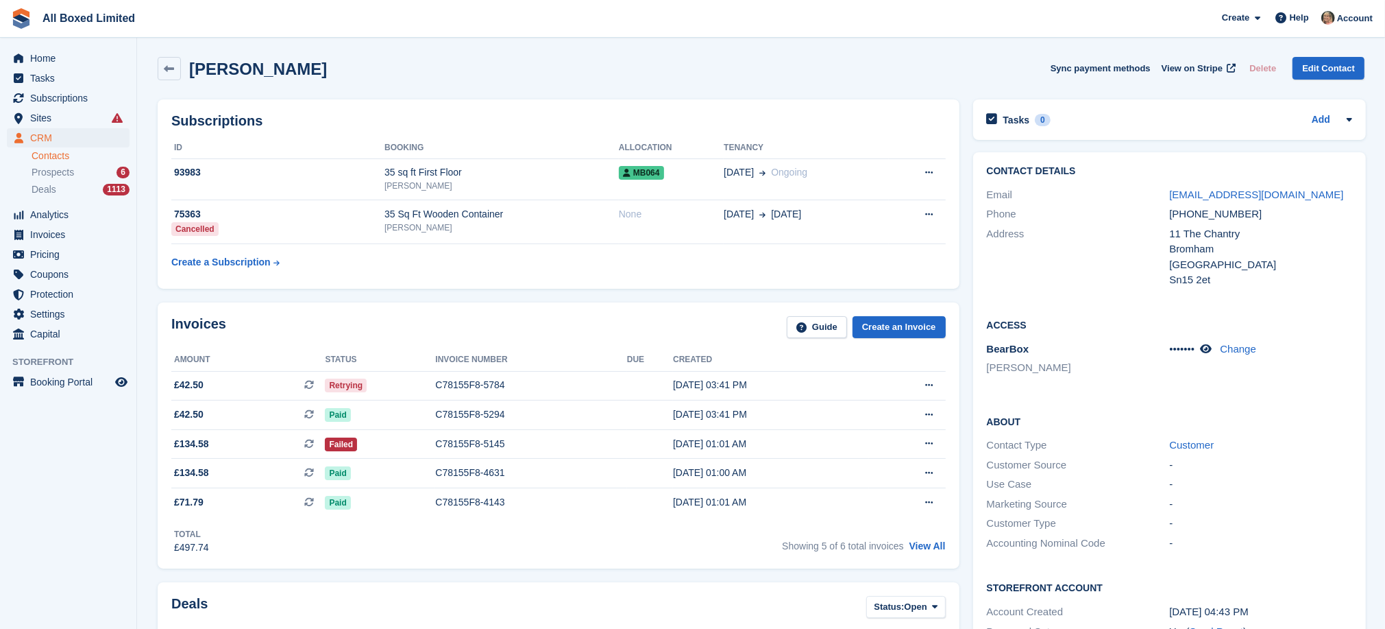
scroll to position [0, 0]
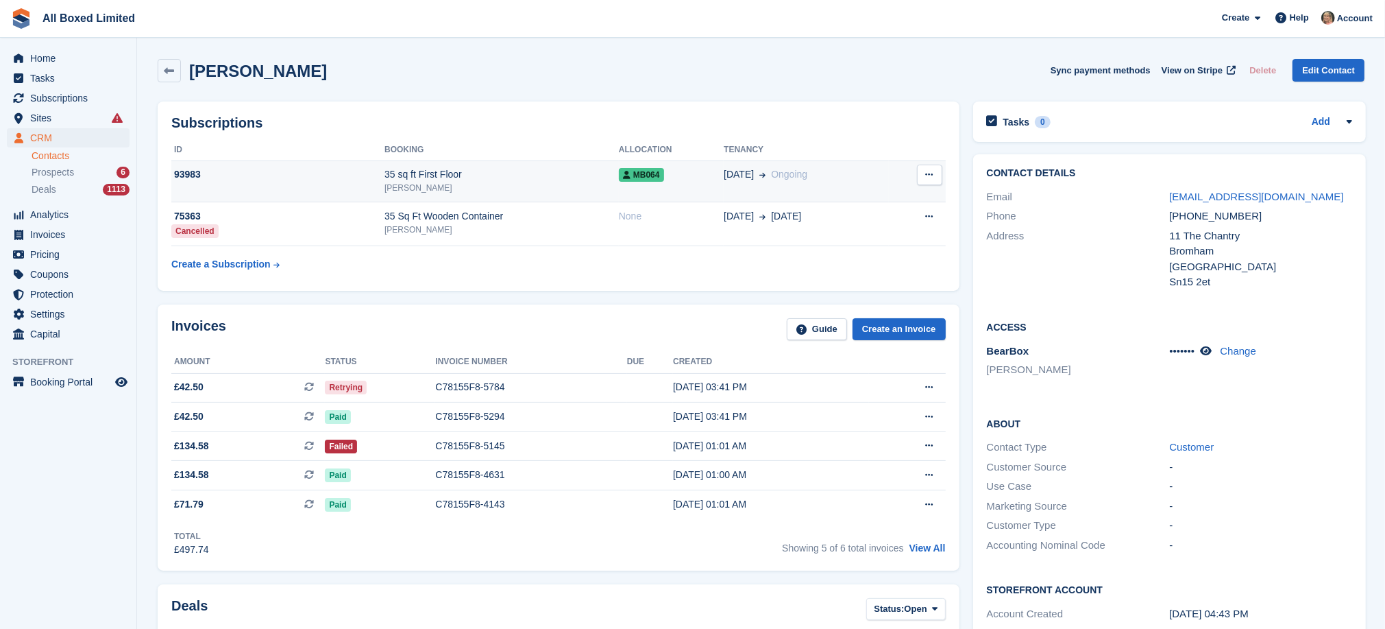
click at [930, 175] on icon at bounding box center [930, 174] width 8 height 9
click at [930, 172] on icon at bounding box center [930, 174] width 8 height 9
click at [197, 171] on div "93983" at bounding box center [277, 174] width 213 height 14
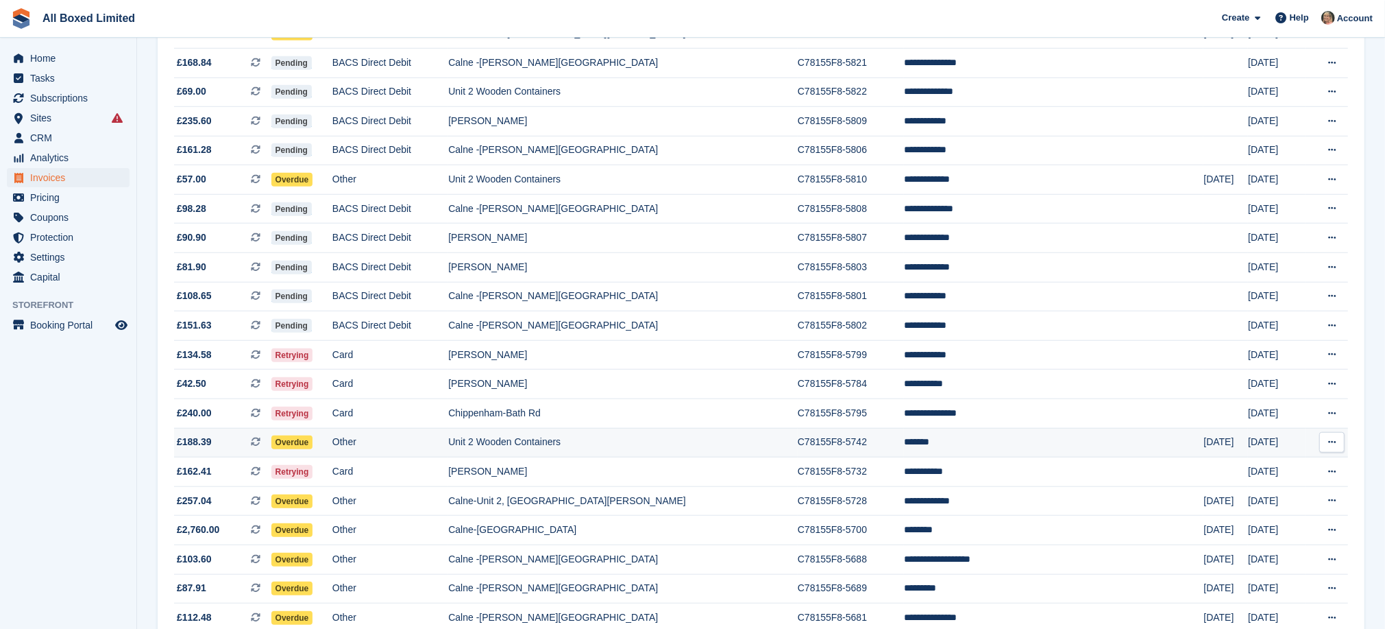
scroll to position [1131, 0]
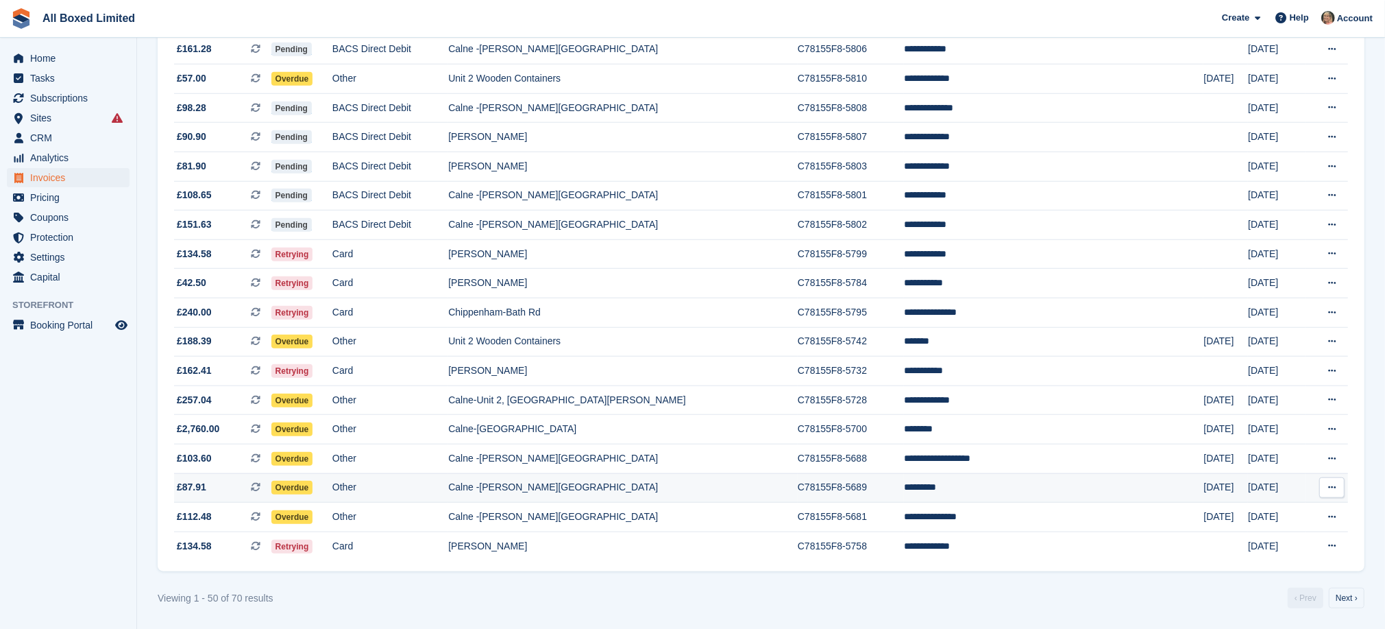
click at [627, 502] on td "Calne -[PERSON_NAME][GEOGRAPHIC_DATA]" at bounding box center [623, 487] width 350 height 29
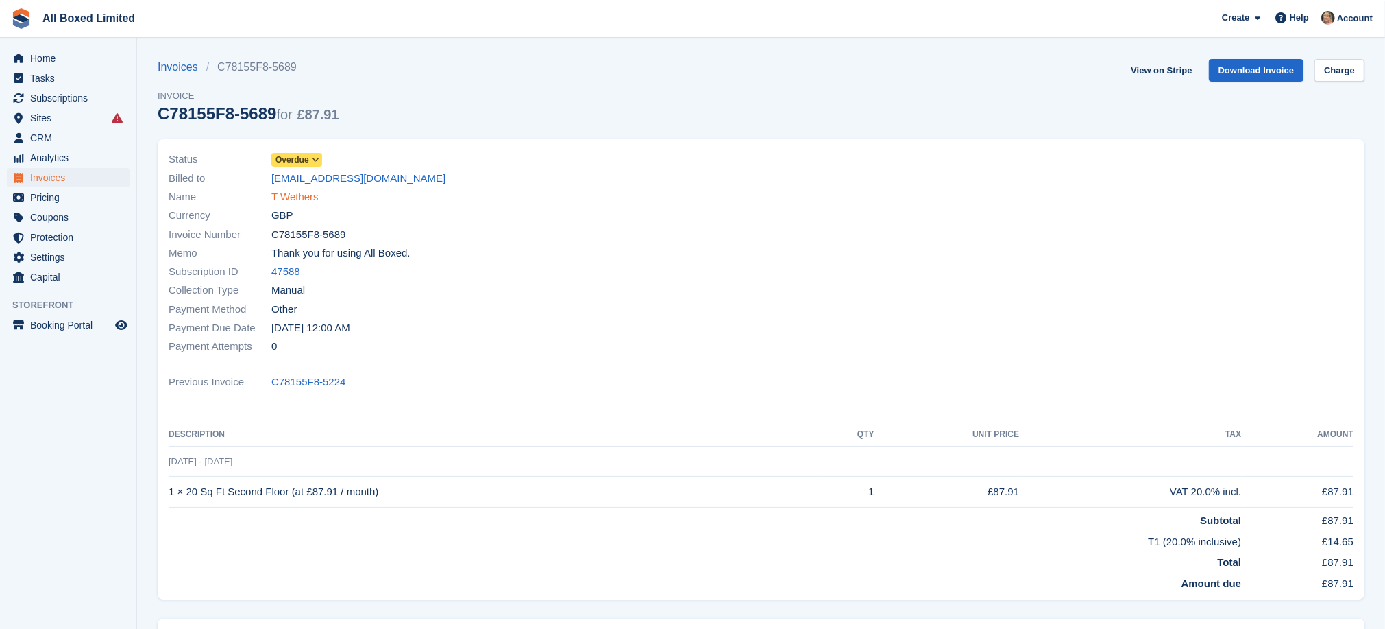
click at [297, 198] on link "T Wethers" at bounding box center [294, 197] width 47 height 16
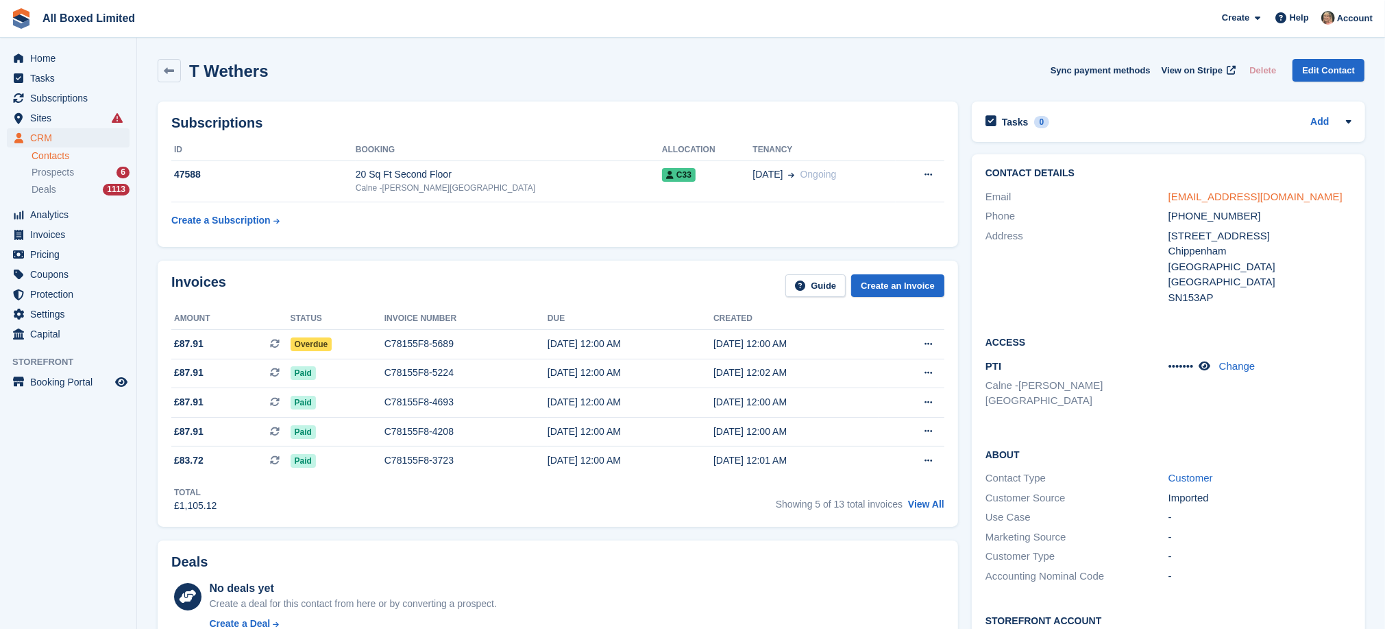
click at [1205, 196] on link "tmwethers@gmail.com" at bounding box center [1256, 197] width 174 height 12
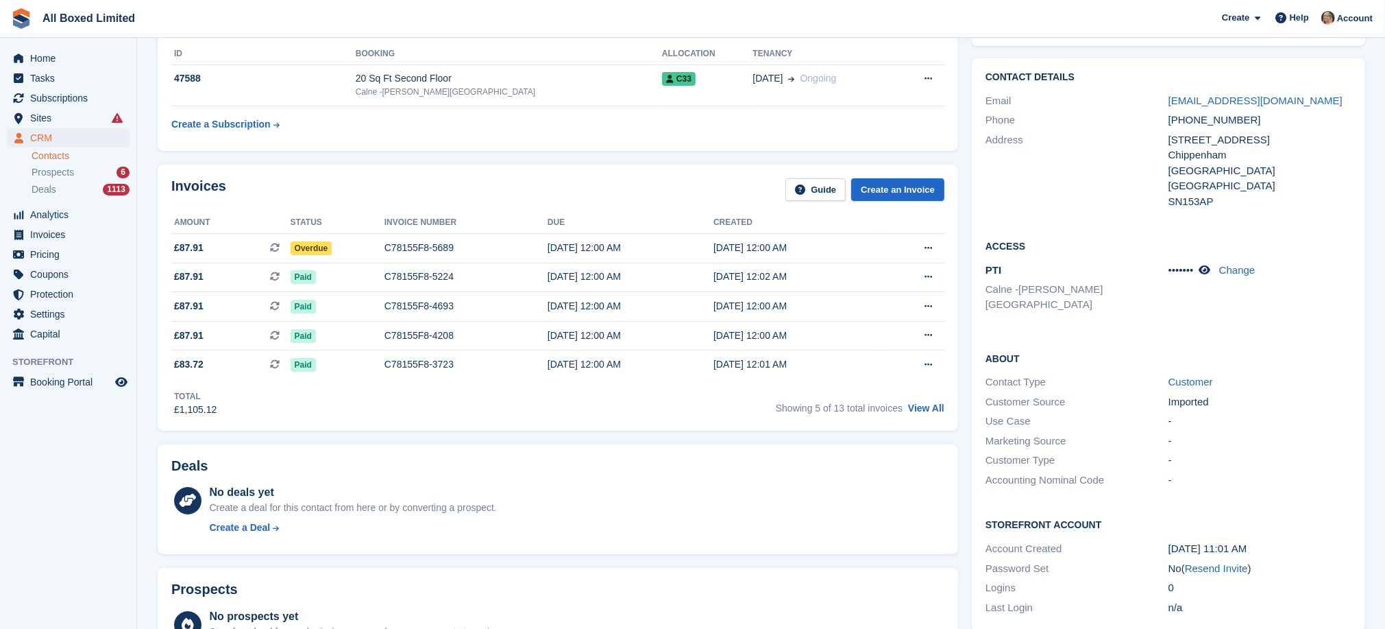
scroll to position [308, 0]
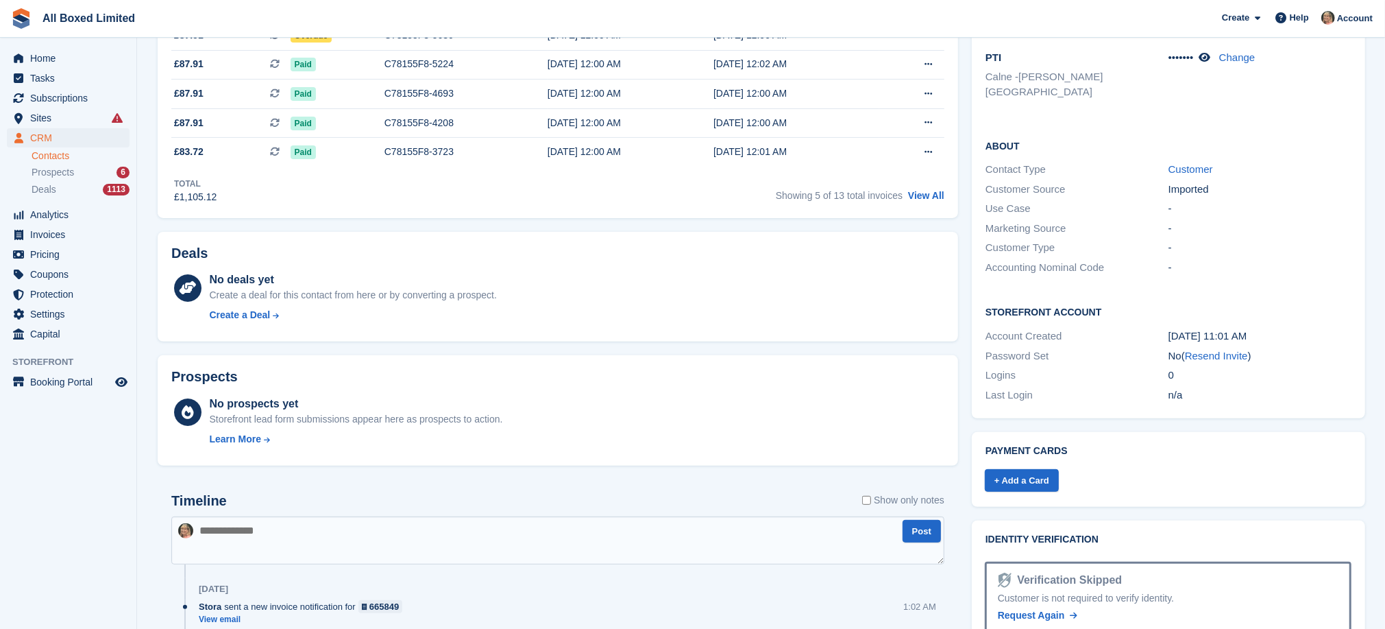
click at [343, 531] on textarea at bounding box center [557, 540] width 773 height 48
paste textarea "**********"
type textarea "**********"
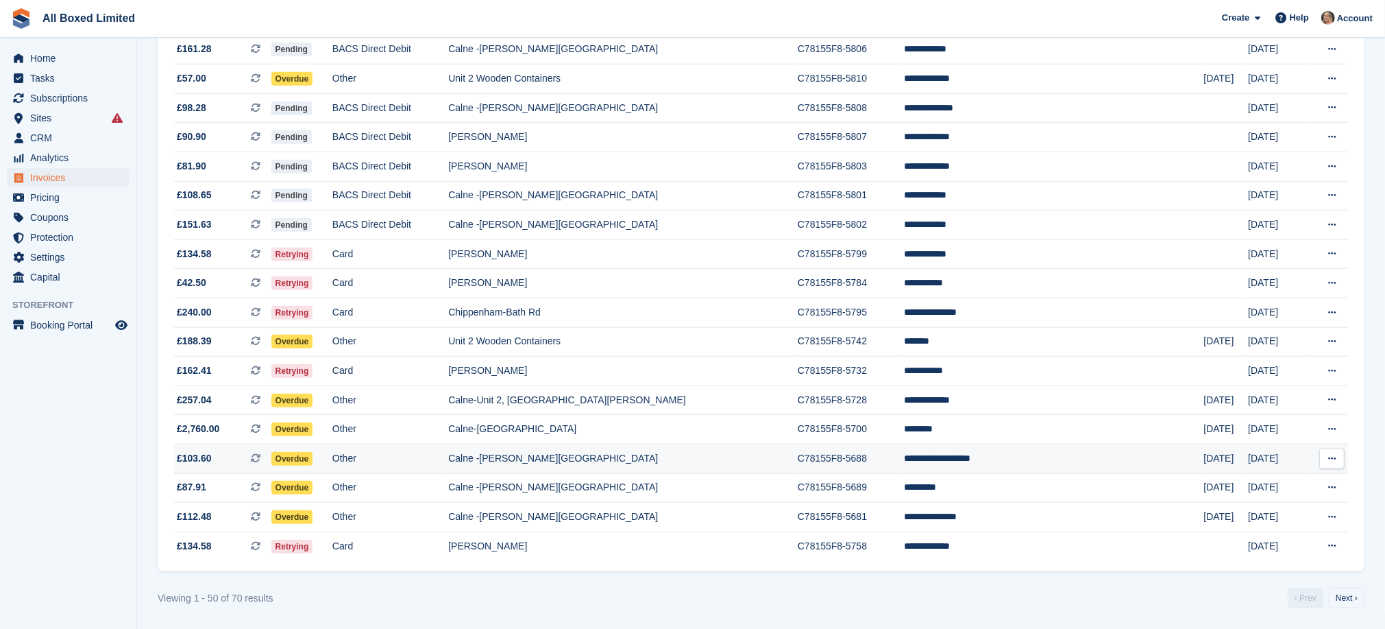
scroll to position [1171, 0]
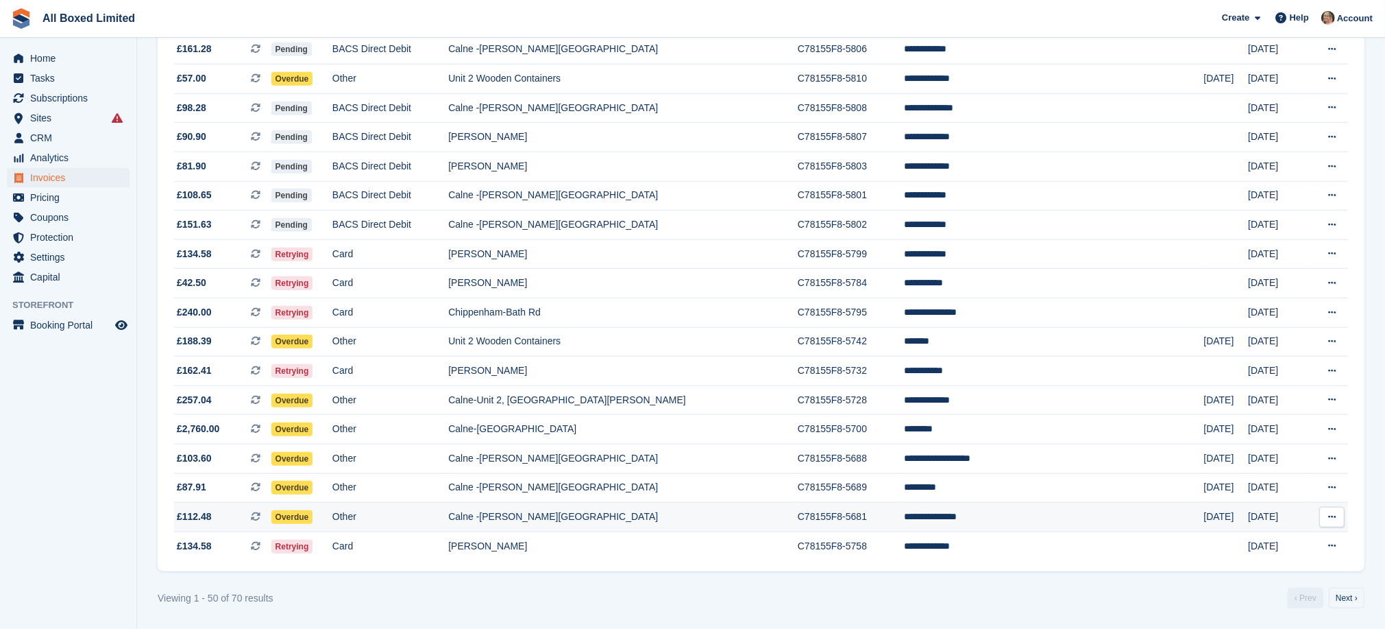
click at [595, 513] on td "Calne -[PERSON_NAME][GEOGRAPHIC_DATA]" at bounding box center [623, 516] width 350 height 29
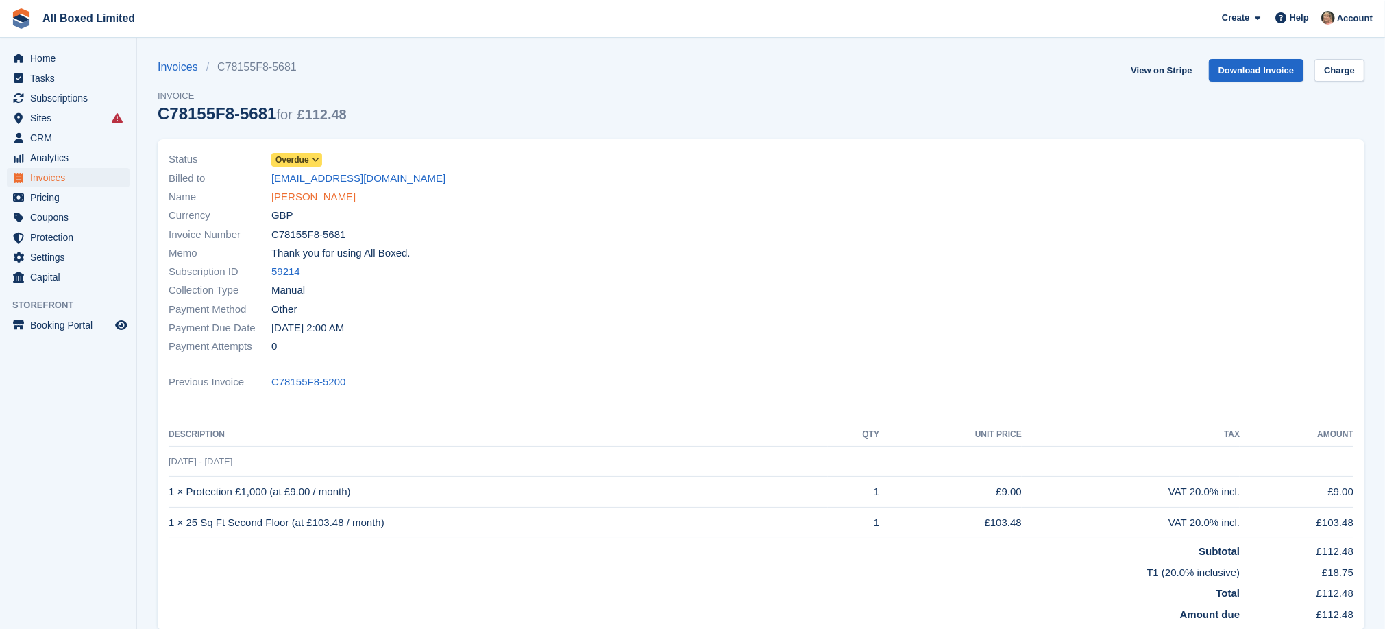
click at [298, 199] on link "Lindsey Spooner" at bounding box center [313, 197] width 84 height 16
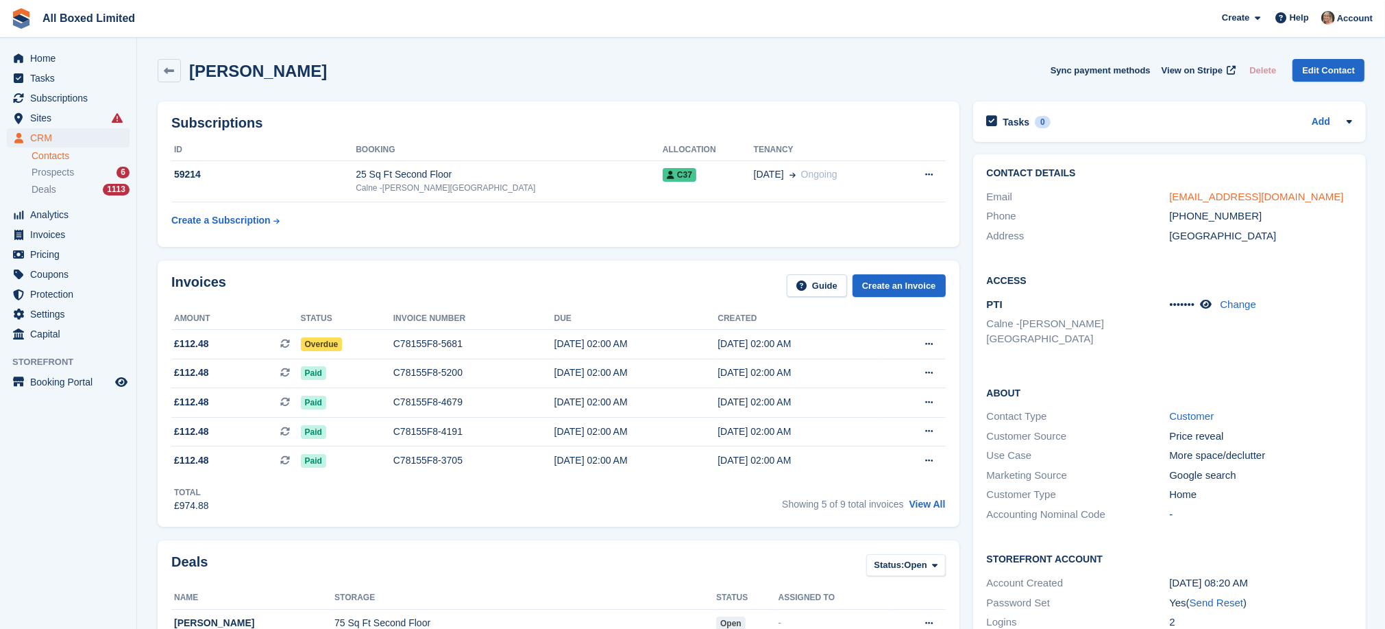
click at [1182, 197] on link "spooneyone@gmail.com" at bounding box center [1256, 197] width 174 height 12
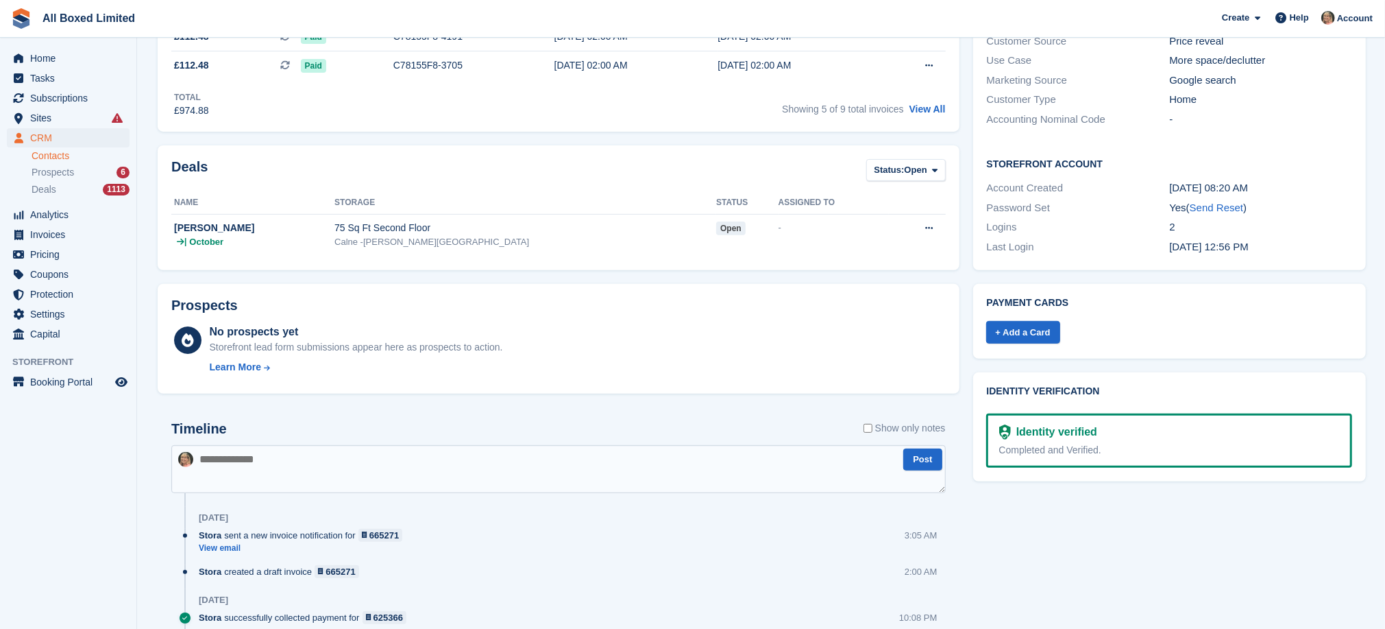
scroll to position [514, 0]
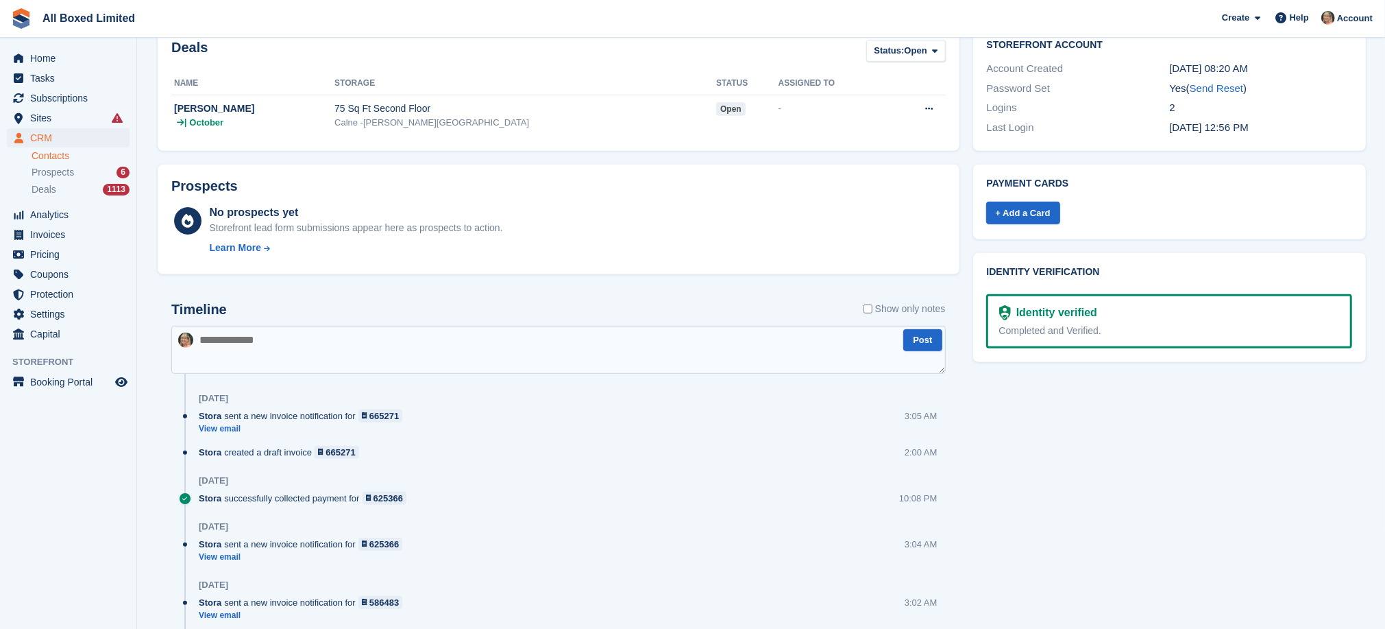
click at [284, 345] on textarea at bounding box center [558, 350] width 775 height 48
paste textarea "**********"
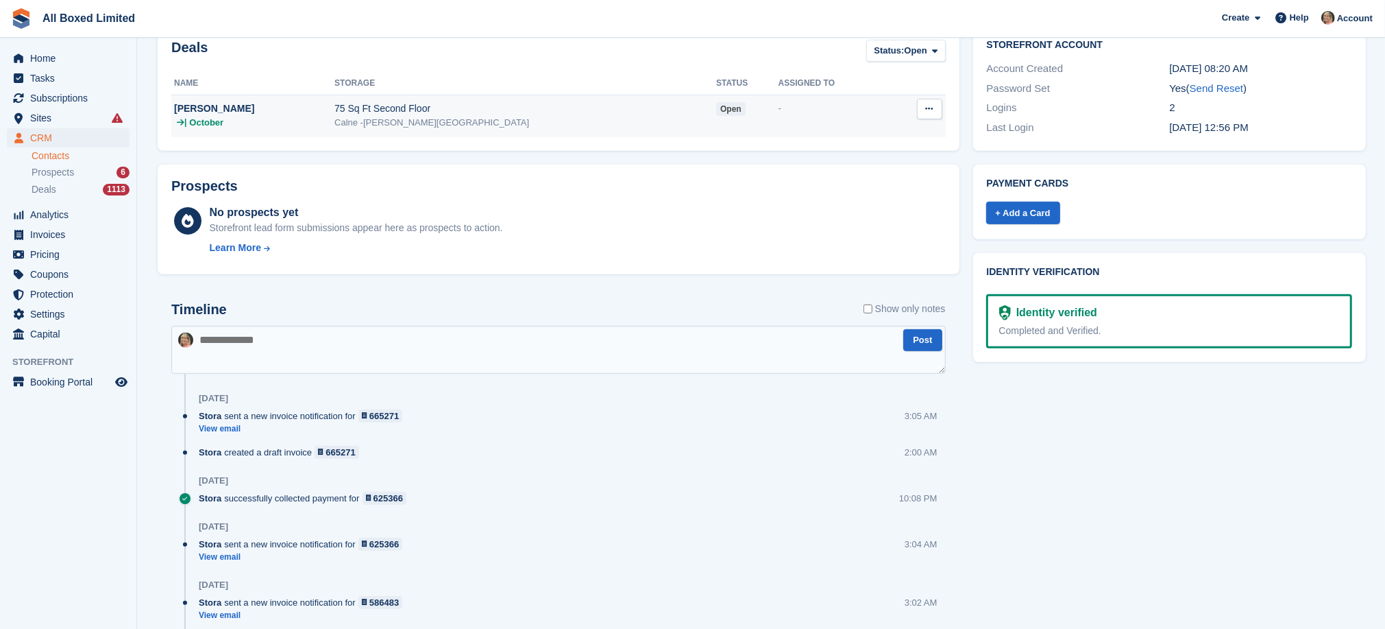
type textarea "**********"
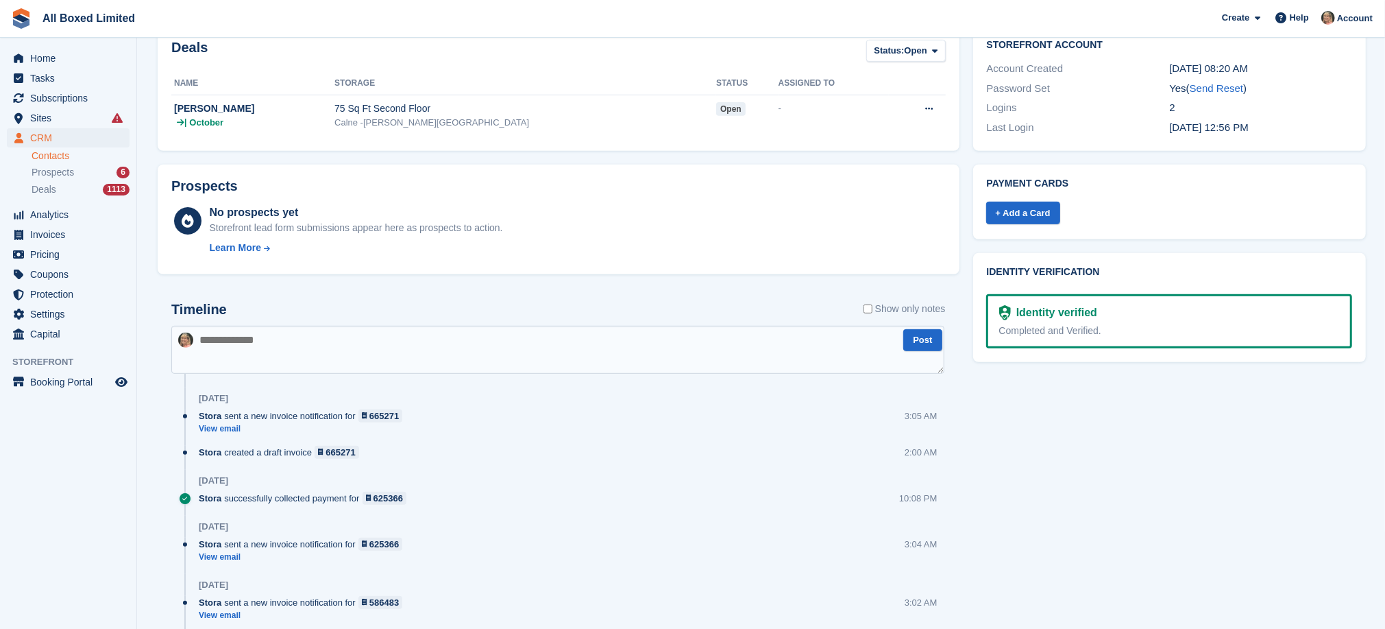
scroll to position [0, 0]
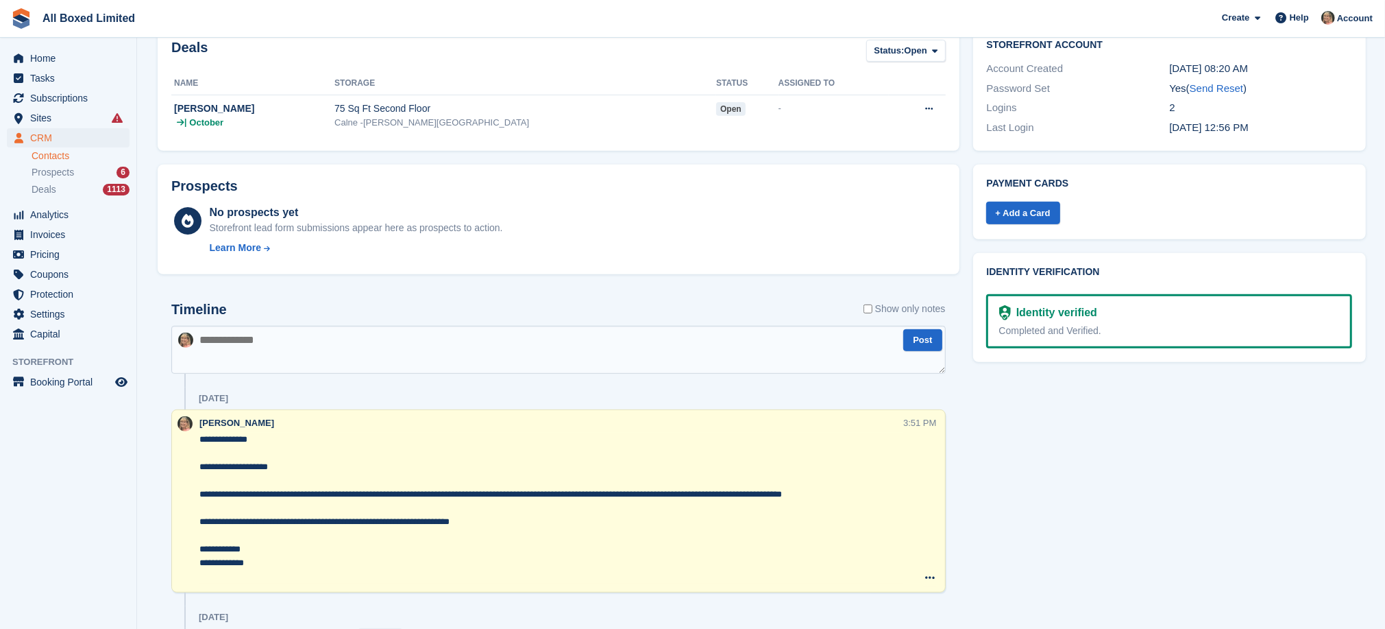
click at [481, 496] on textarea "**********" at bounding box center [551, 508] width 704 height 151
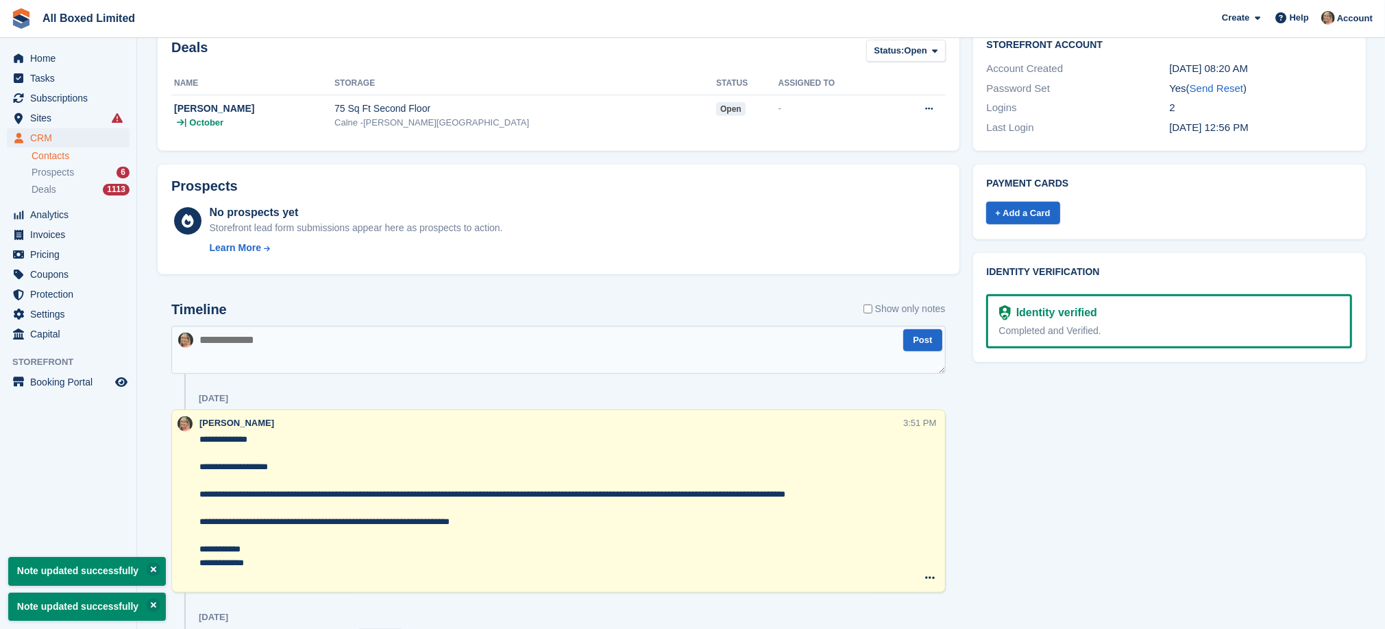
type textarea "**********"
click at [413, 352] on textarea at bounding box center [558, 350] width 775 height 48
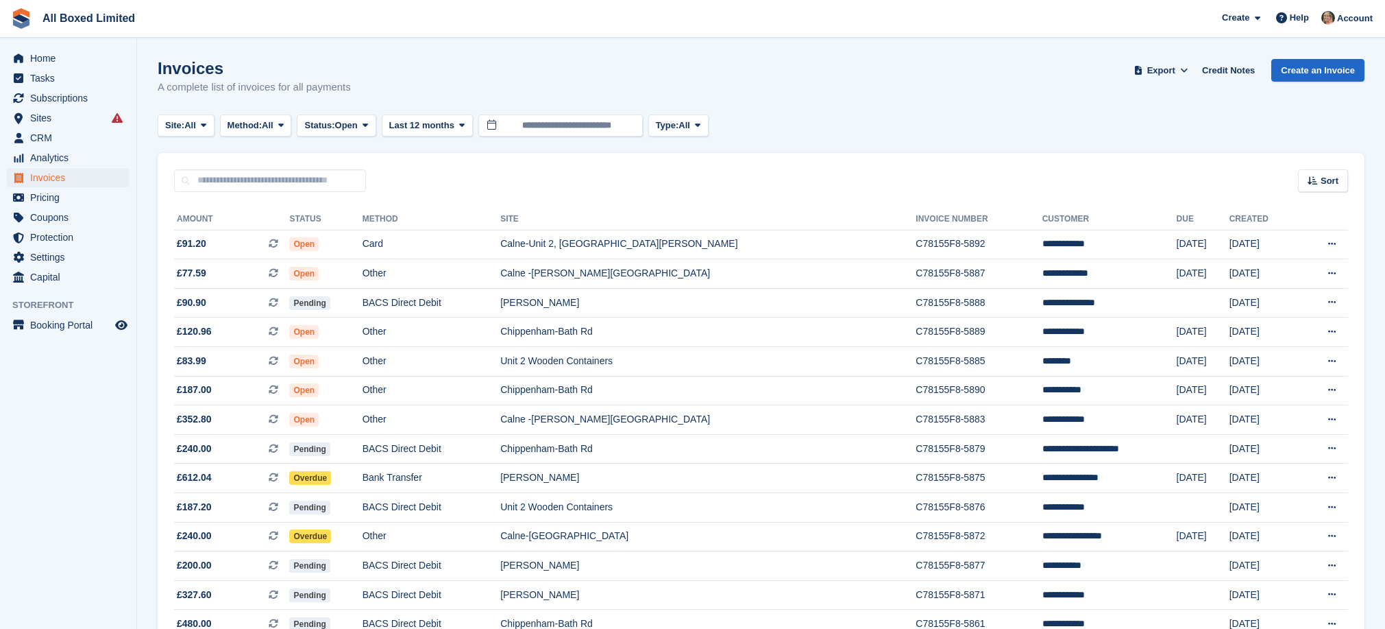
scroll to position [1171, 0]
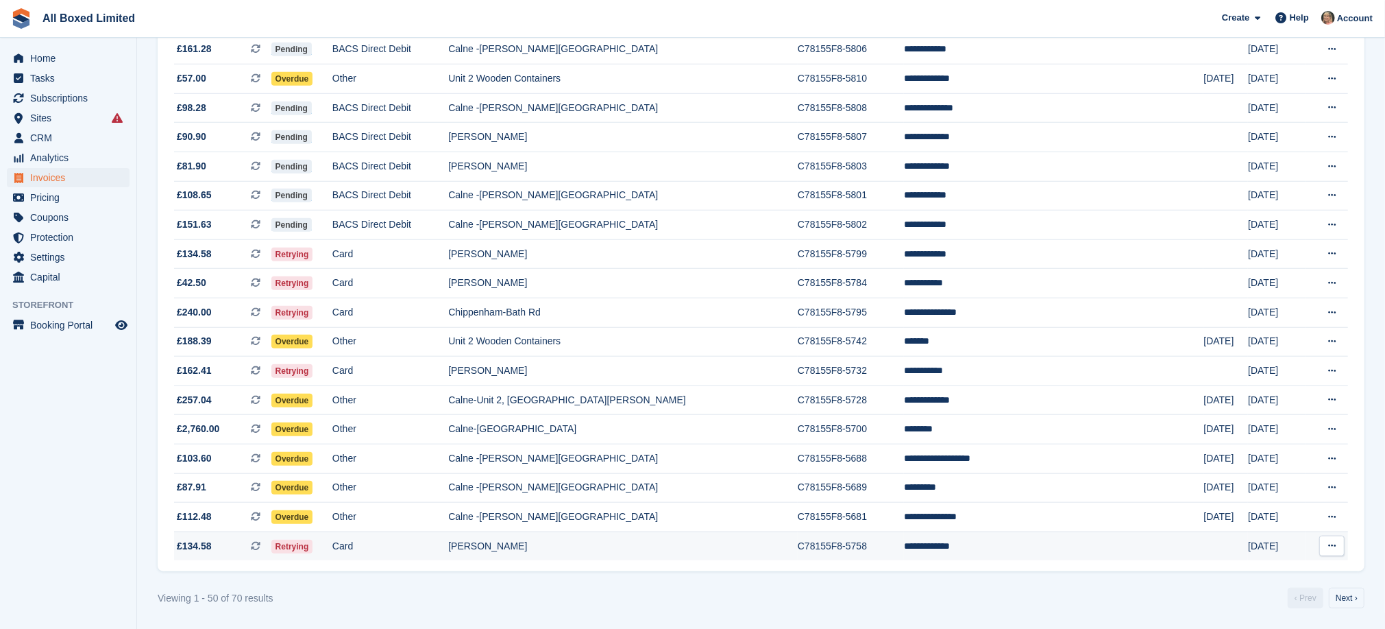
click at [566, 546] on td "[PERSON_NAME]" at bounding box center [623, 545] width 350 height 29
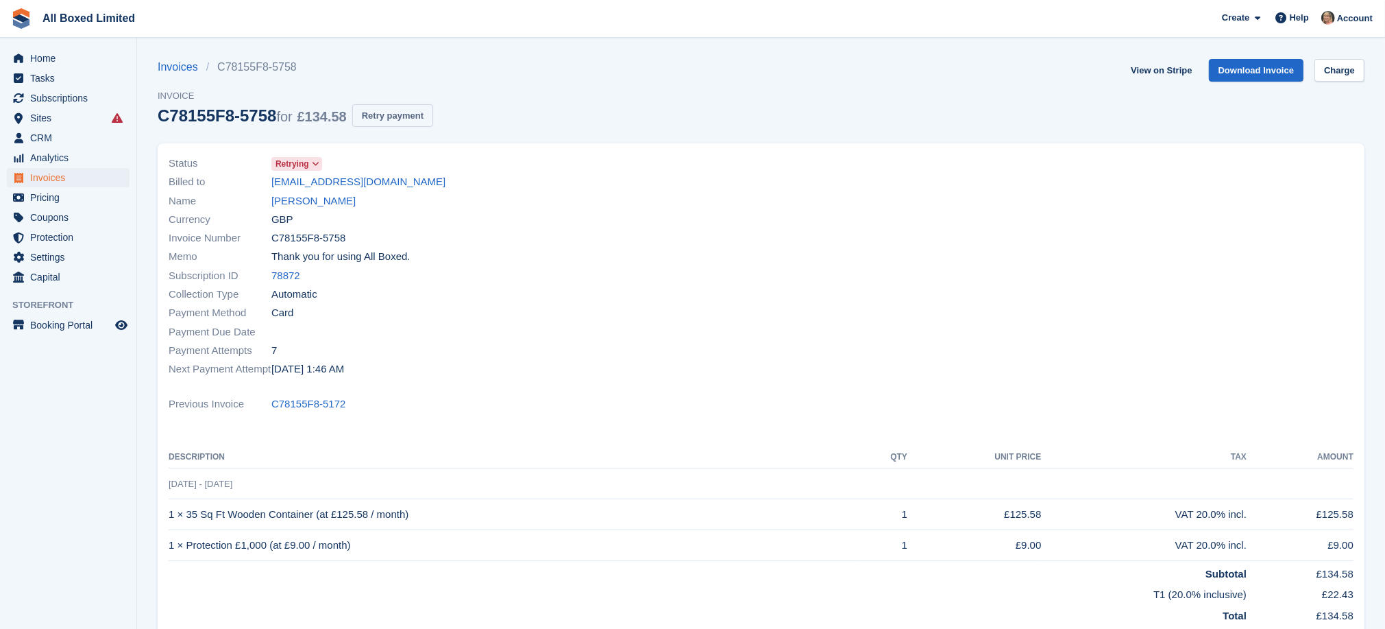
click at [377, 105] on button "Retry payment" at bounding box center [392, 115] width 81 height 23
click at [301, 199] on link "[PERSON_NAME]" at bounding box center [313, 201] width 84 height 16
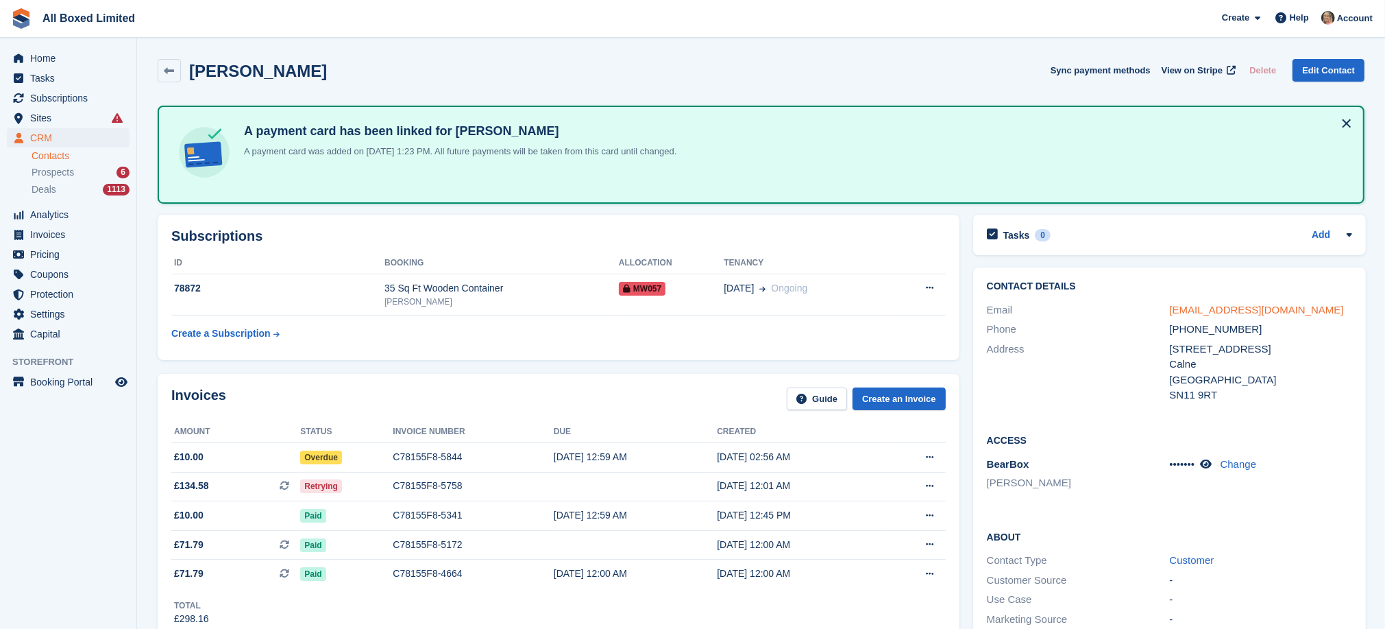
click at [1197, 312] on link "[EMAIL_ADDRESS][DOMAIN_NAME]" at bounding box center [1257, 310] width 174 height 12
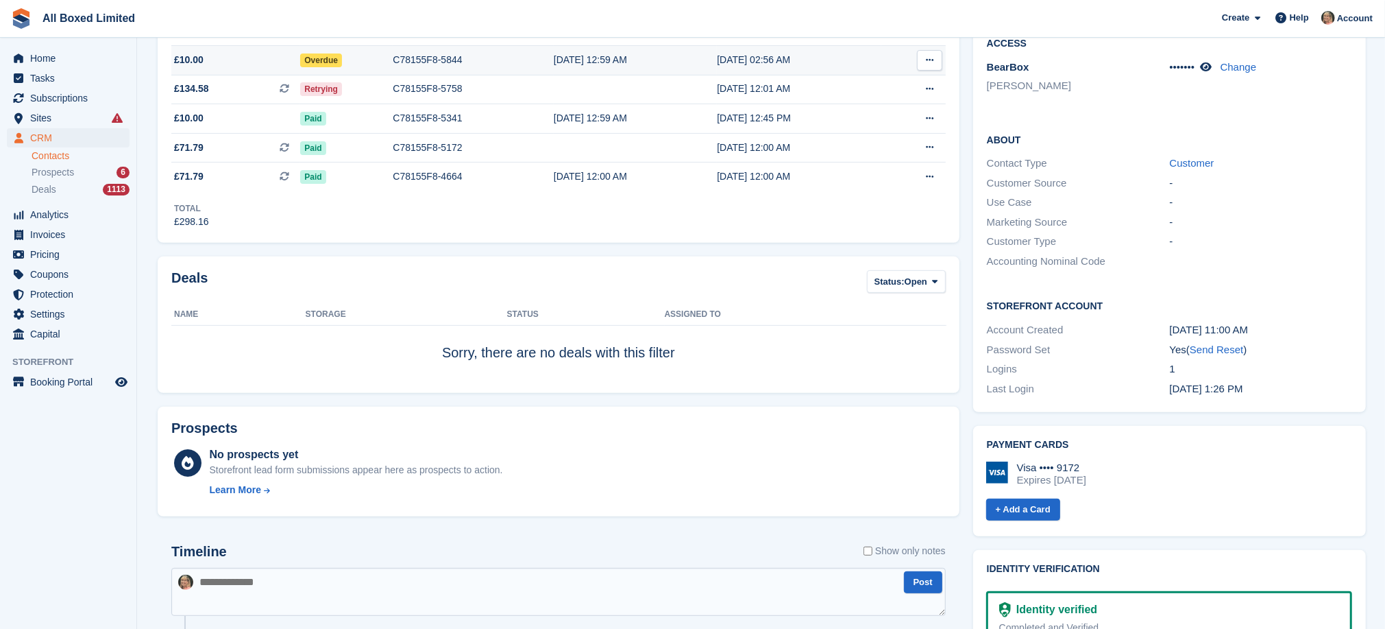
scroll to position [411, 0]
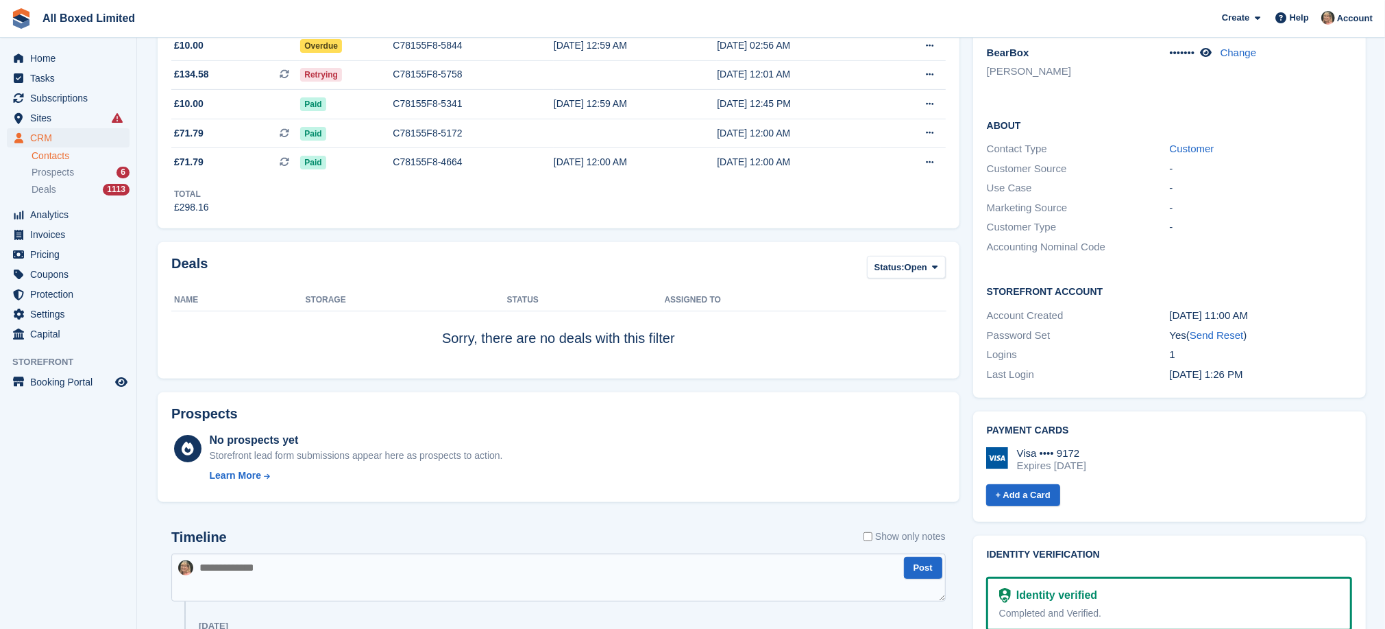
click at [385, 566] on textarea at bounding box center [558, 577] width 775 height 48
paste textarea "**********"
type textarea "**********"
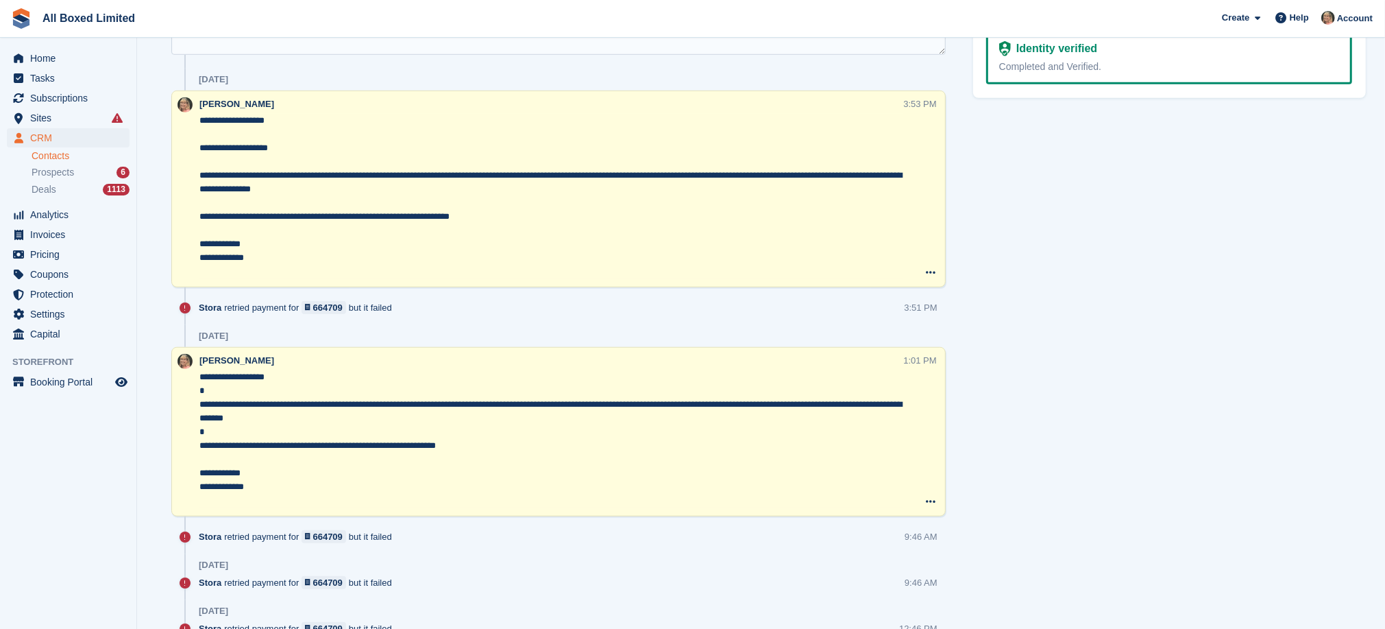
scroll to position [1028, 0]
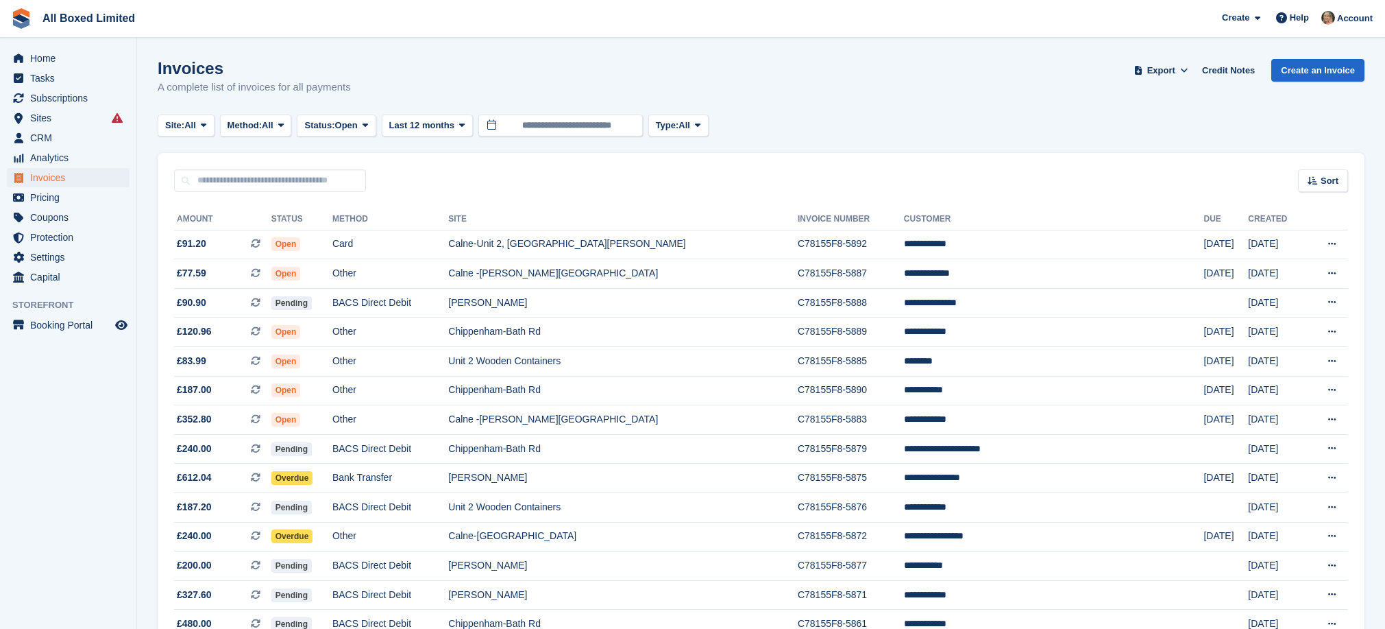
scroll to position [1171, 0]
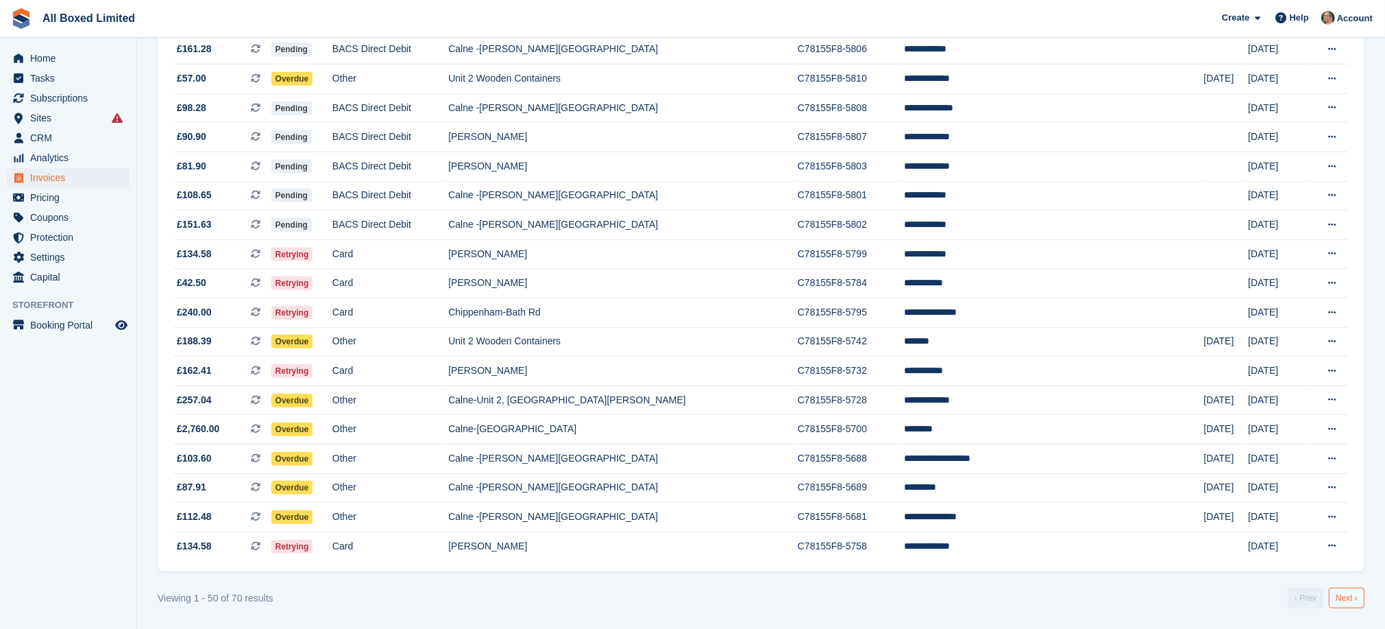
click at [1340, 594] on link "Next ›" at bounding box center [1347, 597] width 36 height 21
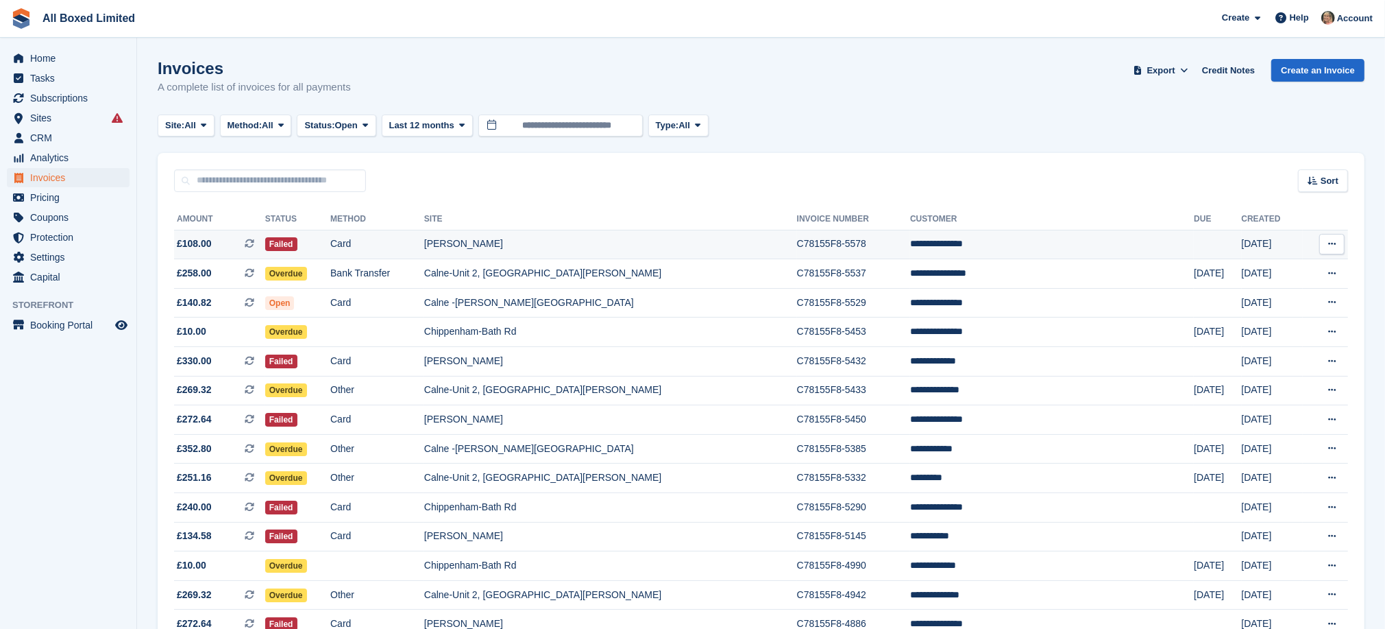
click at [534, 245] on td "[PERSON_NAME]" at bounding box center [610, 244] width 373 height 29
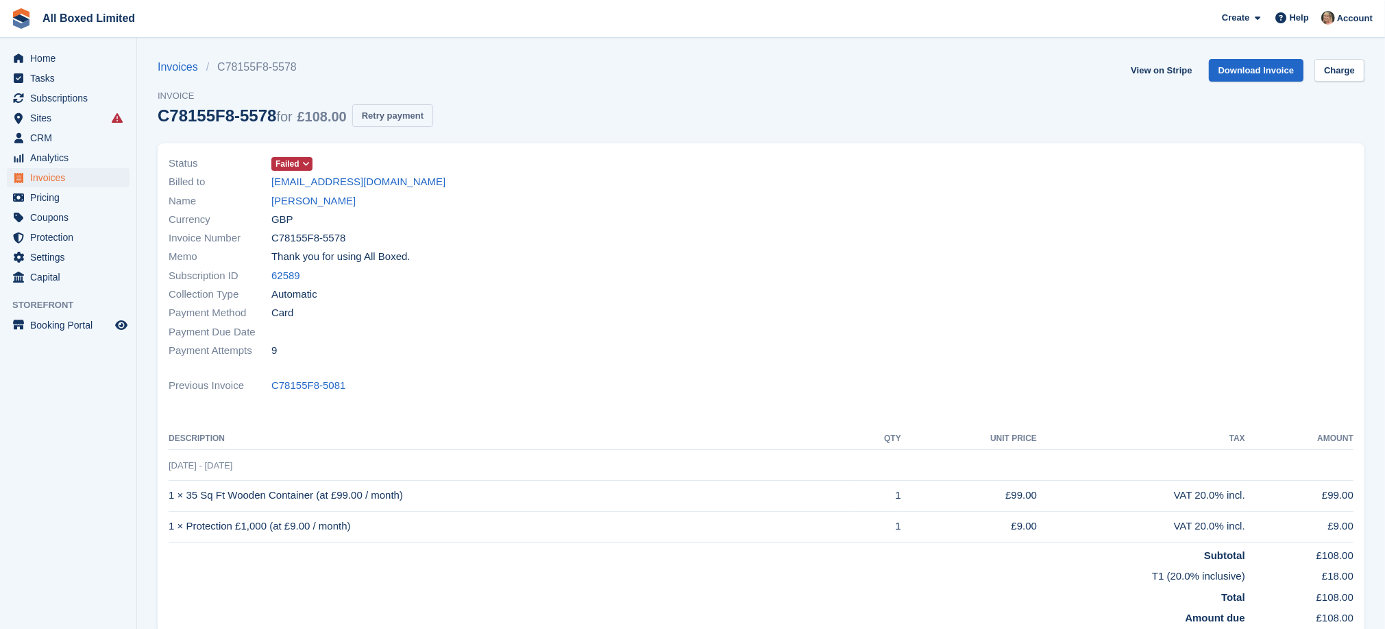
click at [414, 114] on button "Retry payment" at bounding box center [392, 115] width 81 height 23
click at [318, 202] on link "[PERSON_NAME]" at bounding box center [313, 201] width 84 height 16
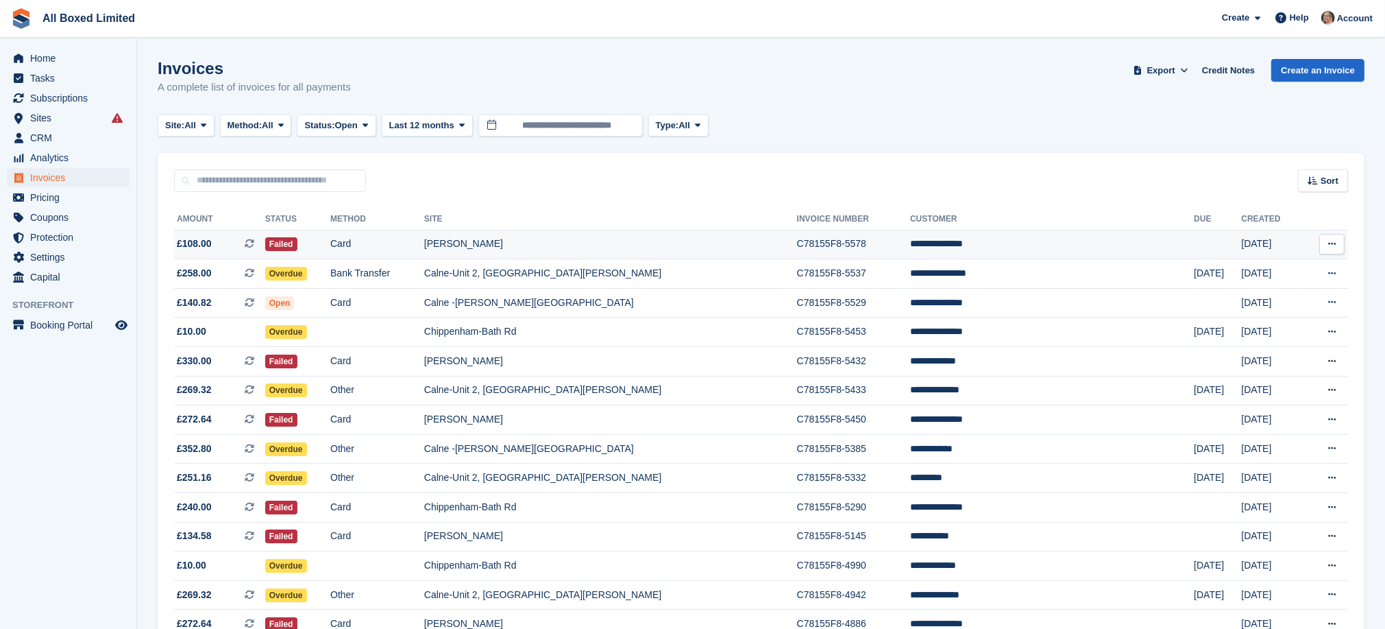
click at [563, 243] on td "[PERSON_NAME]" at bounding box center [610, 244] width 373 height 29
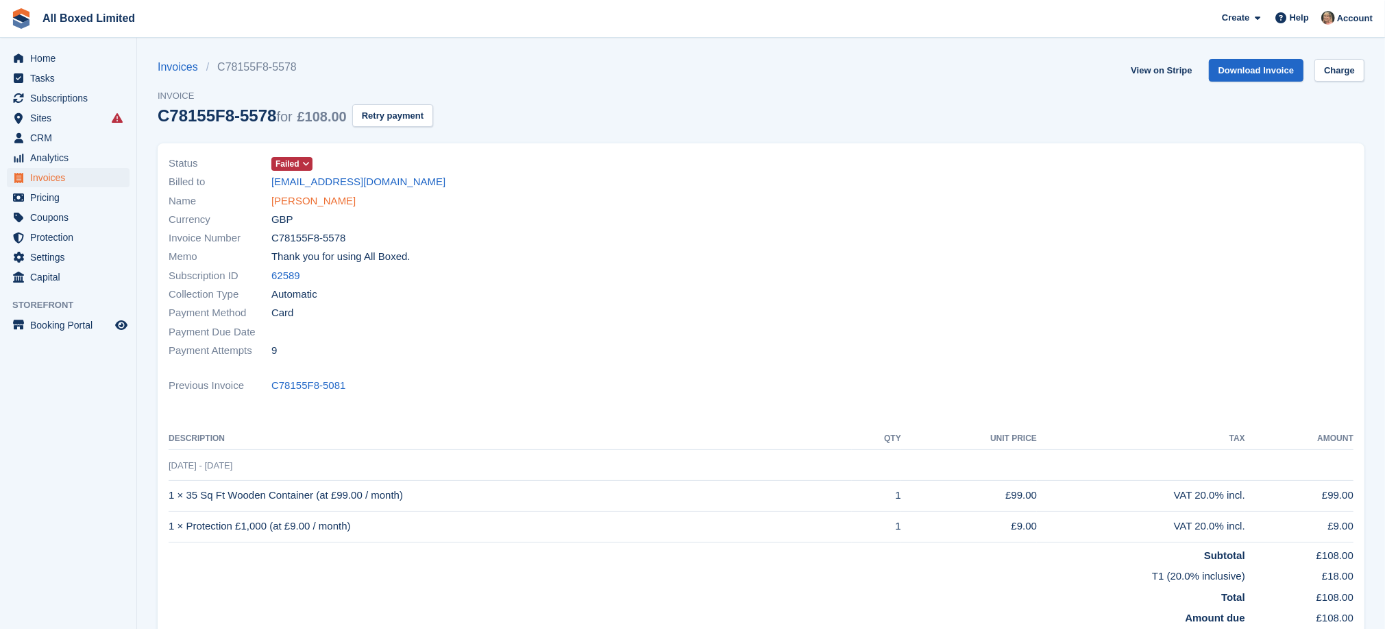
click at [319, 199] on link "Jennifer Brewer" at bounding box center [313, 201] width 84 height 16
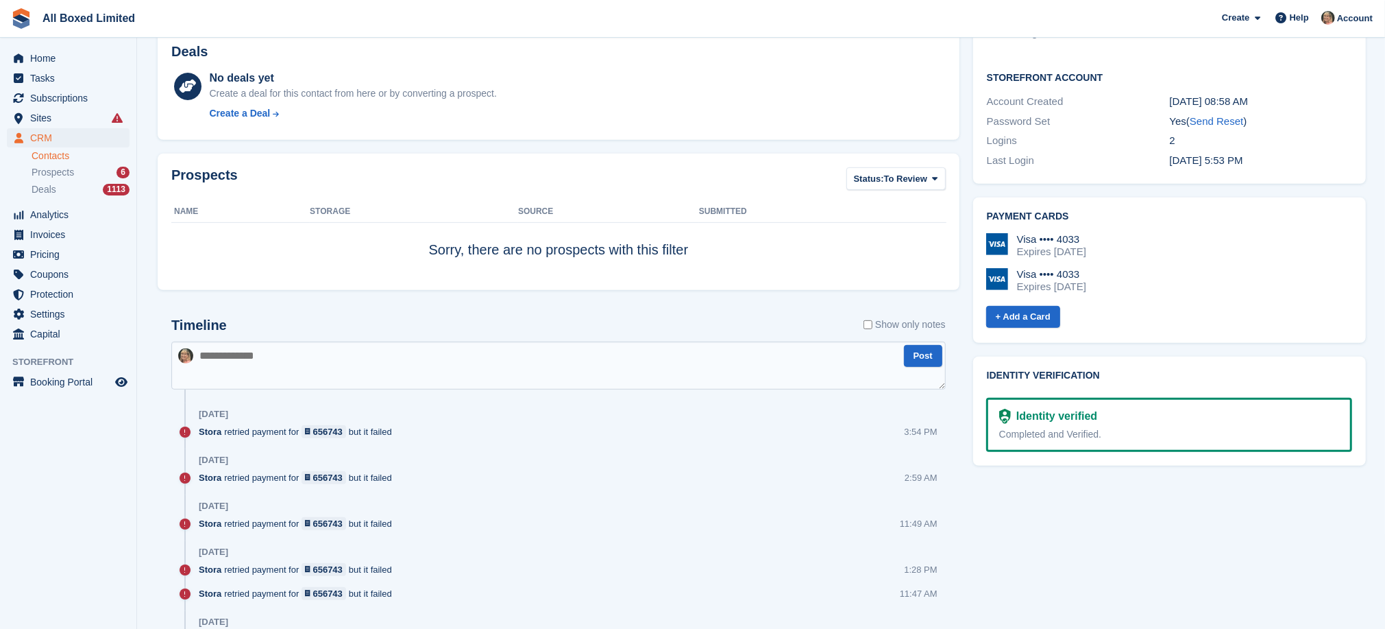
scroll to position [514, 0]
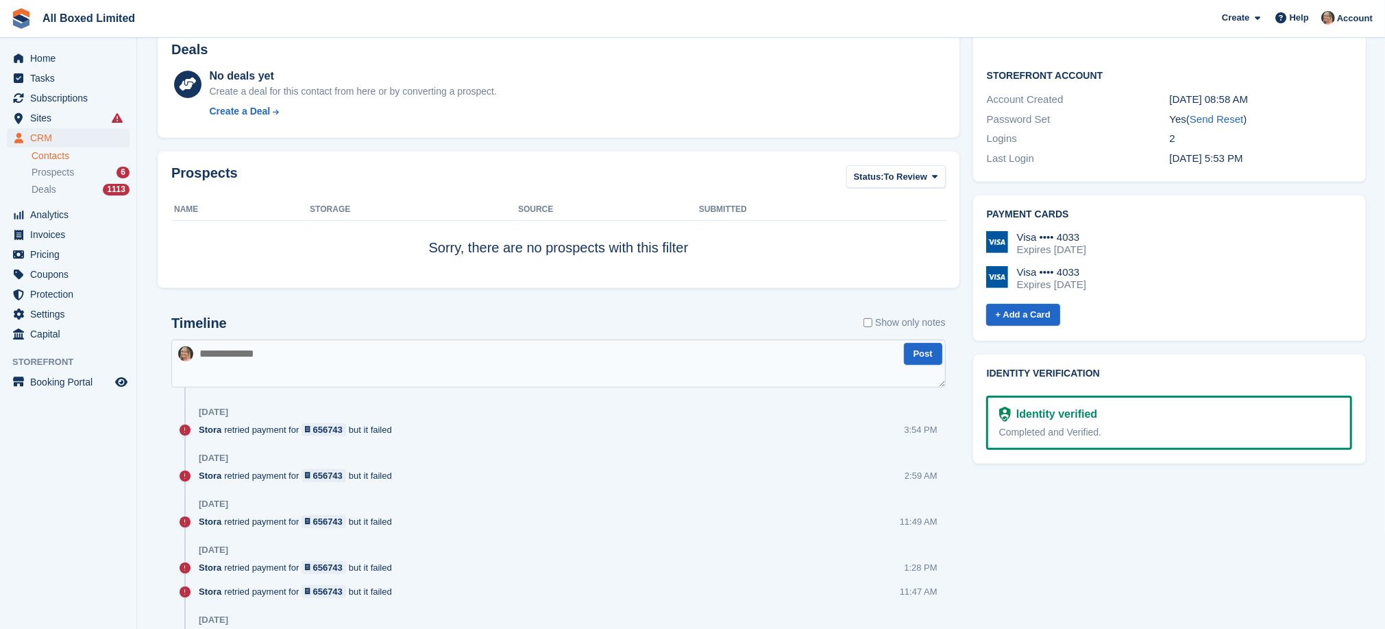
click at [304, 358] on textarea at bounding box center [558, 363] width 775 height 48
type textarea "**********"
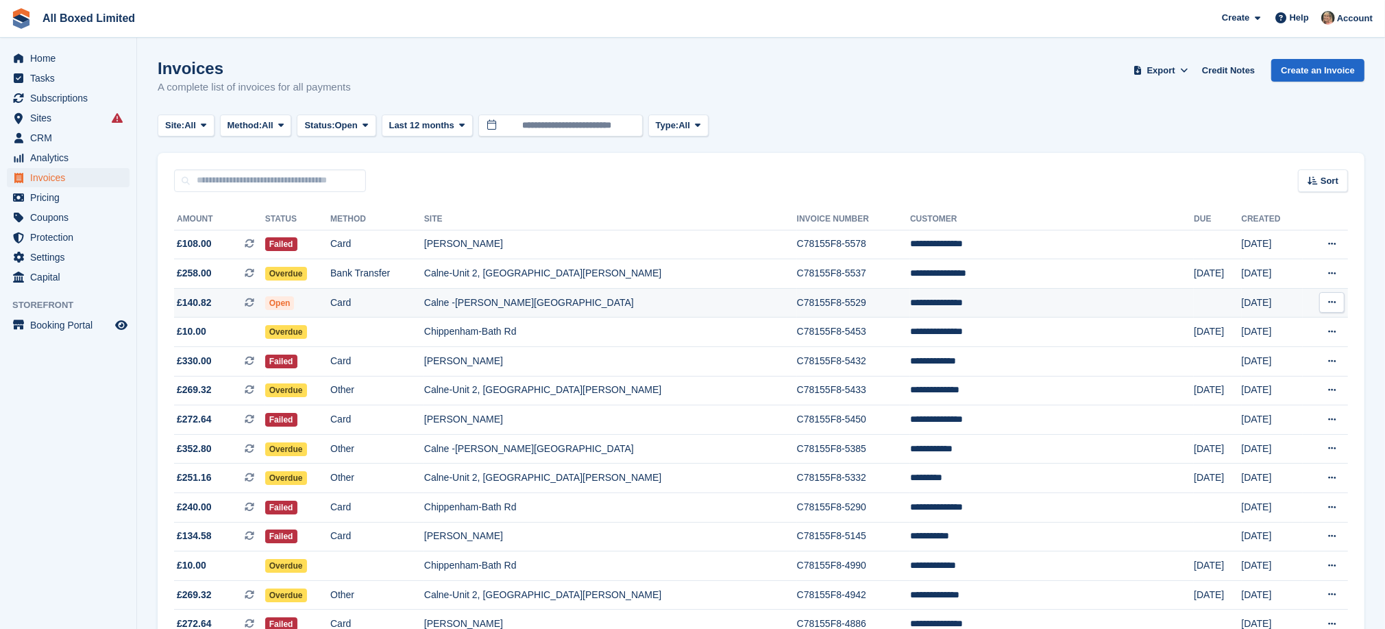
click at [586, 301] on td "Calne -[PERSON_NAME][GEOGRAPHIC_DATA]" at bounding box center [610, 302] width 373 height 29
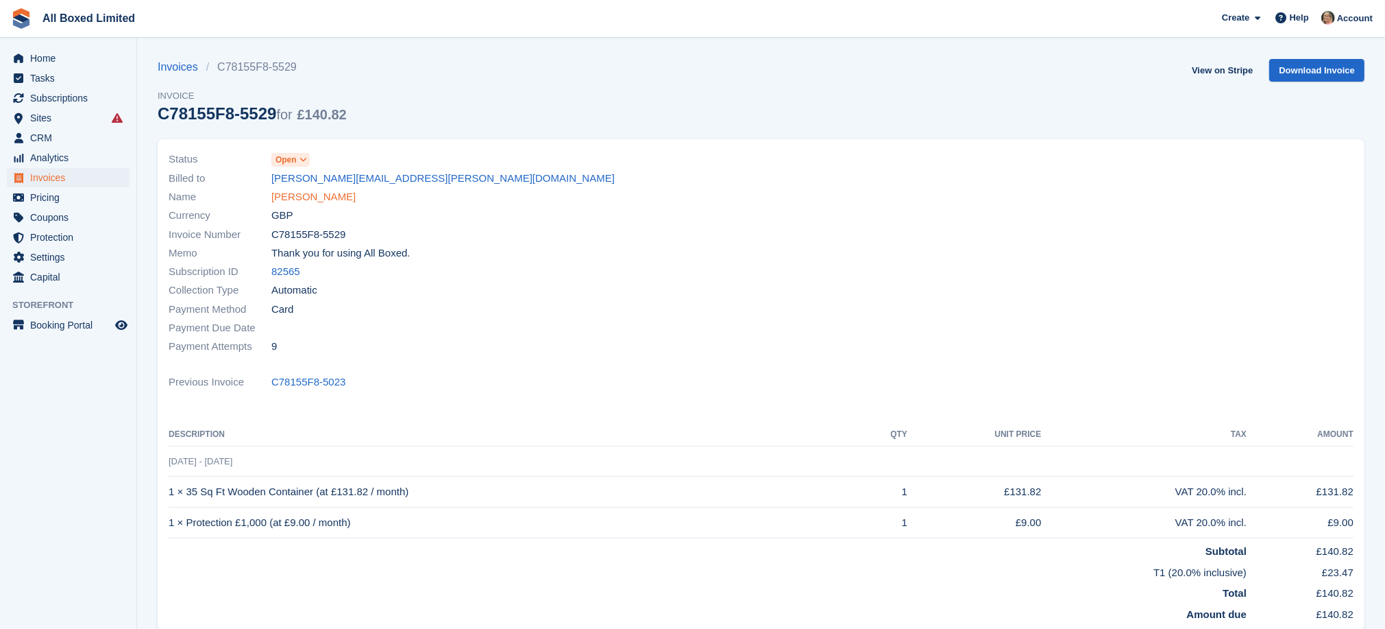
click at [304, 195] on link "[PERSON_NAME]" at bounding box center [313, 197] width 84 height 16
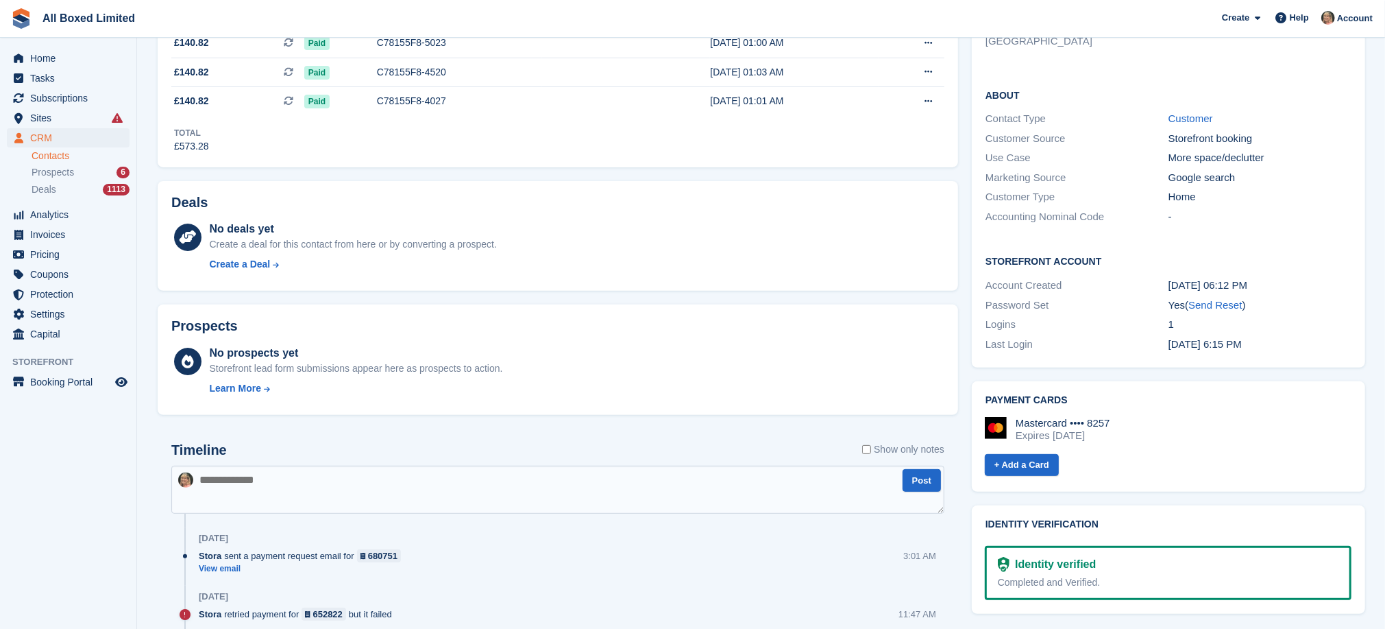
scroll to position [103, 0]
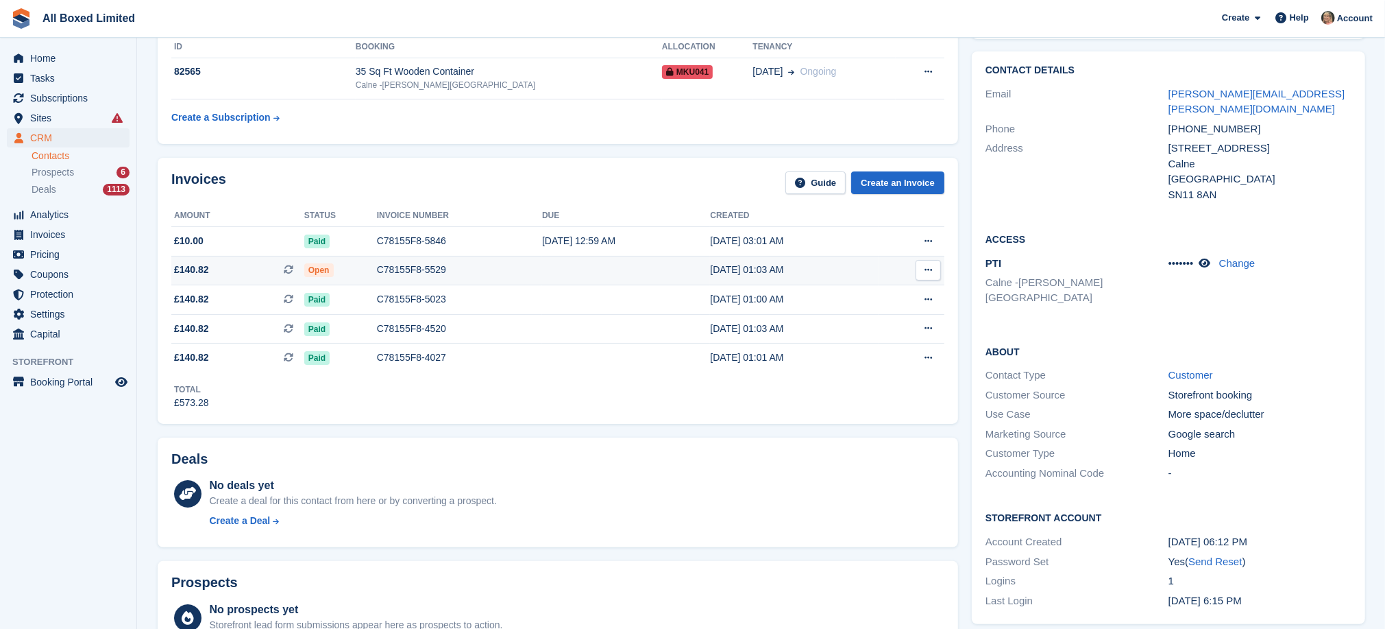
click at [393, 268] on div "C78155F8-5529" at bounding box center [459, 270] width 165 height 14
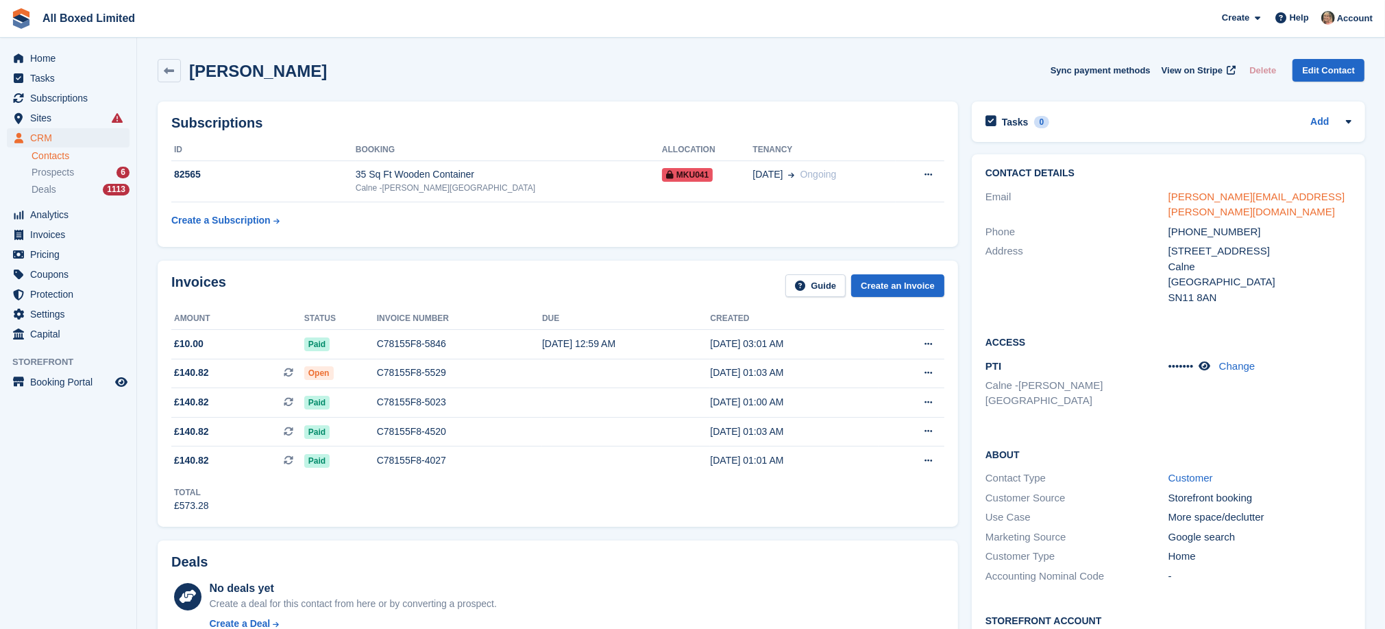
click at [1207, 196] on link "[PERSON_NAME][EMAIL_ADDRESS][PERSON_NAME][DOMAIN_NAME]" at bounding box center [1257, 204] width 177 height 27
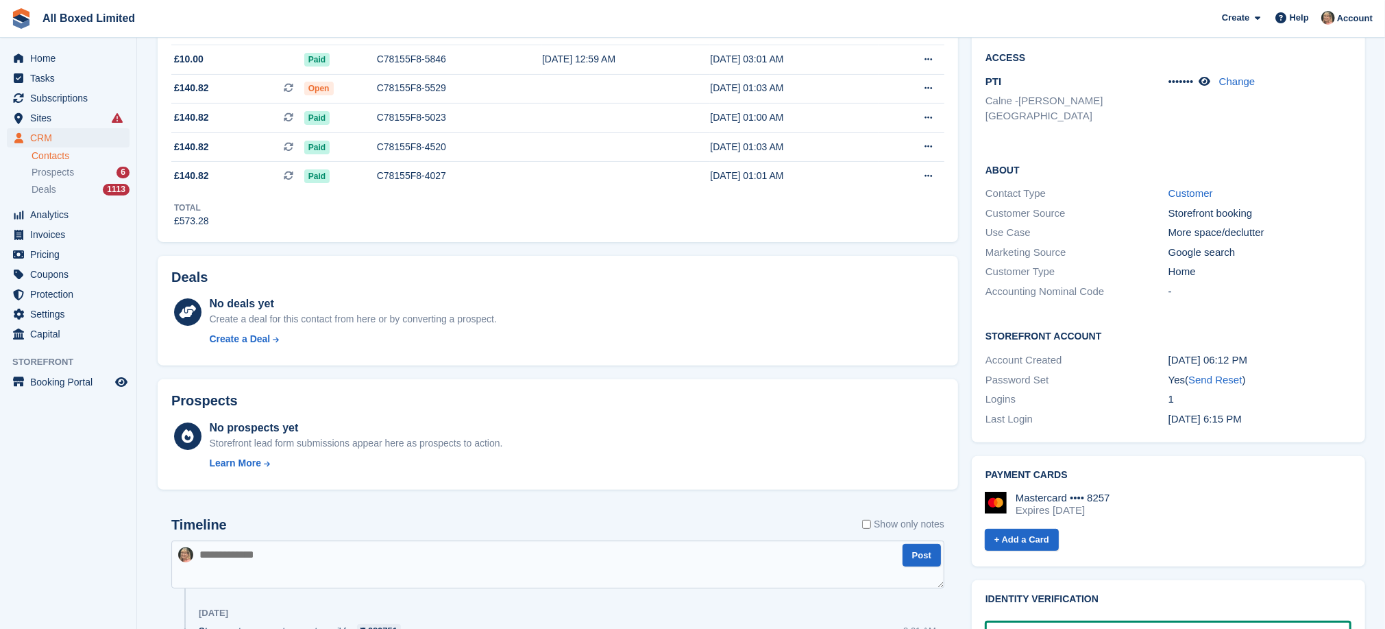
scroll to position [514, 0]
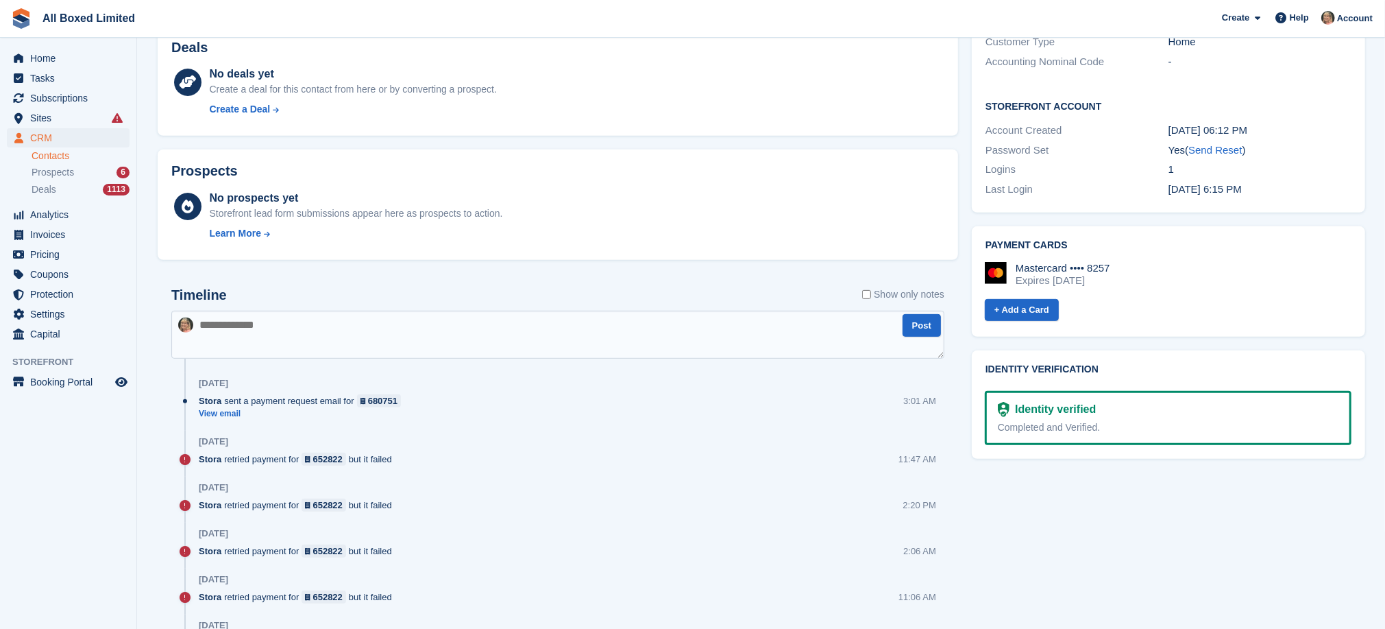
click at [368, 328] on textarea at bounding box center [557, 335] width 773 height 48
paste textarea "**********"
type textarea "**********"
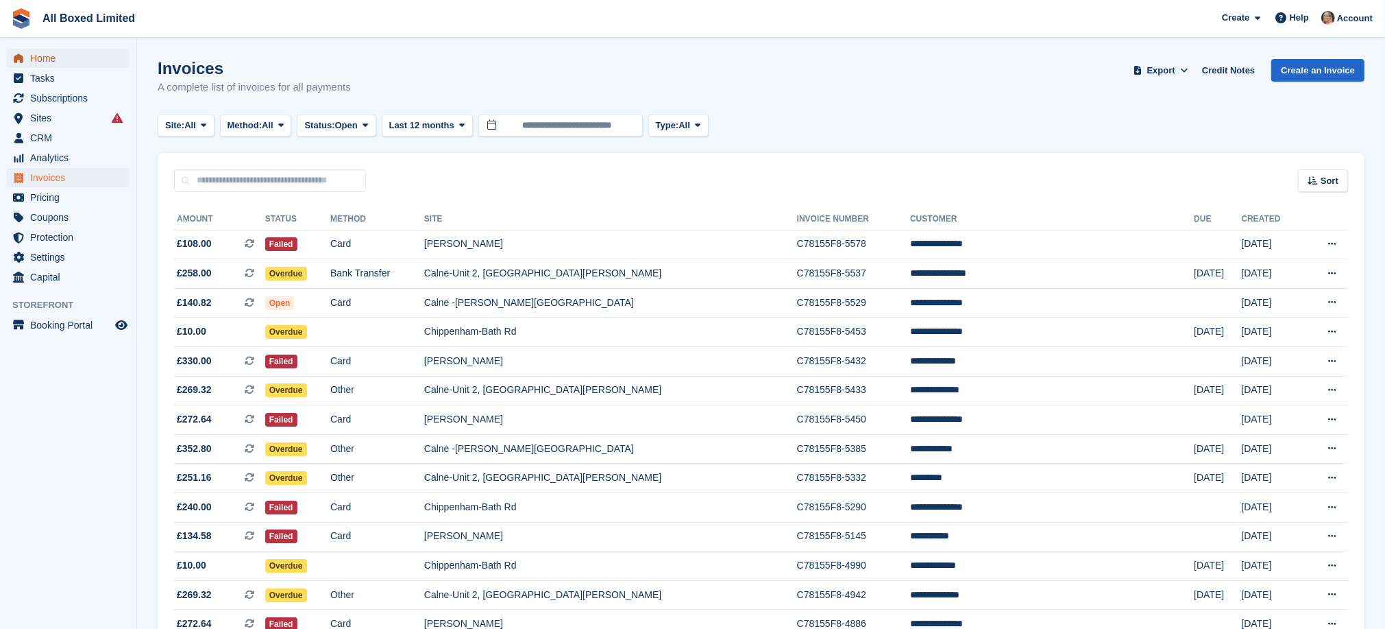
click at [40, 54] on span "Home" at bounding box center [71, 58] width 82 height 19
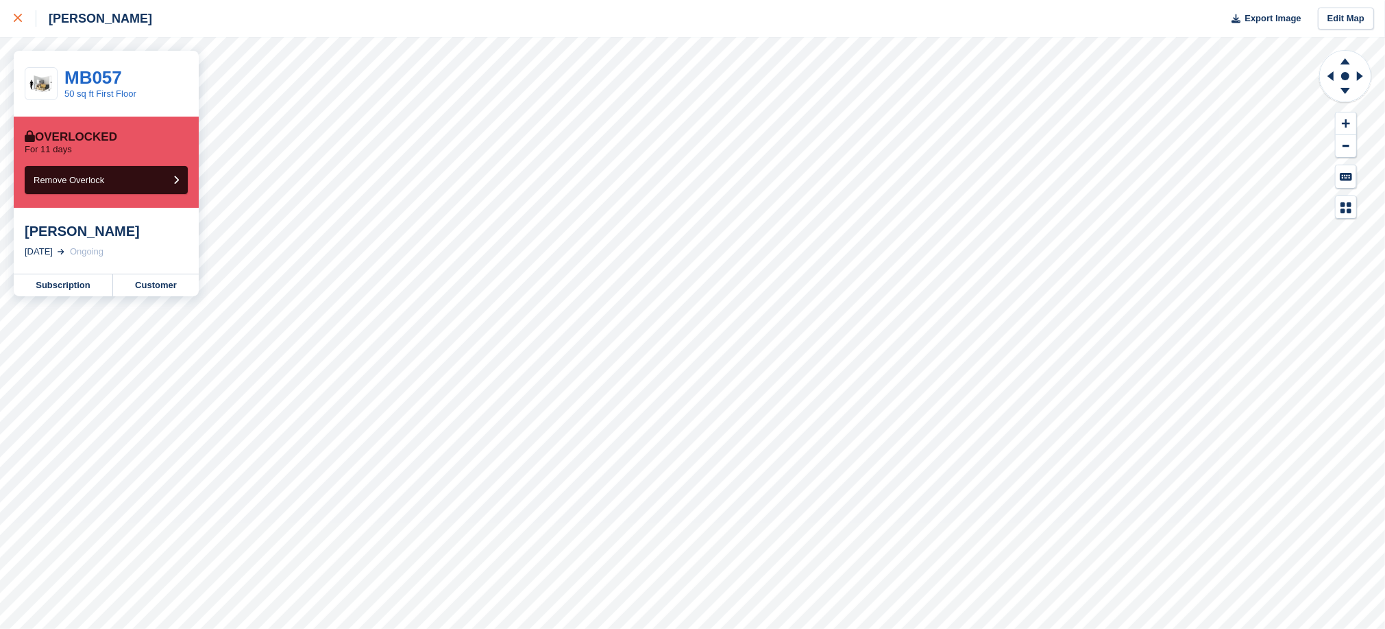
click at [19, 16] on icon at bounding box center [18, 18] width 8 height 8
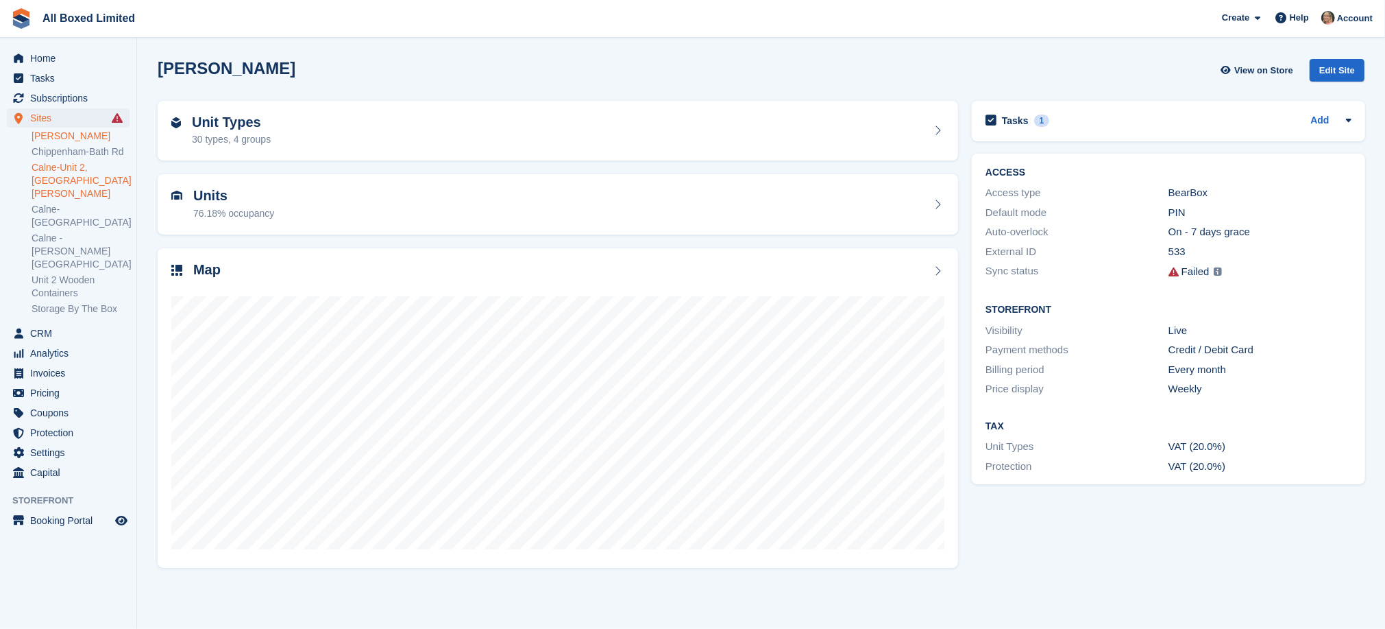
click at [58, 171] on link "Calne-Unit 2, Porte Marsh Rd" at bounding box center [81, 180] width 98 height 39
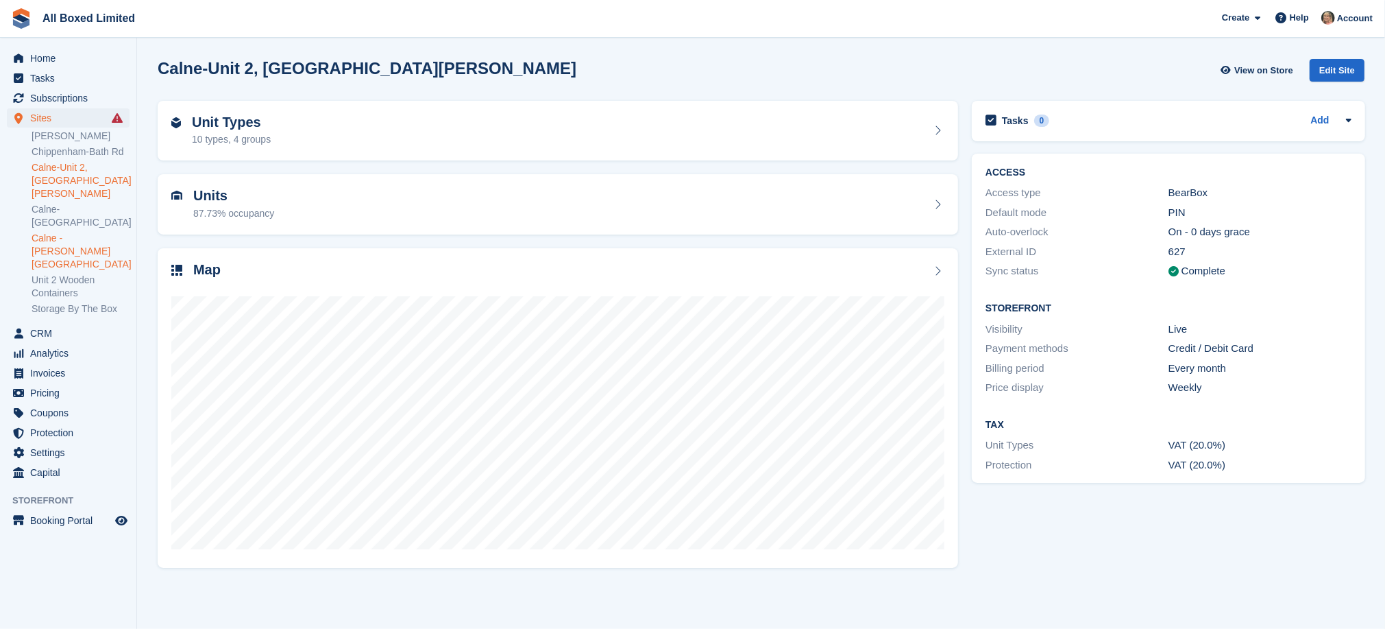
click at [103, 232] on link "Calne -[PERSON_NAME][GEOGRAPHIC_DATA]" at bounding box center [81, 251] width 98 height 39
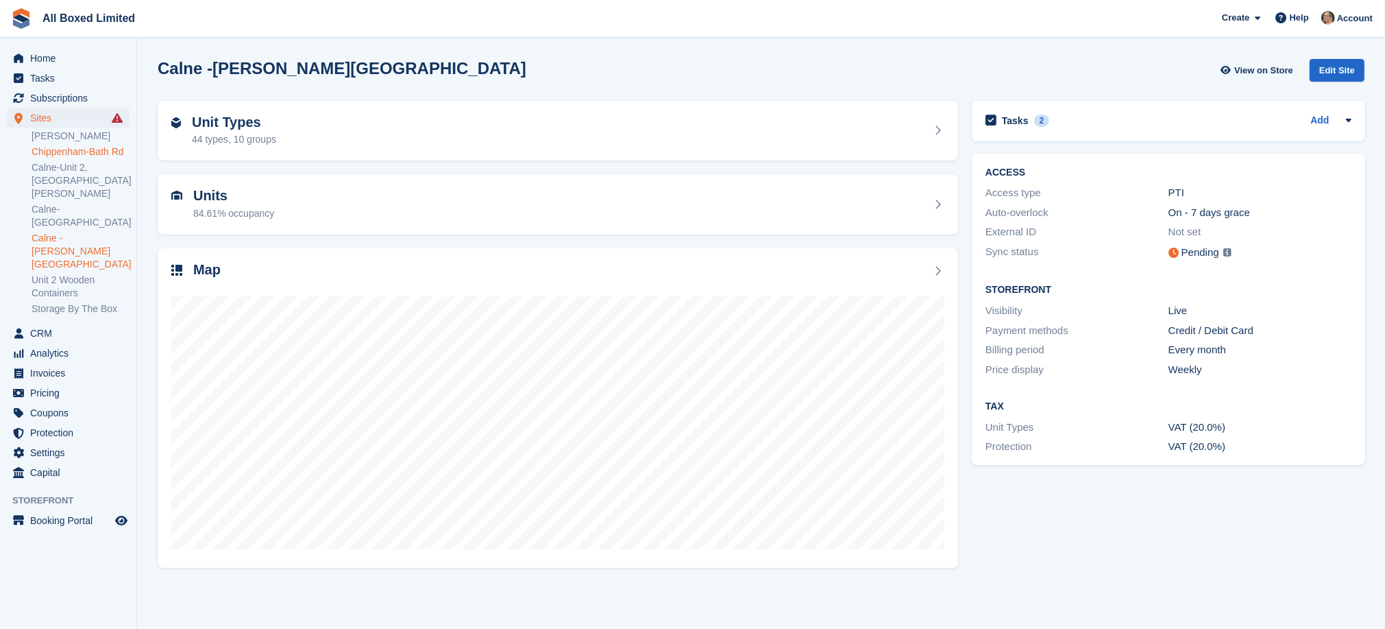
click at [59, 149] on link "Chippenham-Bath Rd" at bounding box center [81, 151] width 98 height 13
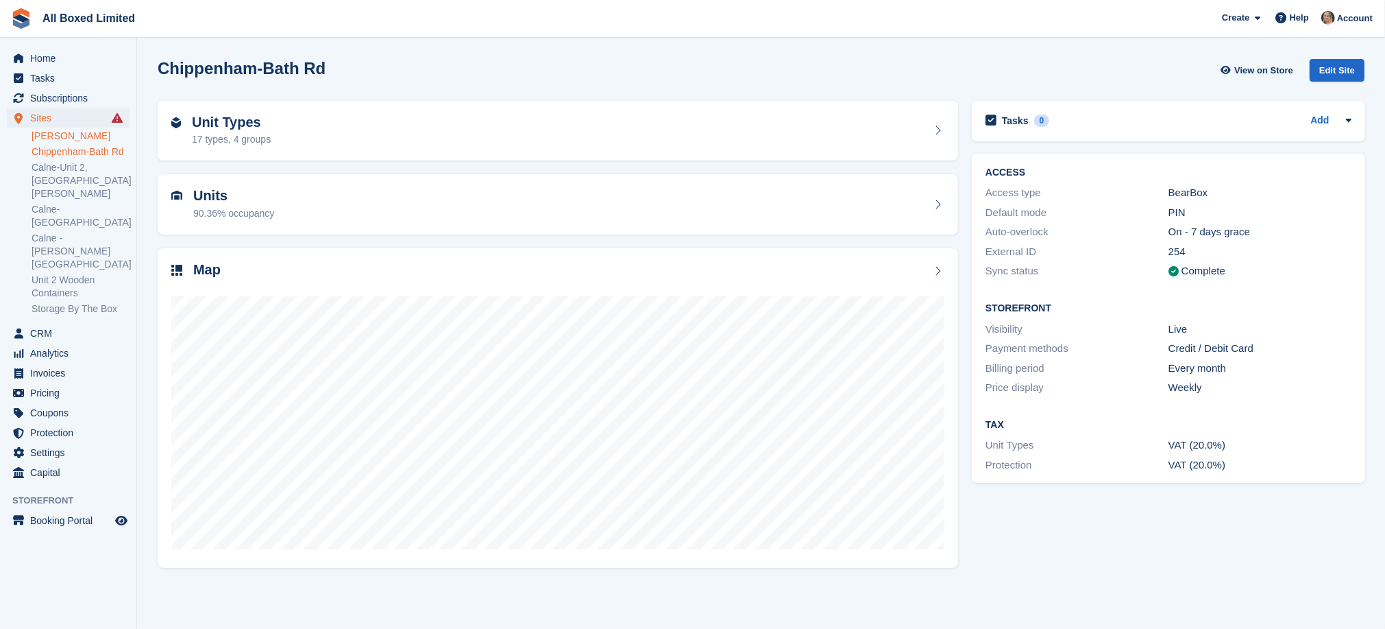
click at [54, 136] on link "[PERSON_NAME]" at bounding box center [81, 136] width 98 height 13
click at [53, 343] on span "Analytics" at bounding box center [71, 352] width 82 height 19
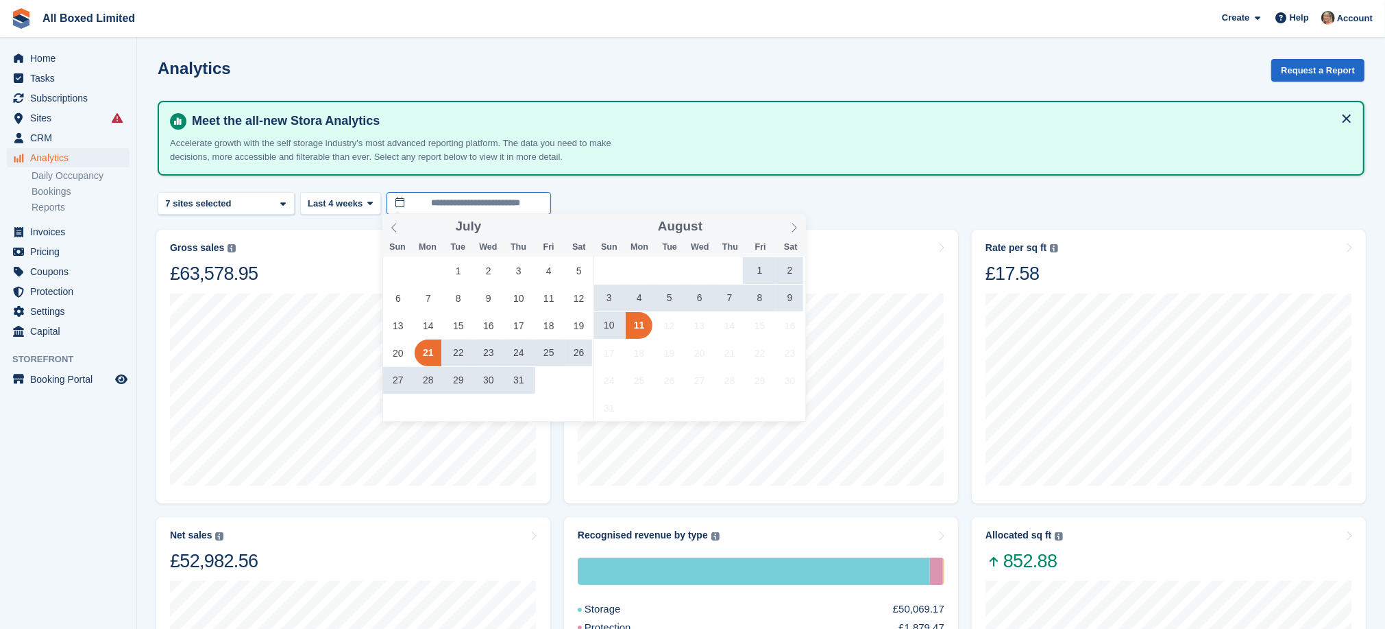
click at [419, 202] on input "**********" at bounding box center [469, 203] width 165 height 23
click at [762, 269] on span "1" at bounding box center [759, 270] width 27 height 27
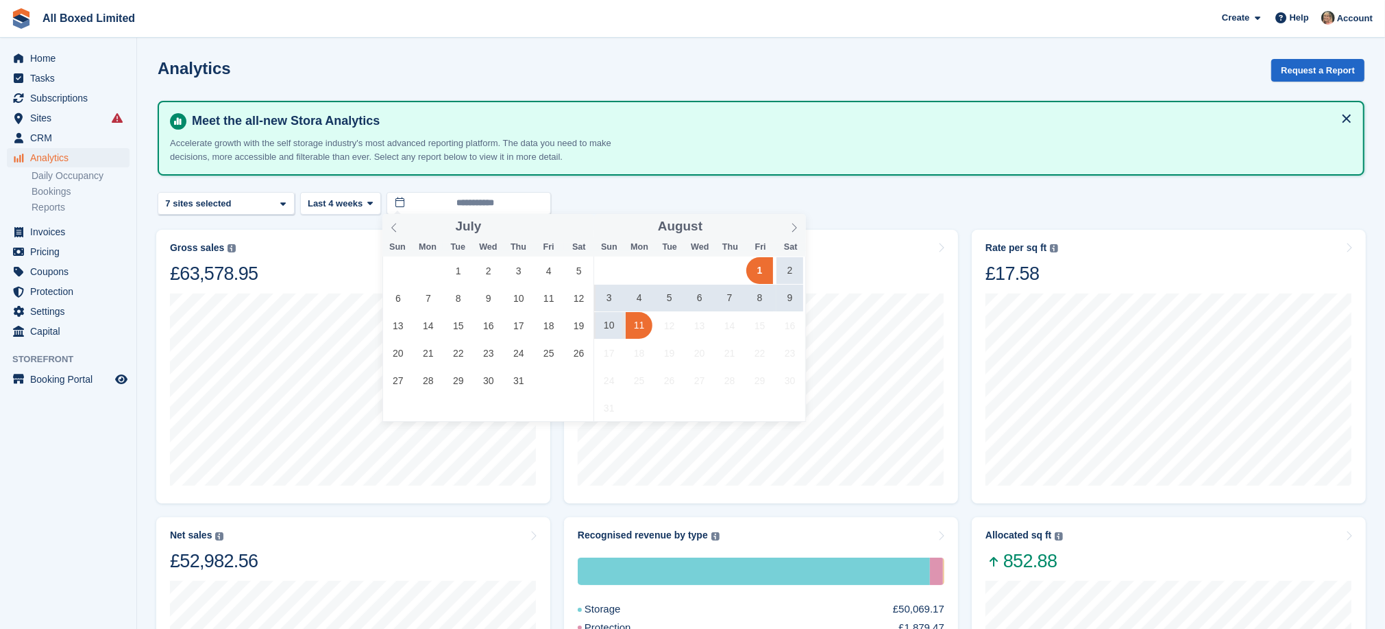
click at [646, 327] on span "11" at bounding box center [639, 325] width 27 height 27
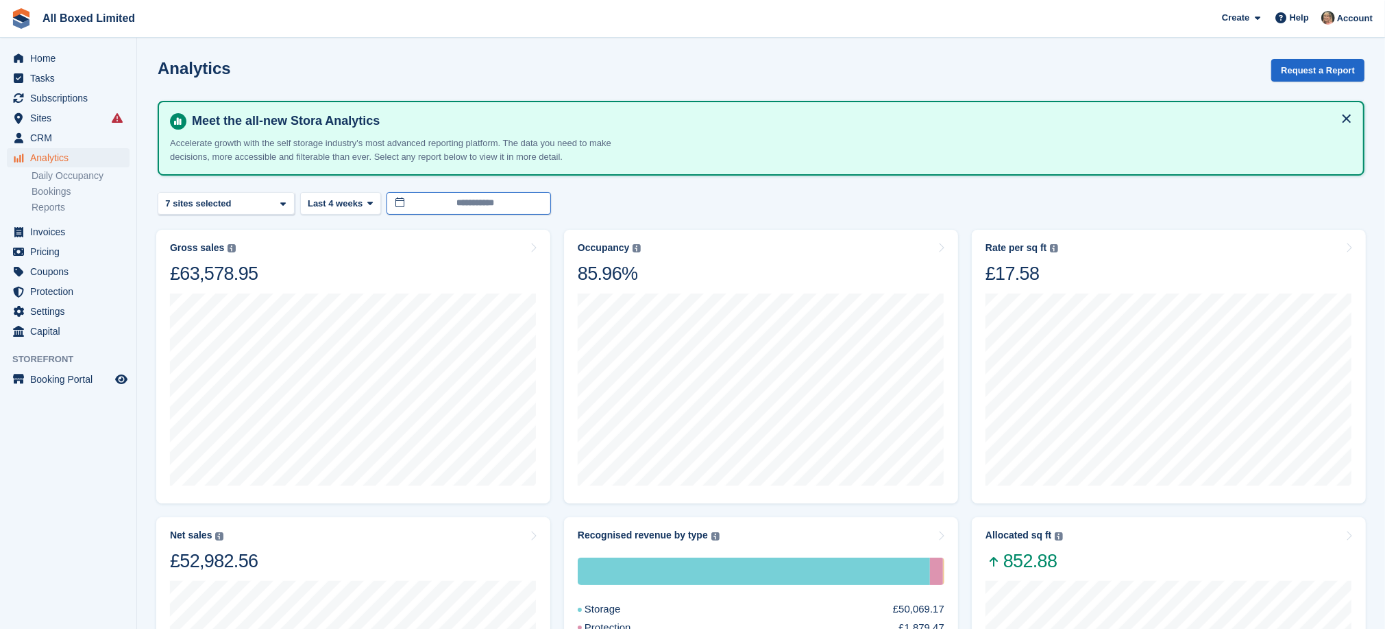
type input "**********"
click at [284, 199] on icon at bounding box center [282, 203] width 5 height 9
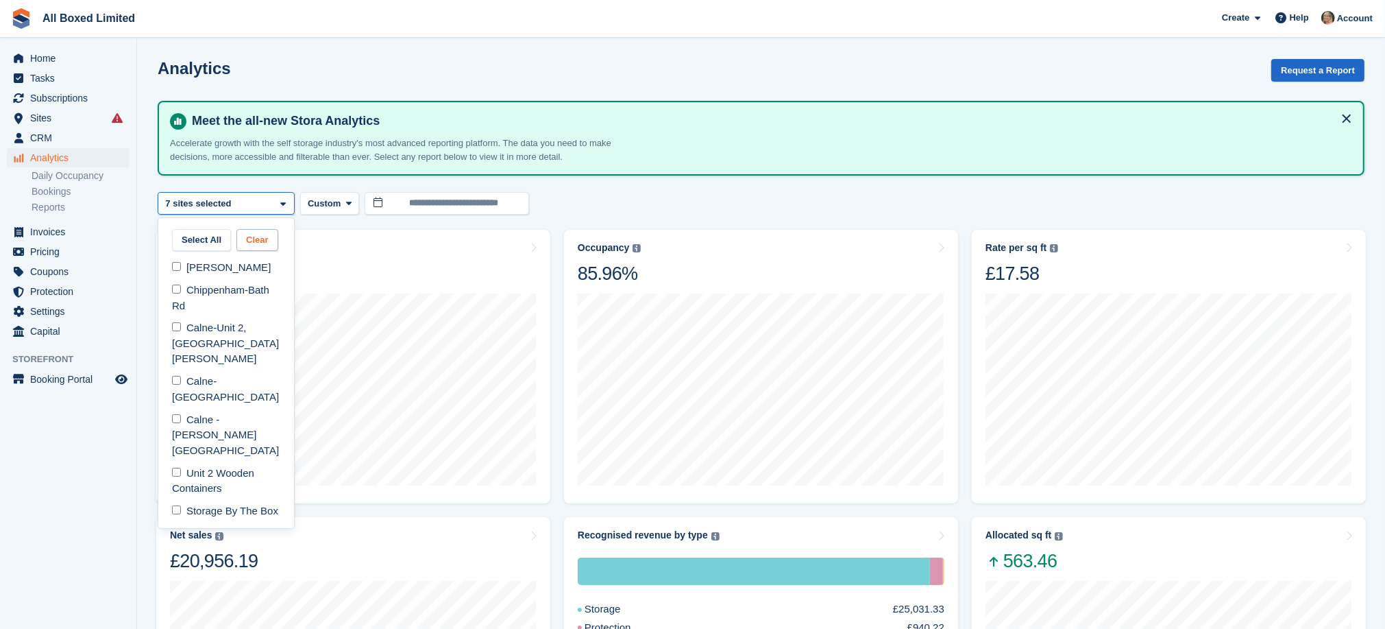
click at [260, 238] on button "Clear" at bounding box center [257, 240] width 42 height 23
select select "****"
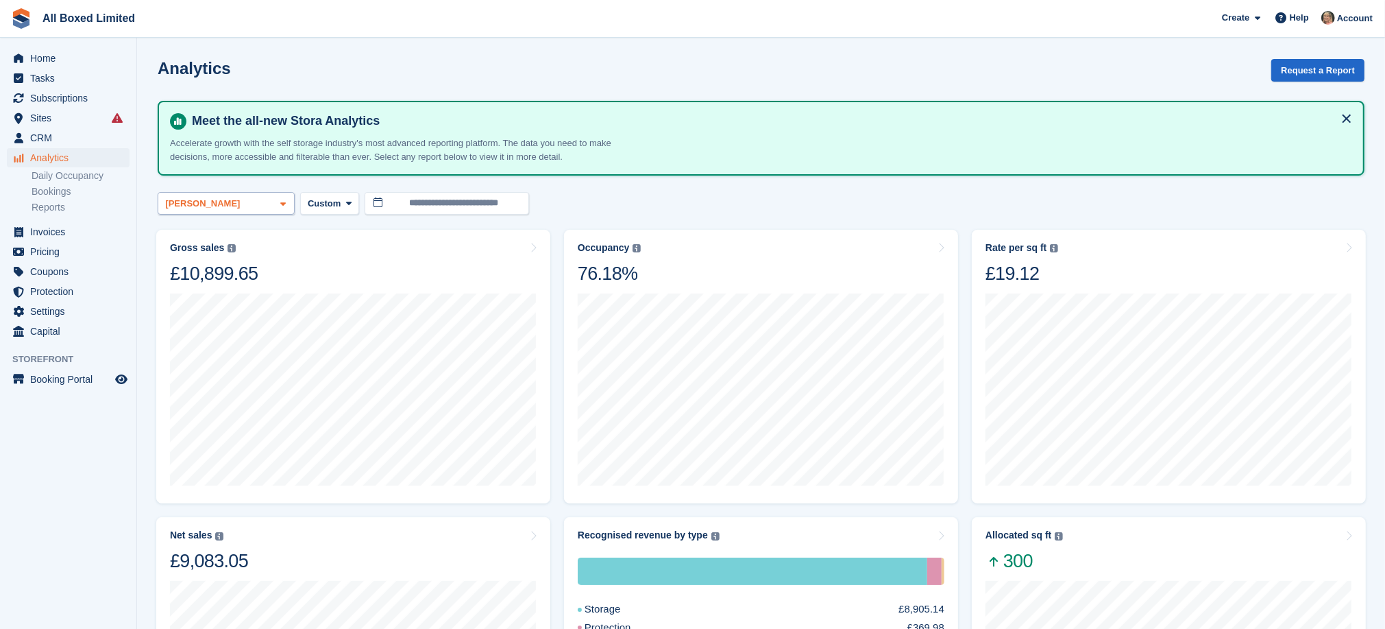
click at [282, 200] on icon at bounding box center [282, 203] width 5 height 9
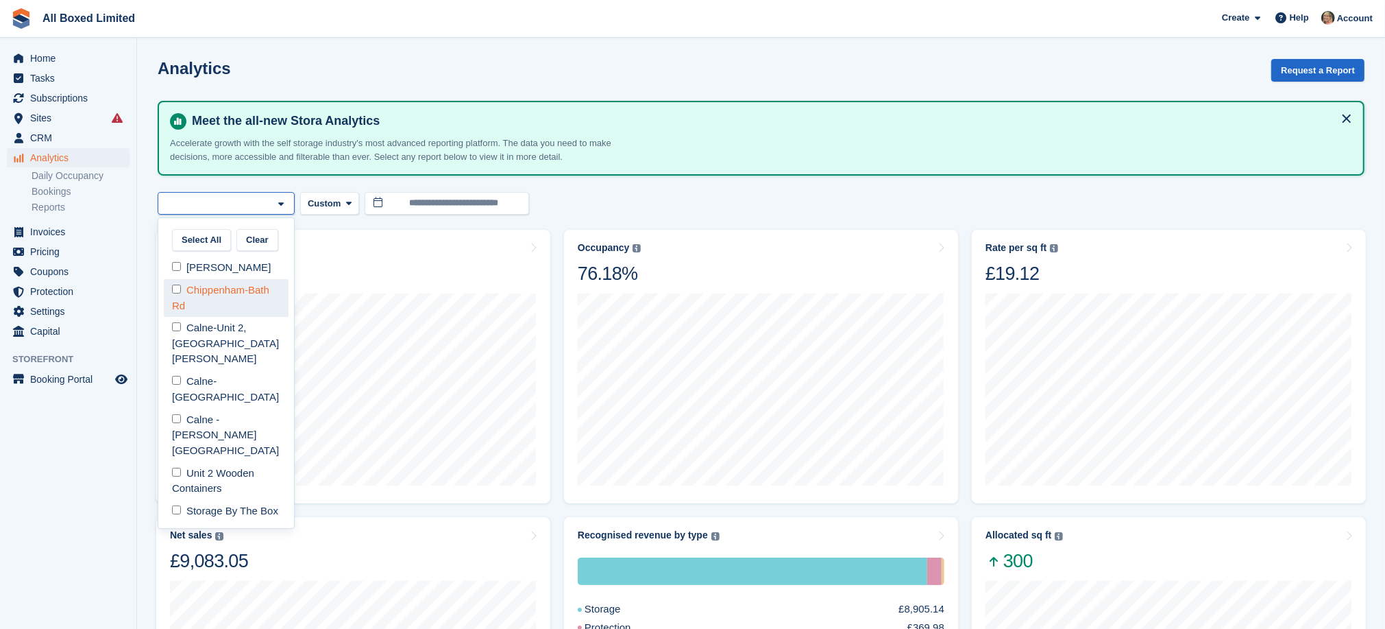
select select "***"
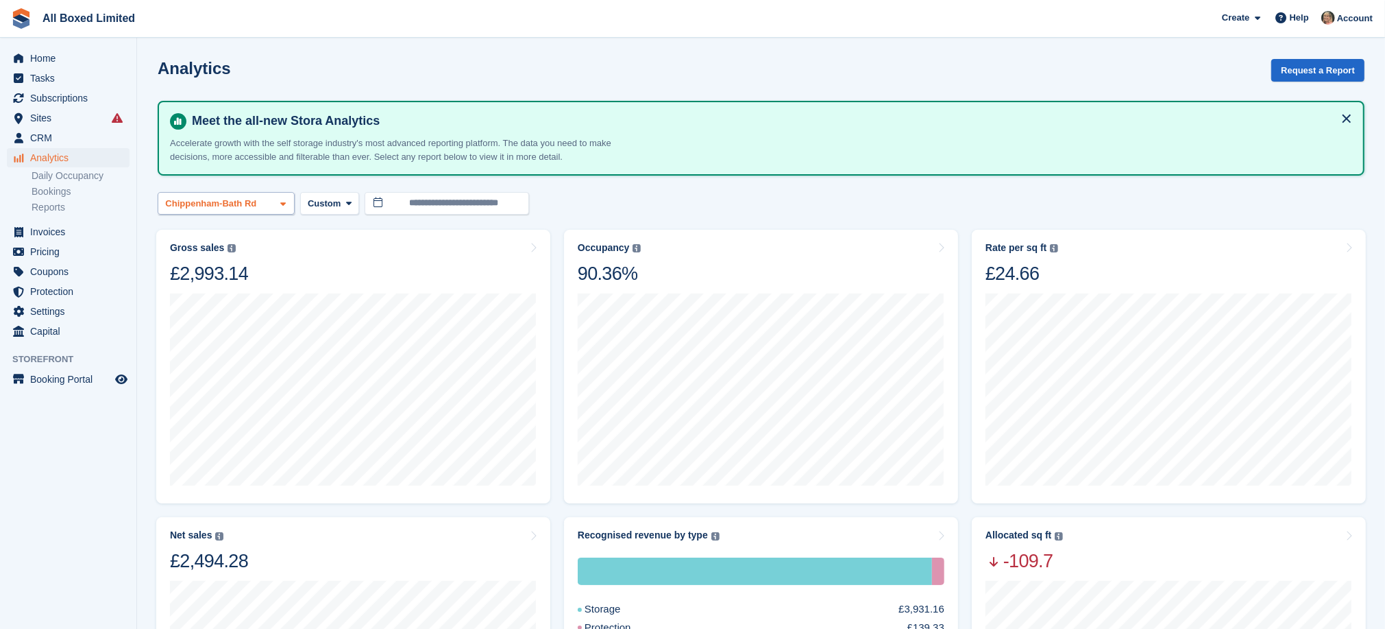
click at [278, 198] on span at bounding box center [283, 203] width 11 height 11
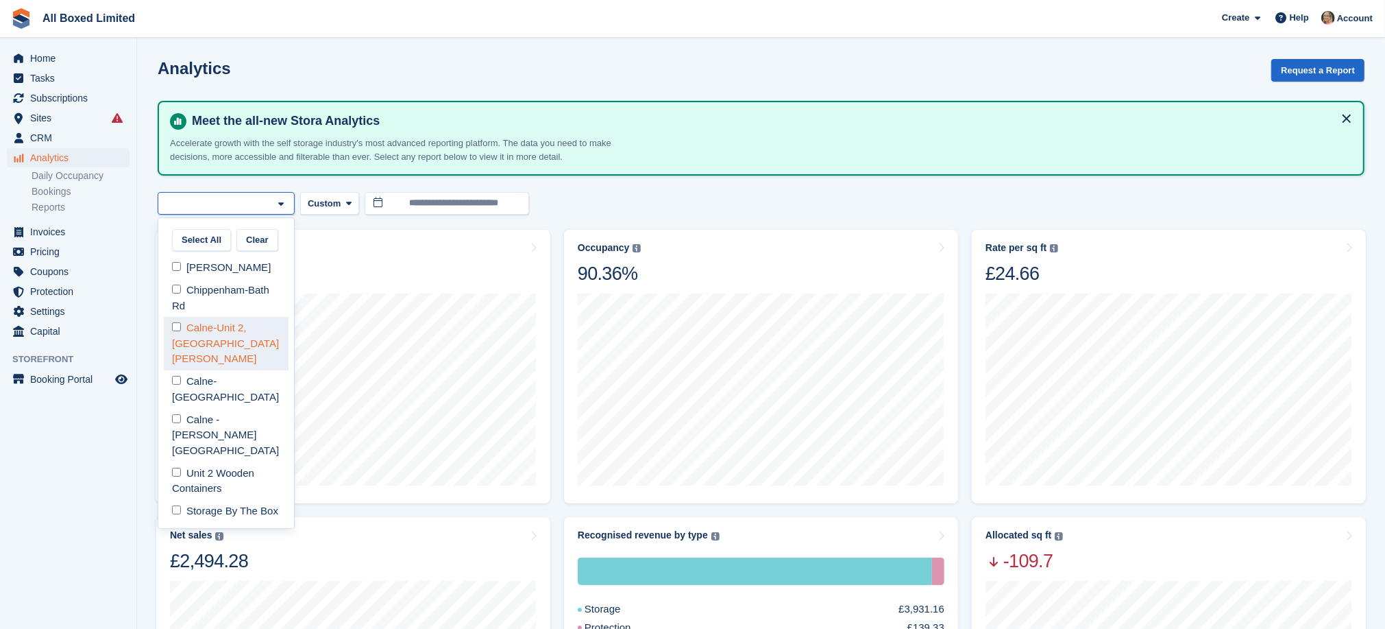
select select "****"
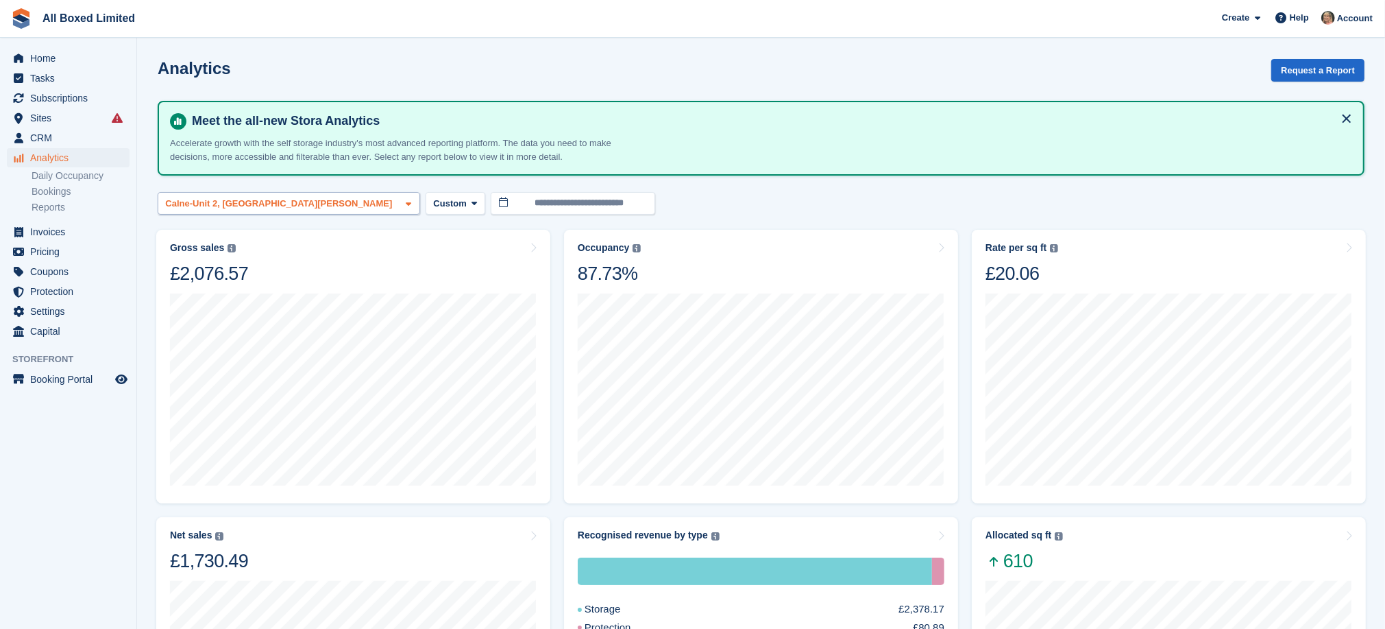
click at [406, 199] on icon at bounding box center [408, 203] width 5 height 9
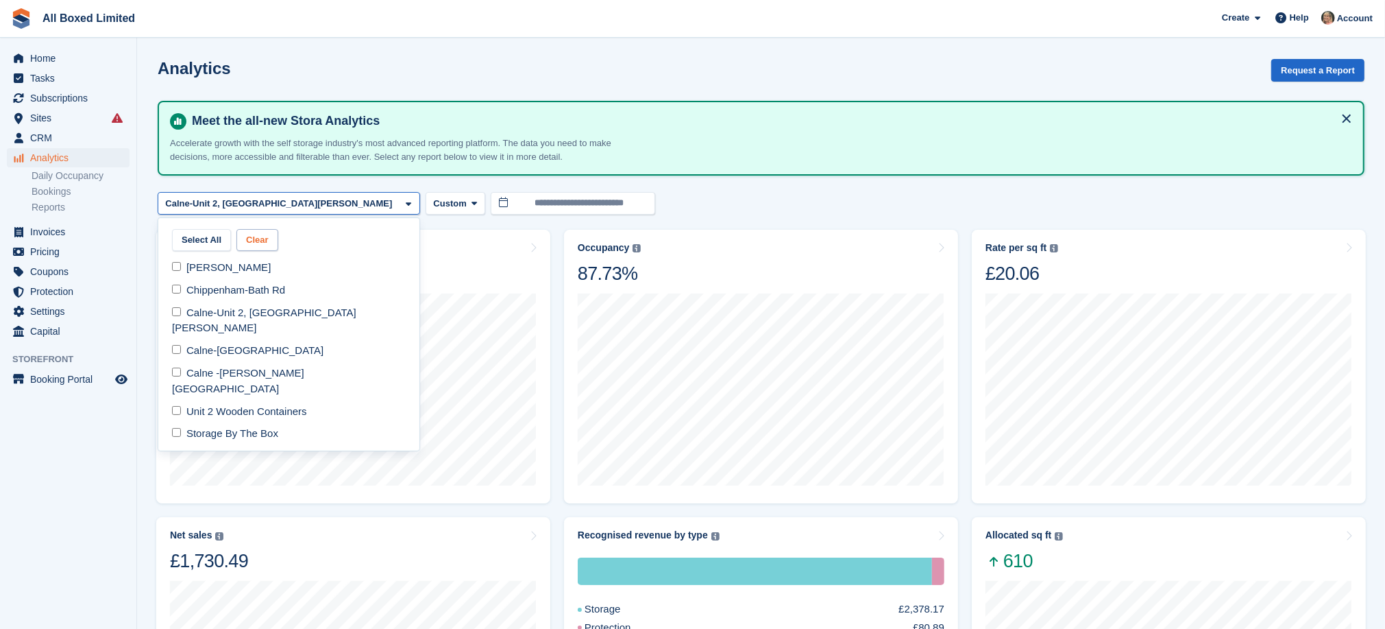
click at [252, 236] on button "Clear" at bounding box center [257, 240] width 42 height 23
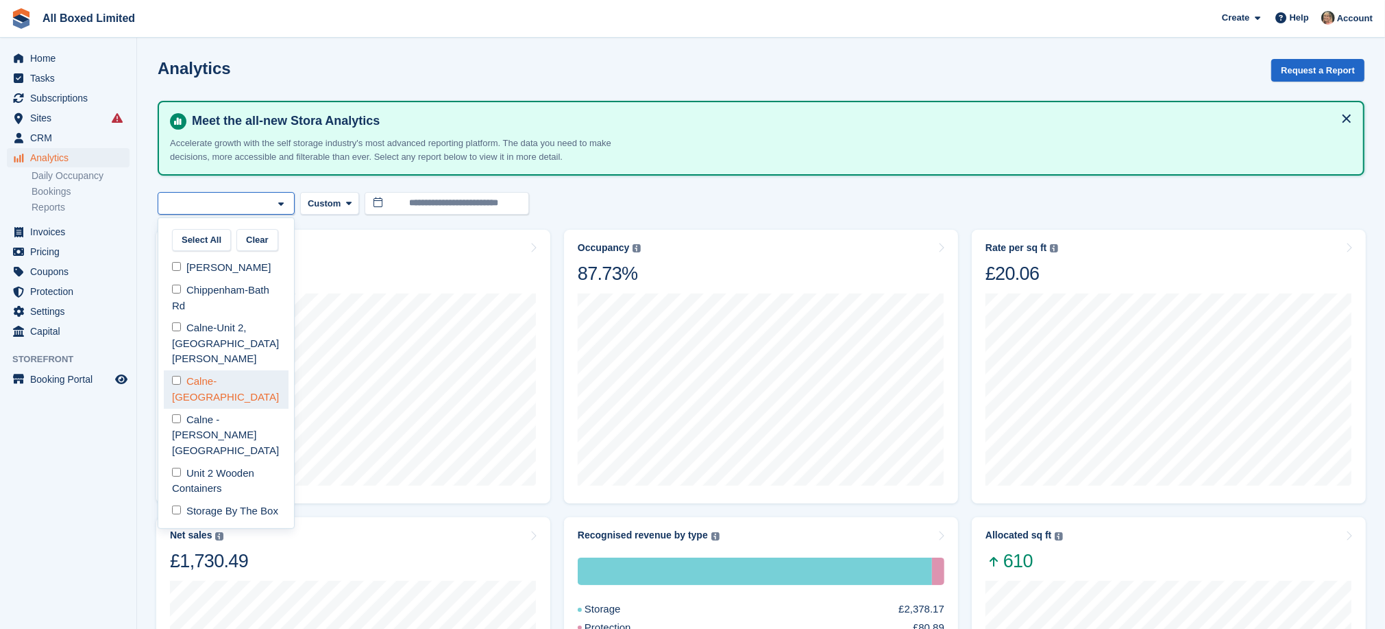
select select "****"
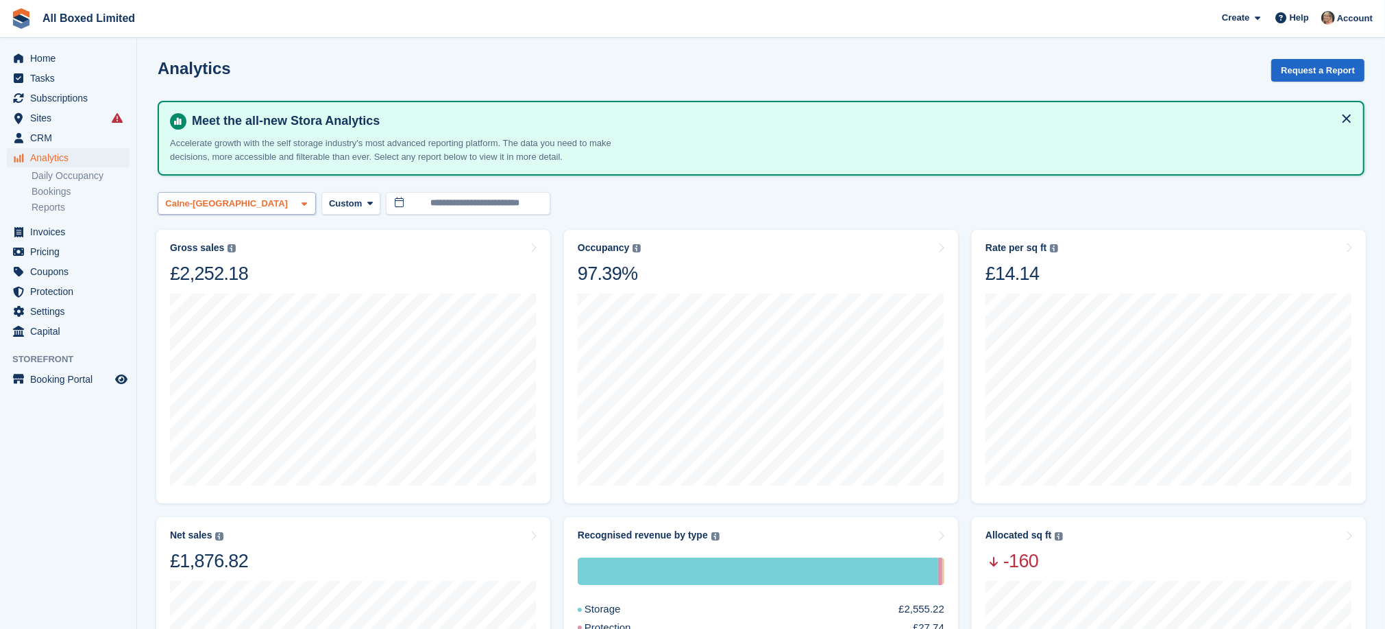
click at [302, 203] on icon at bounding box center [304, 203] width 5 height 9
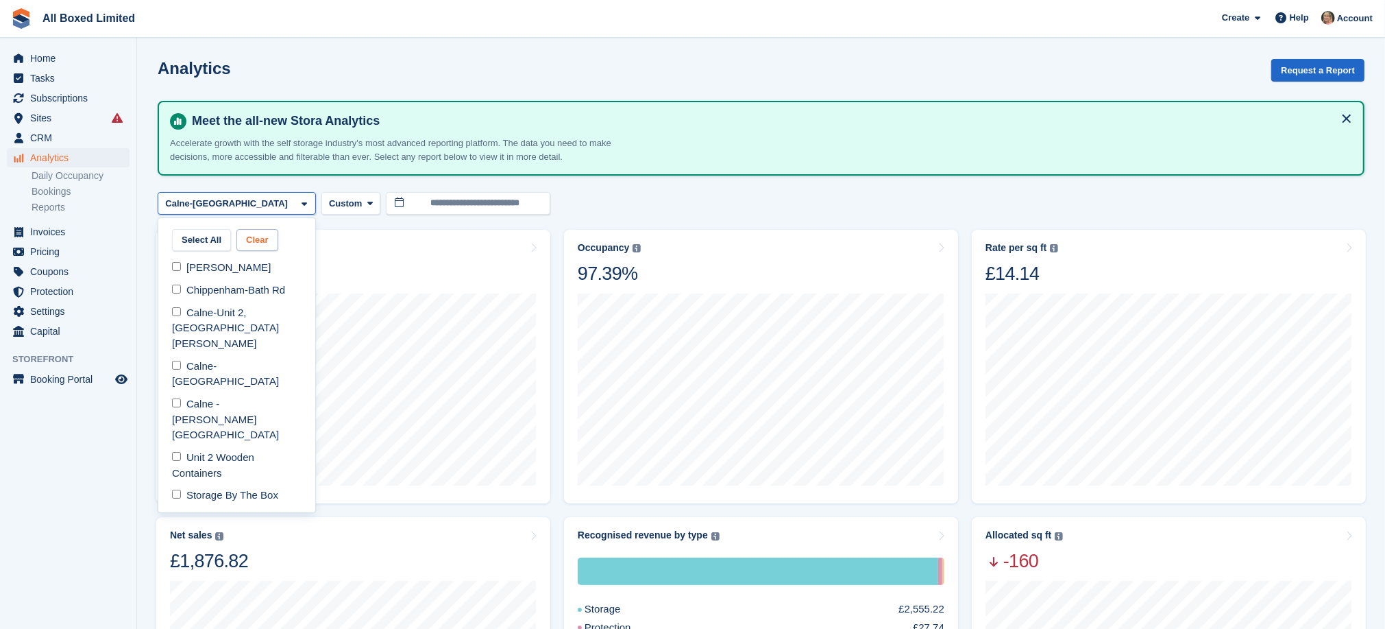
click at [257, 239] on button "Clear" at bounding box center [257, 240] width 42 height 23
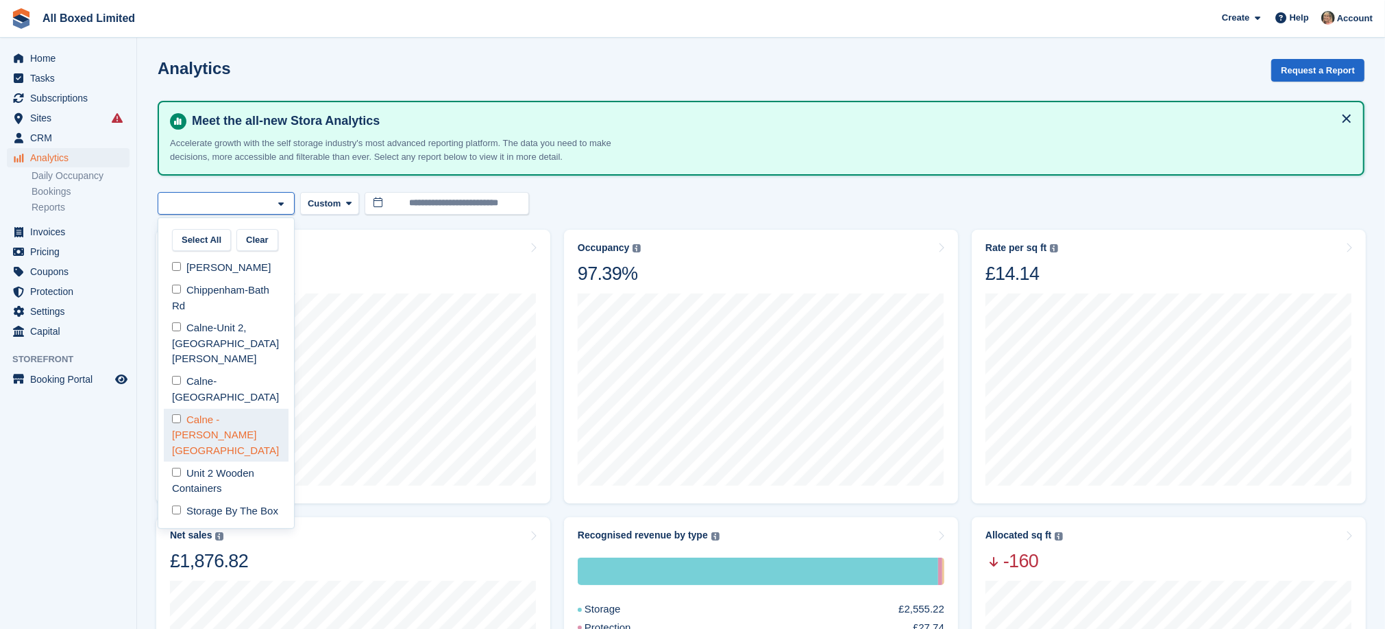
select select "****"
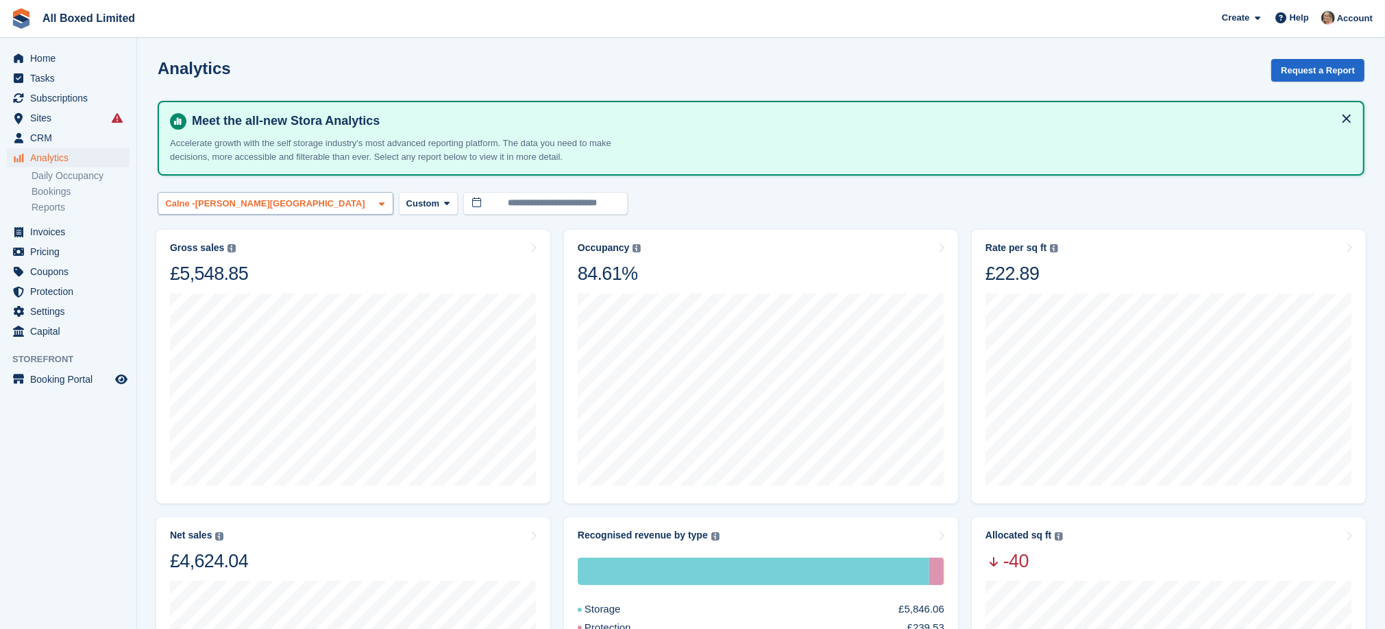
click at [379, 200] on icon at bounding box center [381, 203] width 5 height 9
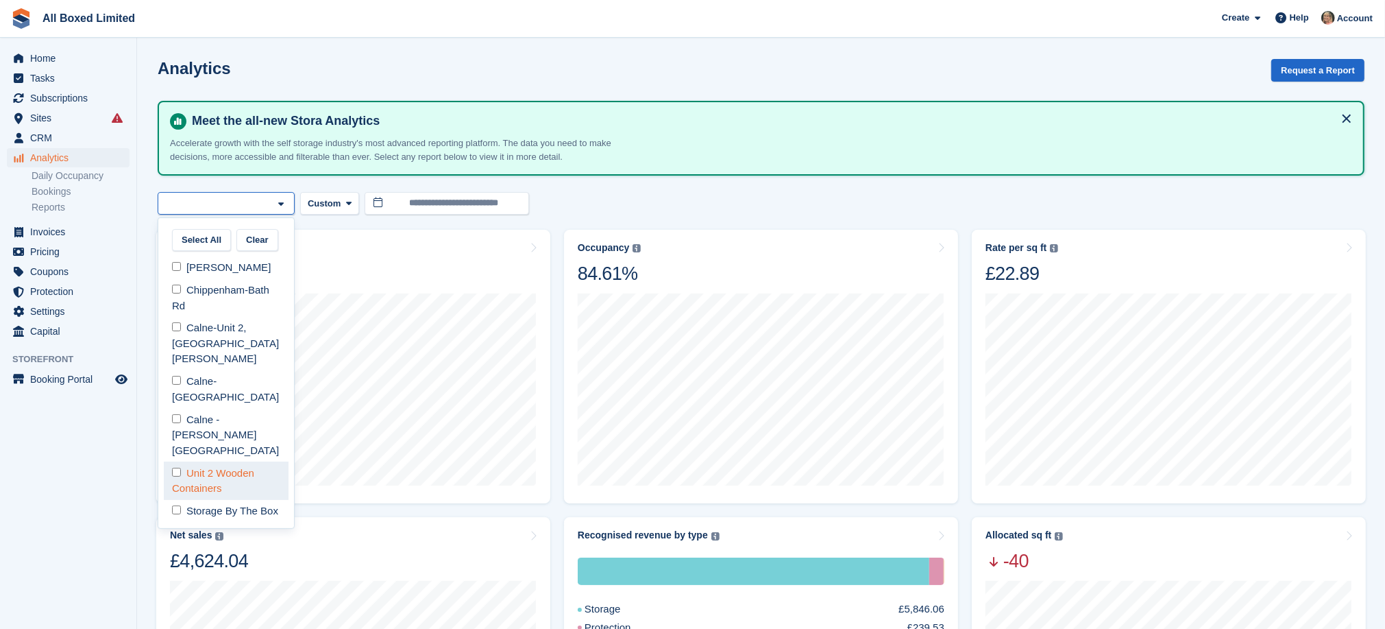
select select "****"
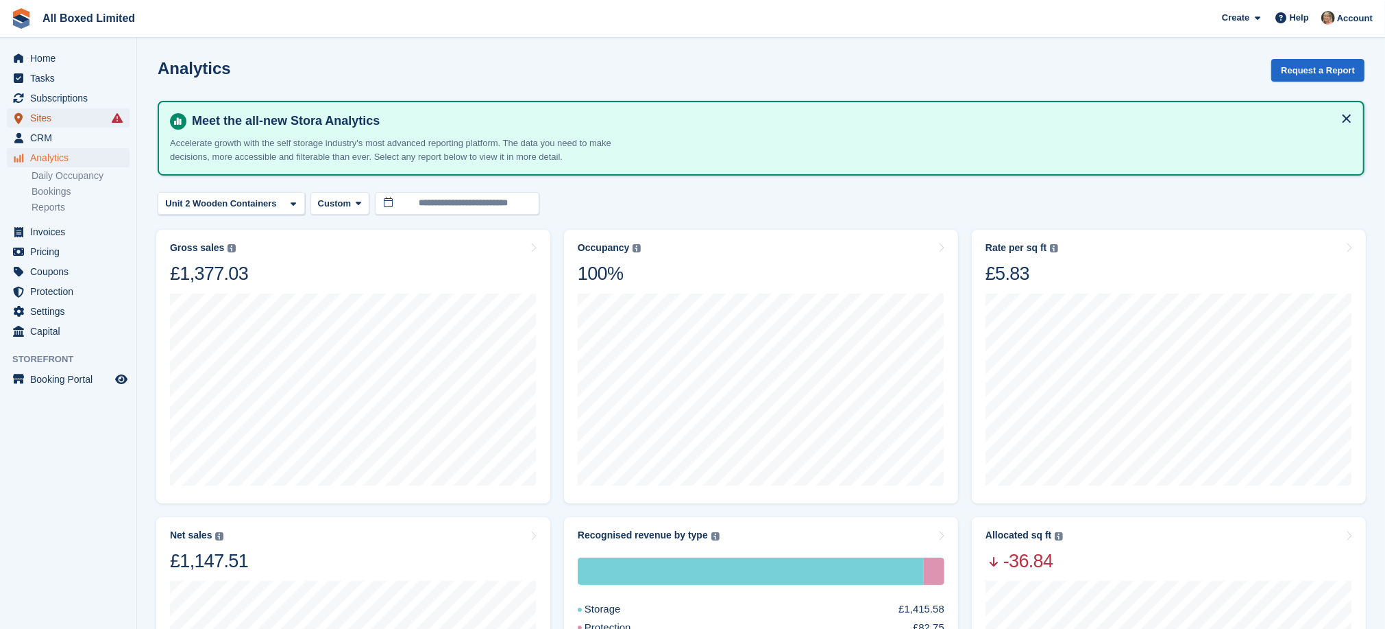
click at [77, 114] on span "Sites" at bounding box center [71, 117] width 82 height 19
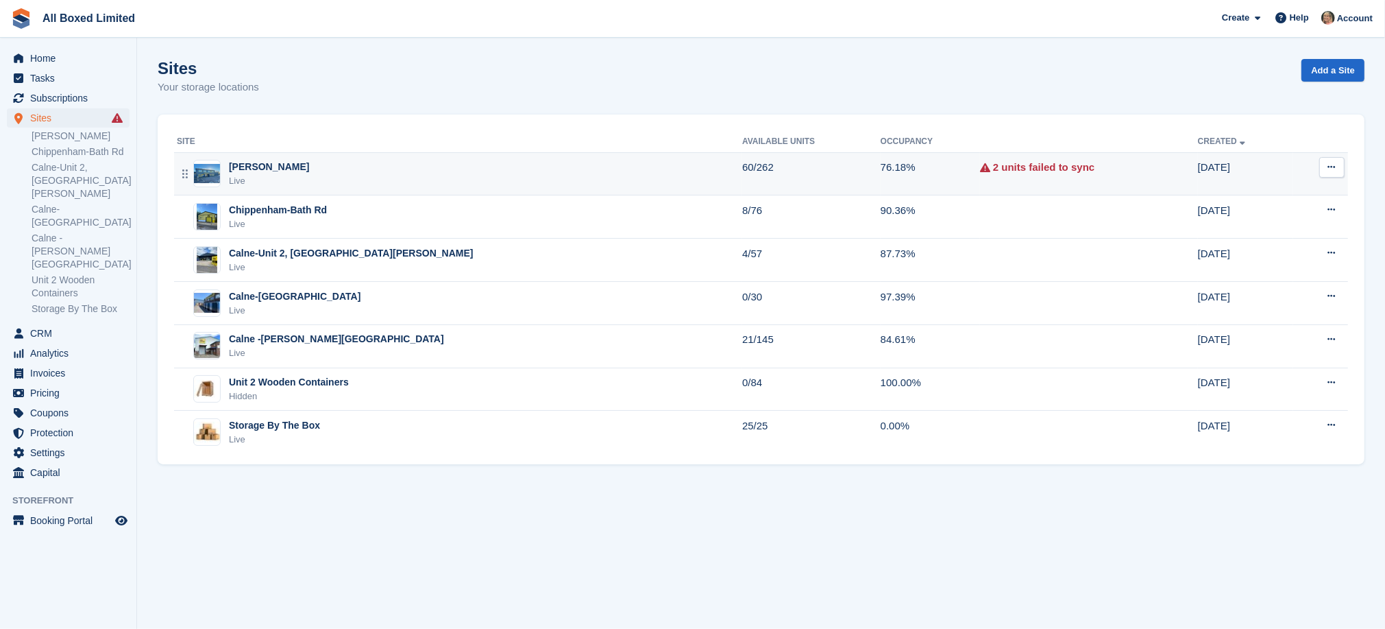
click at [282, 166] on div "[PERSON_NAME]" at bounding box center [269, 167] width 80 height 14
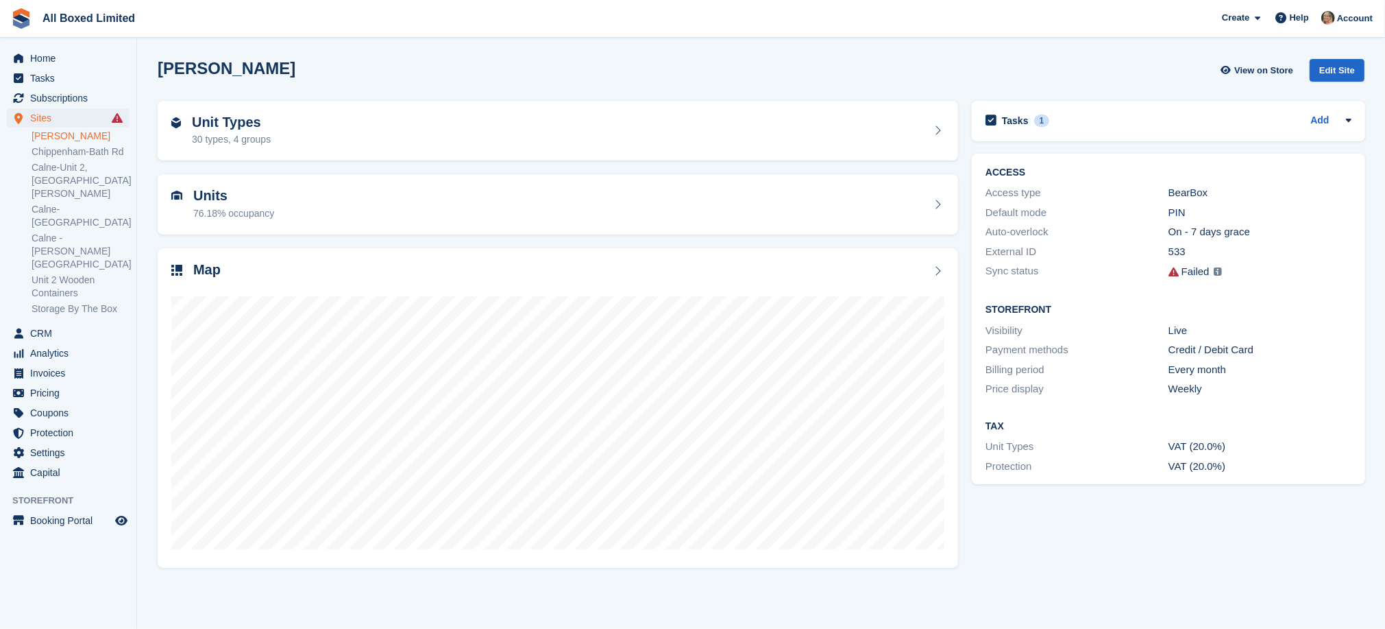
click at [1218, 273] on img at bounding box center [1218, 271] width 8 height 8
click at [1217, 273] on img at bounding box center [1218, 271] width 8 height 8
click at [1214, 273] on img at bounding box center [1218, 271] width 8 height 8
click at [1193, 272] on div "Failed" at bounding box center [1196, 272] width 28 height 16
click at [1169, 272] on icon at bounding box center [1174, 272] width 10 height 10
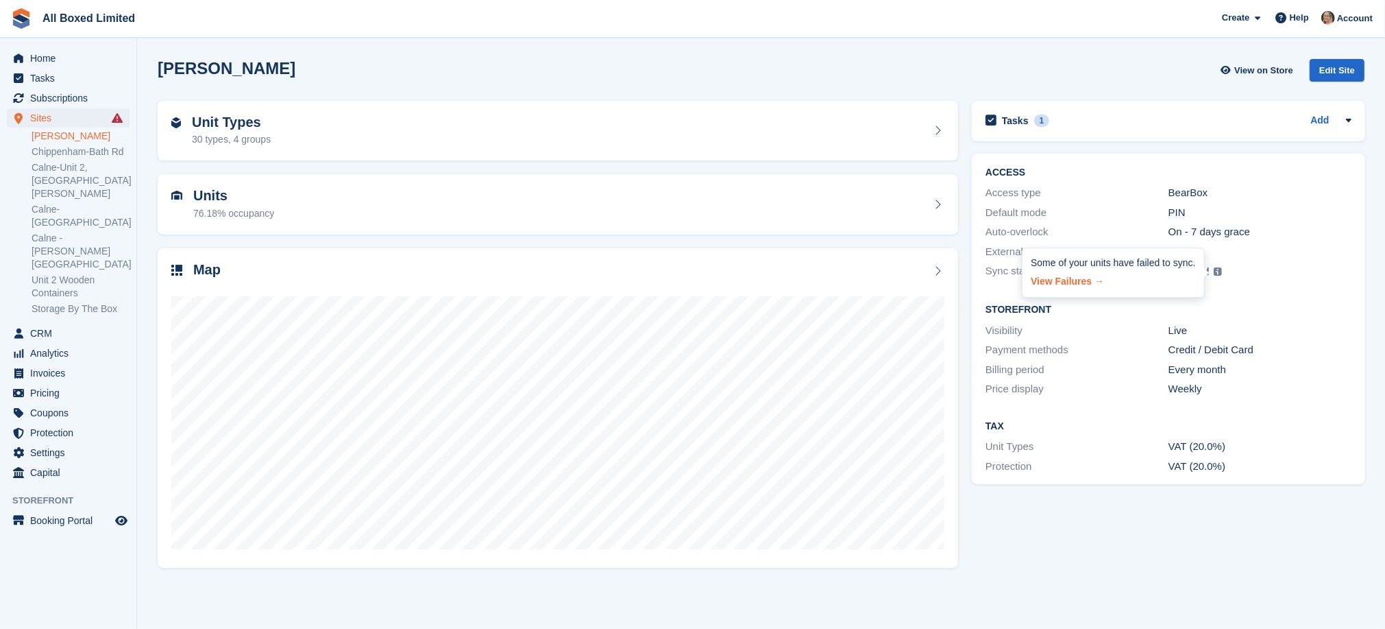
click at [1072, 282] on link "View Failures →" at bounding box center [1113, 278] width 165 height 19
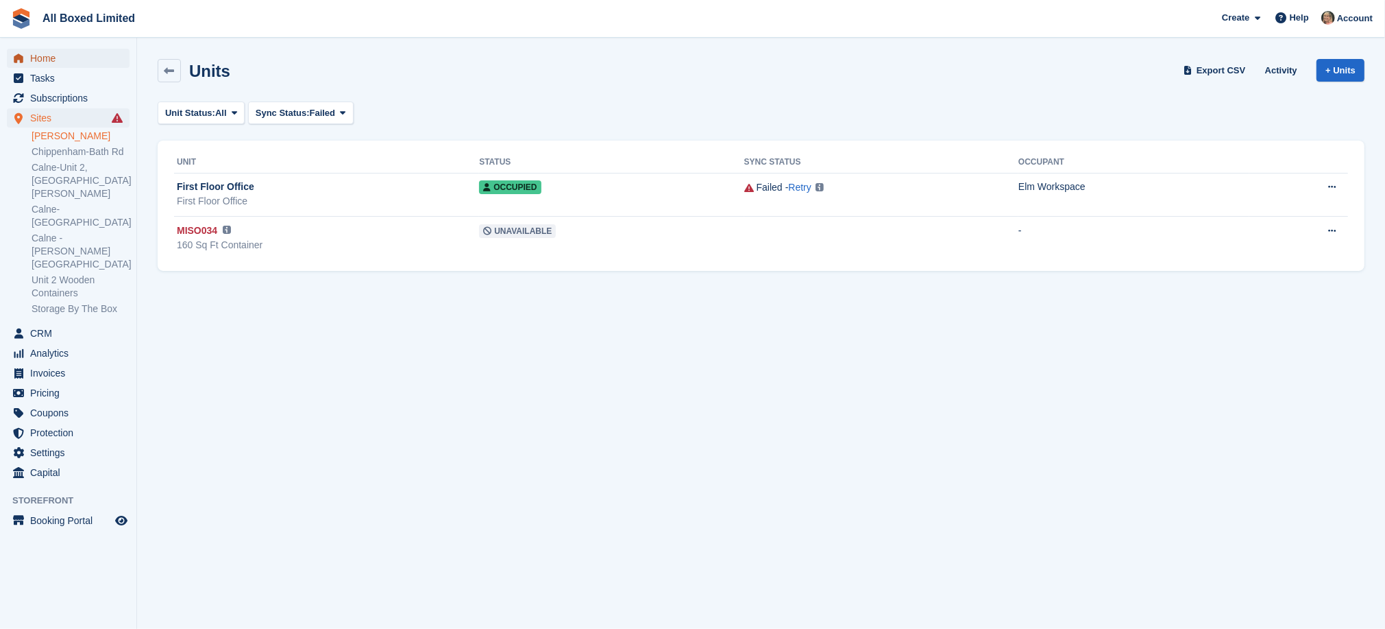
click at [51, 55] on span "Home" at bounding box center [71, 58] width 82 height 19
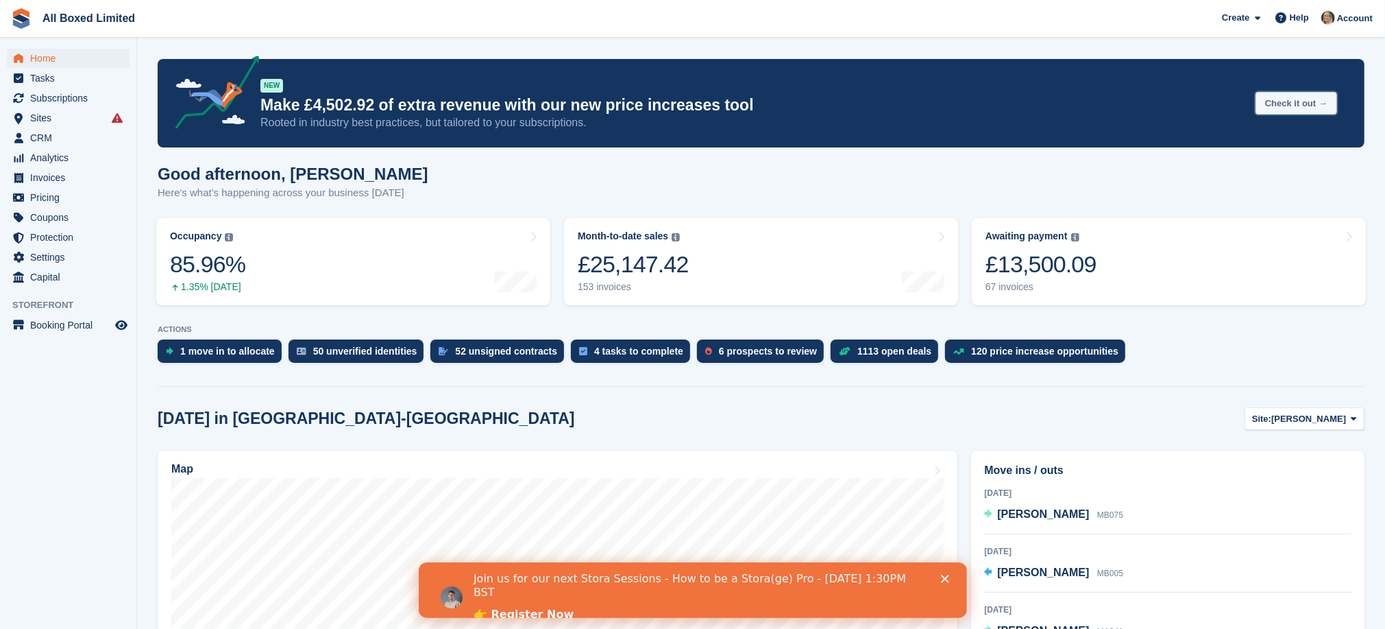
click at [1300, 100] on button "Check it out →" at bounding box center [1297, 103] width 82 height 23
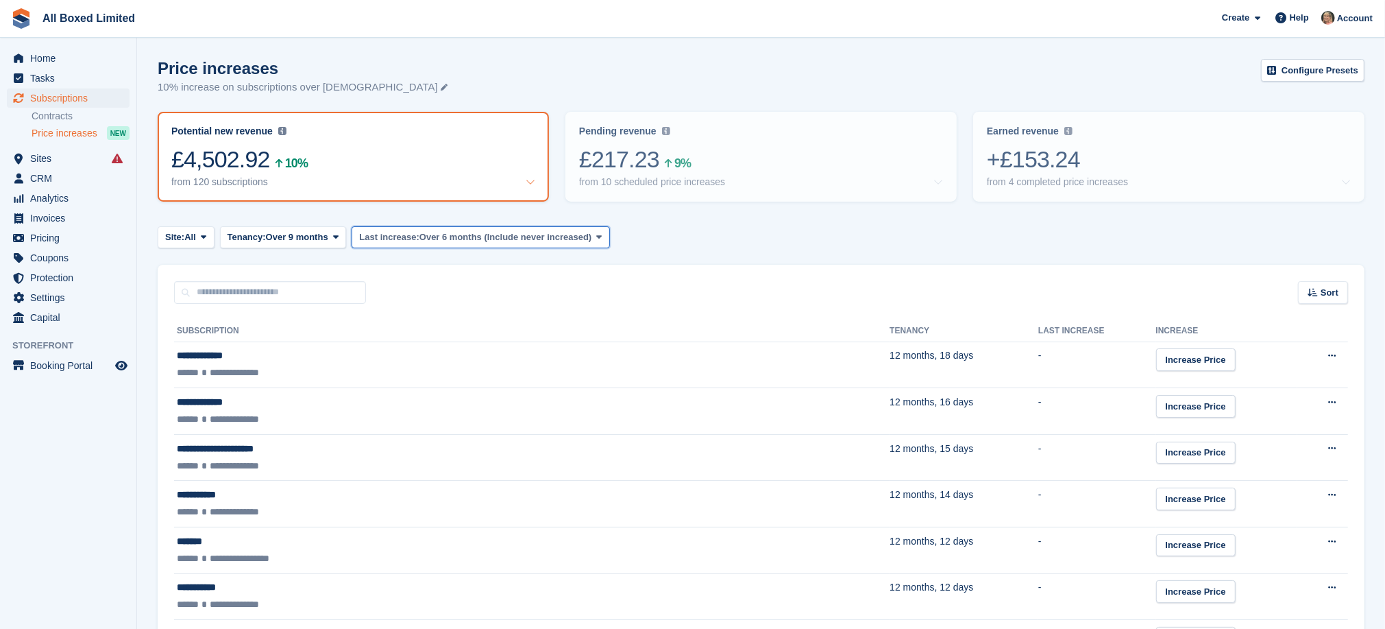
click at [597, 232] on icon at bounding box center [599, 236] width 5 height 9
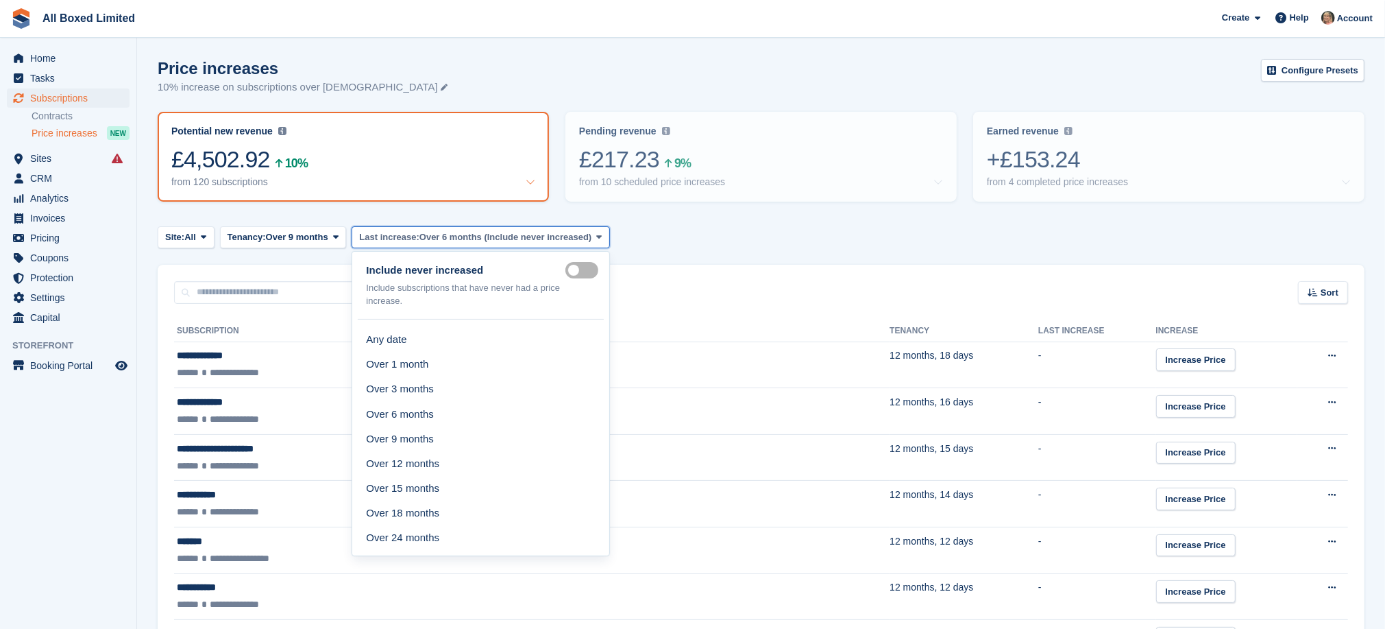
click at [597, 232] on icon at bounding box center [599, 236] width 5 height 9
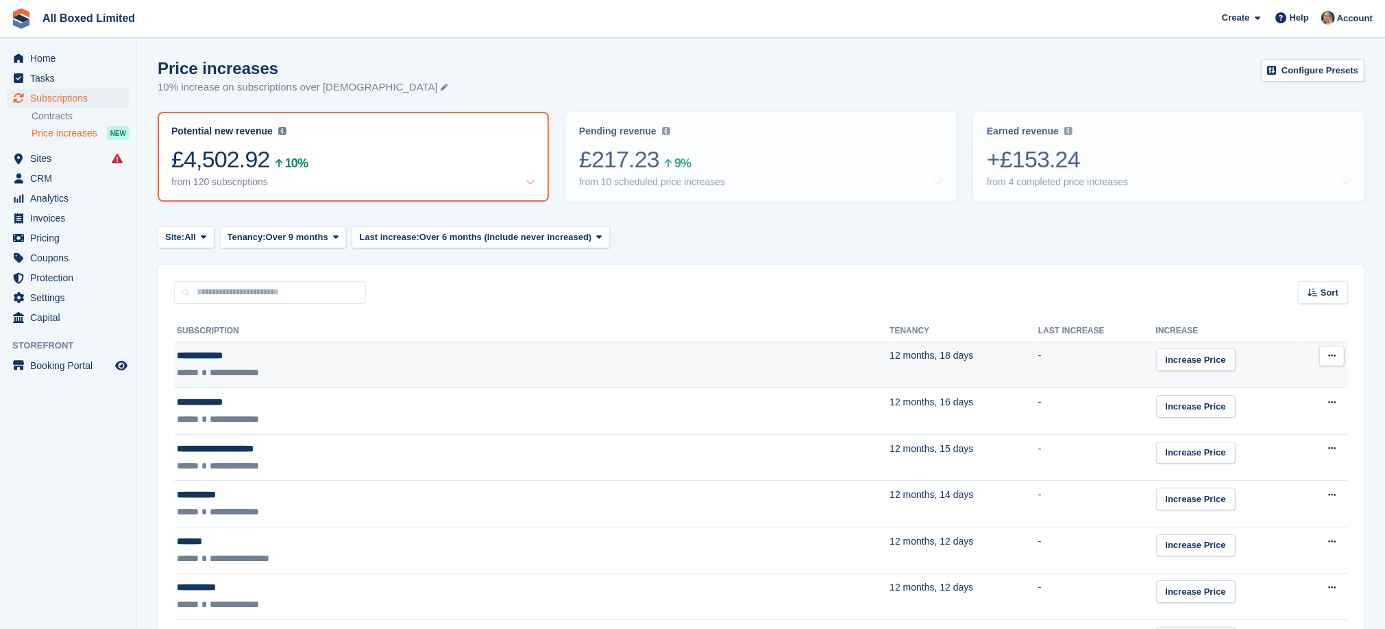
click at [220, 352] on div "**********" at bounding box center [377, 355] width 401 height 14
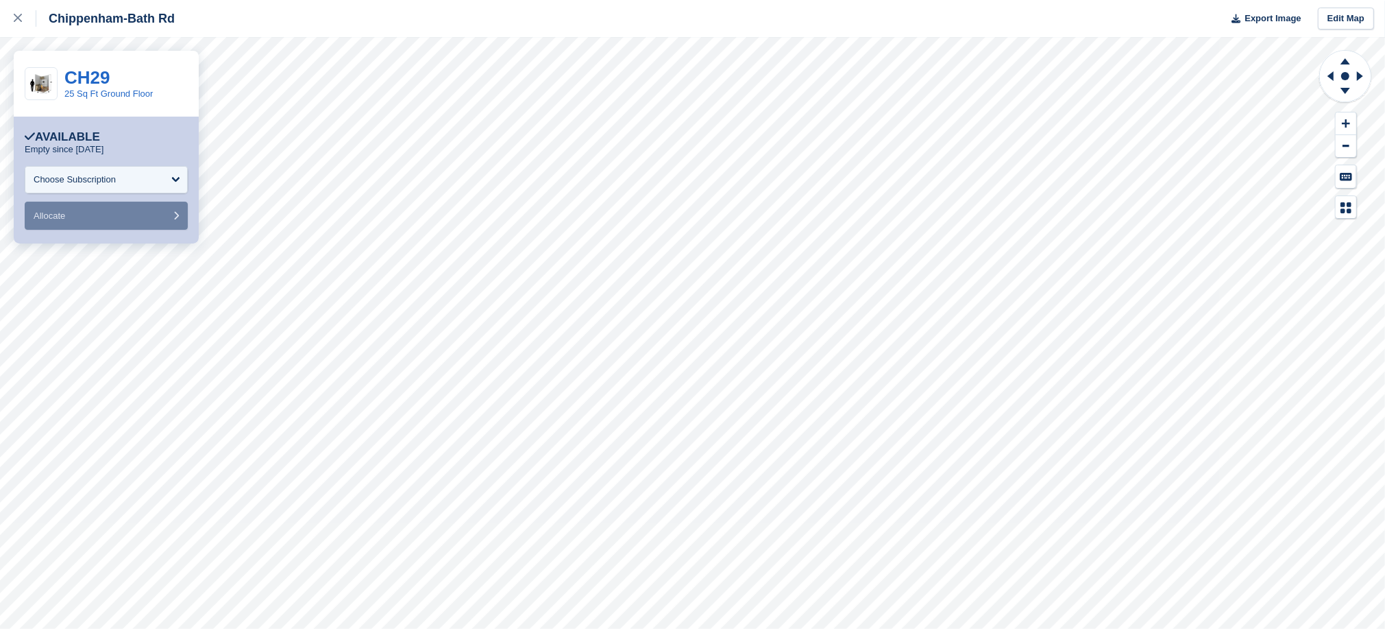
click at [18, 12] on div at bounding box center [25, 18] width 23 height 16
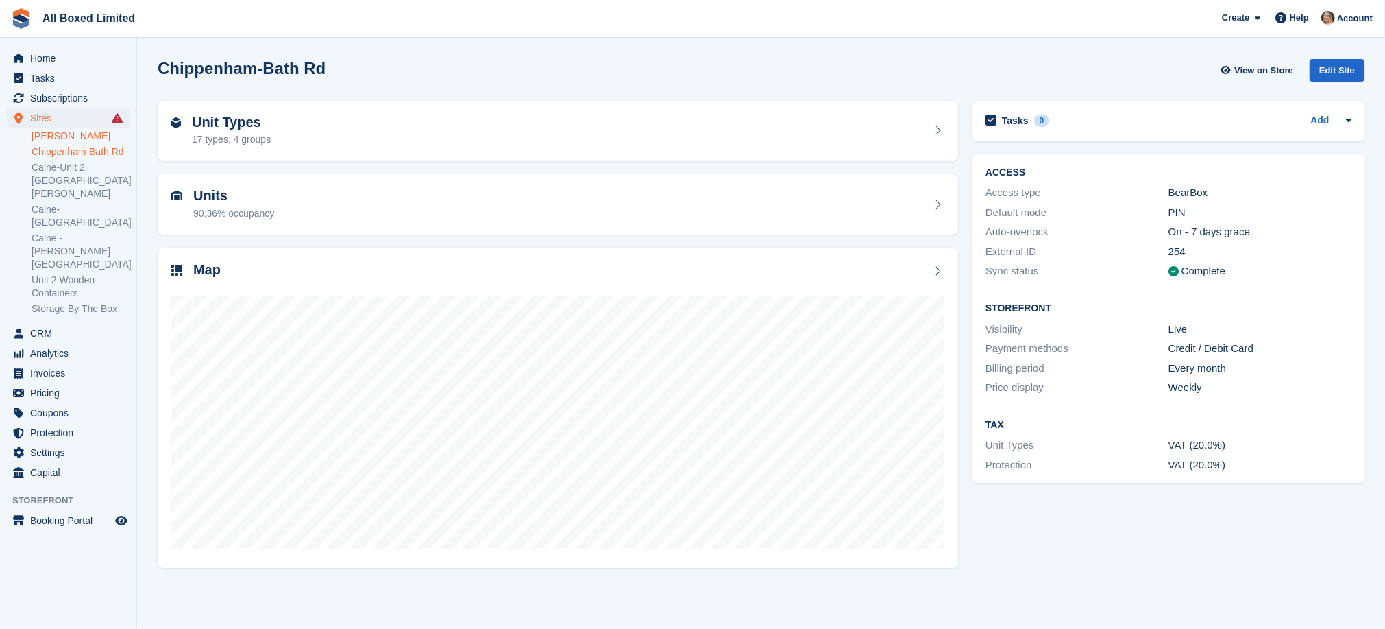
click at [49, 131] on link "[PERSON_NAME]" at bounding box center [81, 136] width 98 height 13
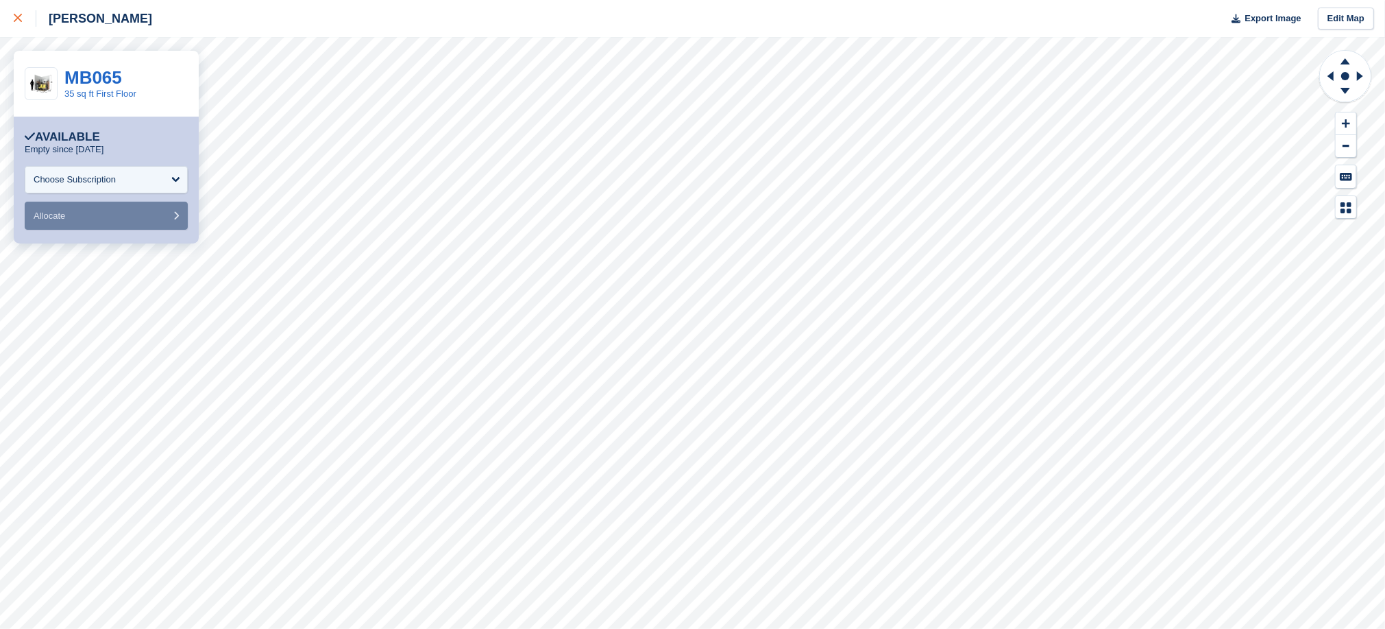
click at [19, 19] on icon at bounding box center [18, 18] width 8 height 8
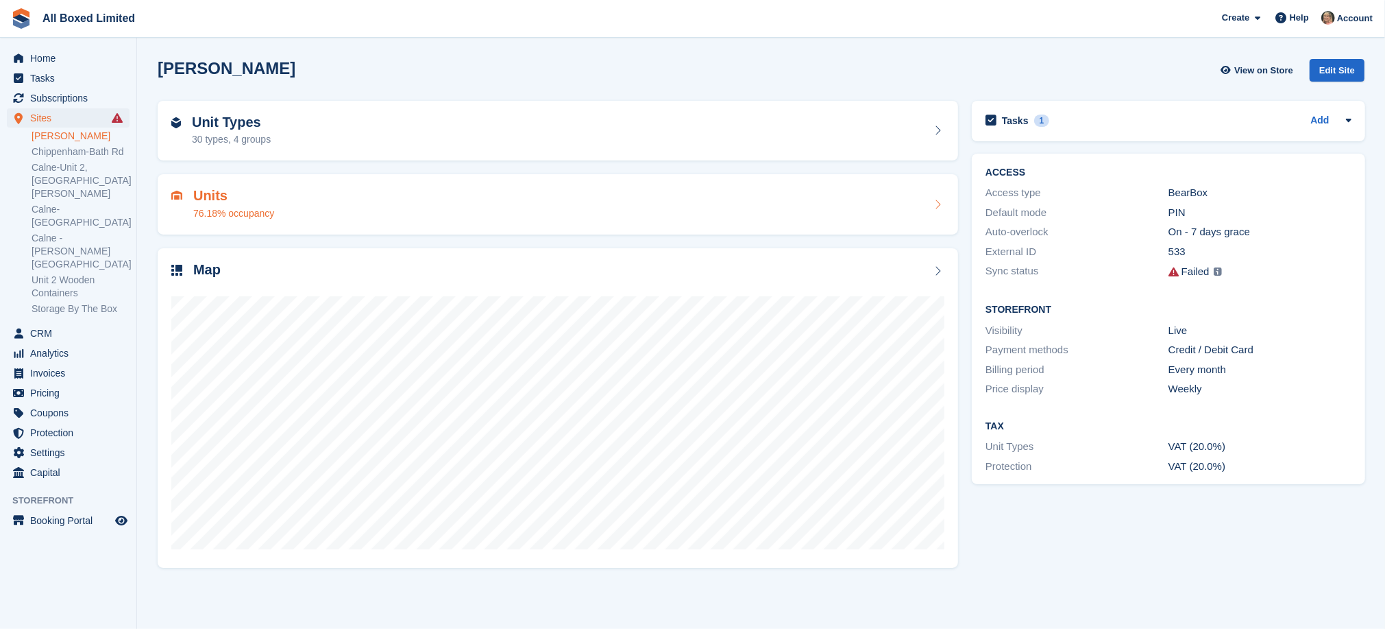
click at [415, 198] on div "Units 76.18% occupancy" at bounding box center [557, 204] width 773 height 33
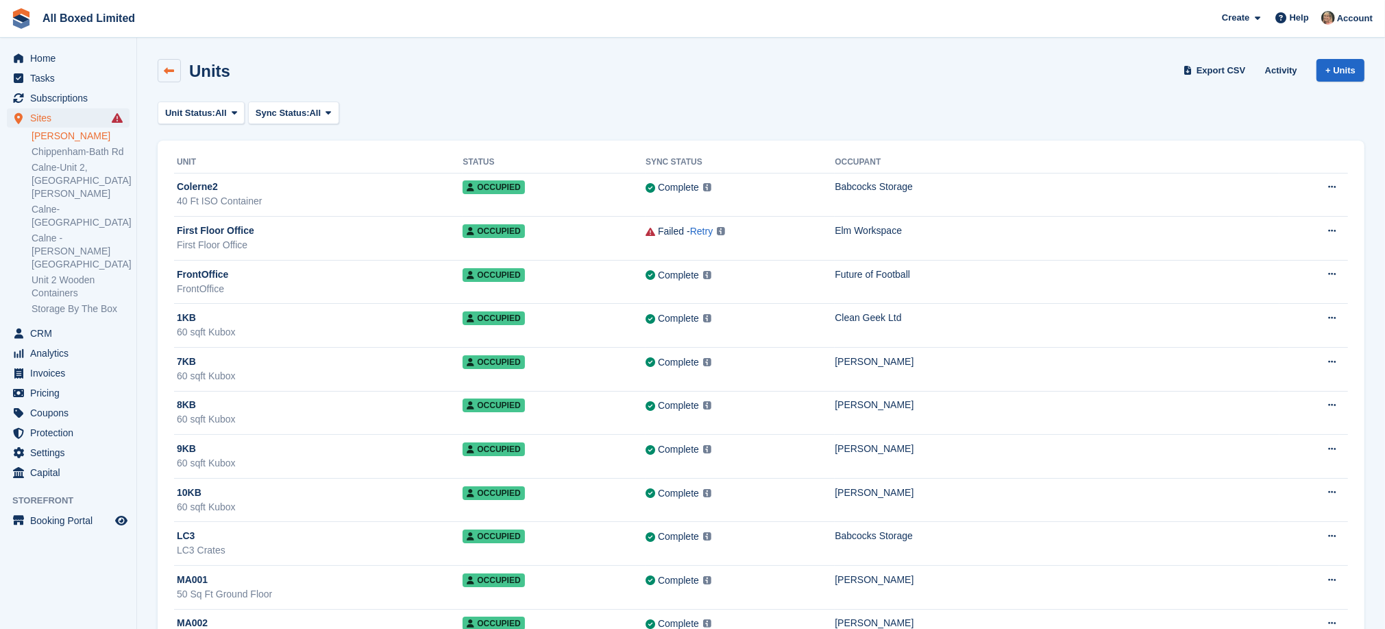
click at [166, 68] on icon at bounding box center [170, 71] width 10 height 10
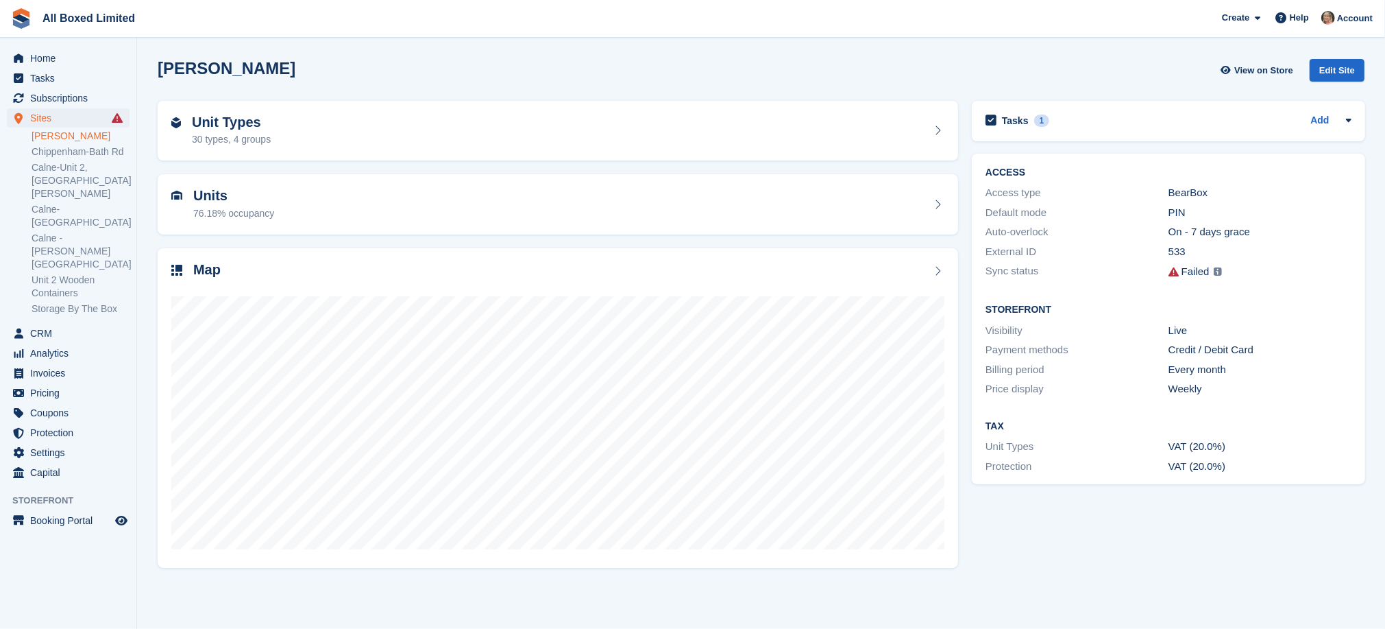
click at [295, 117] on div "Unit Types 30 types, 4 groups" at bounding box center [557, 130] width 773 height 33
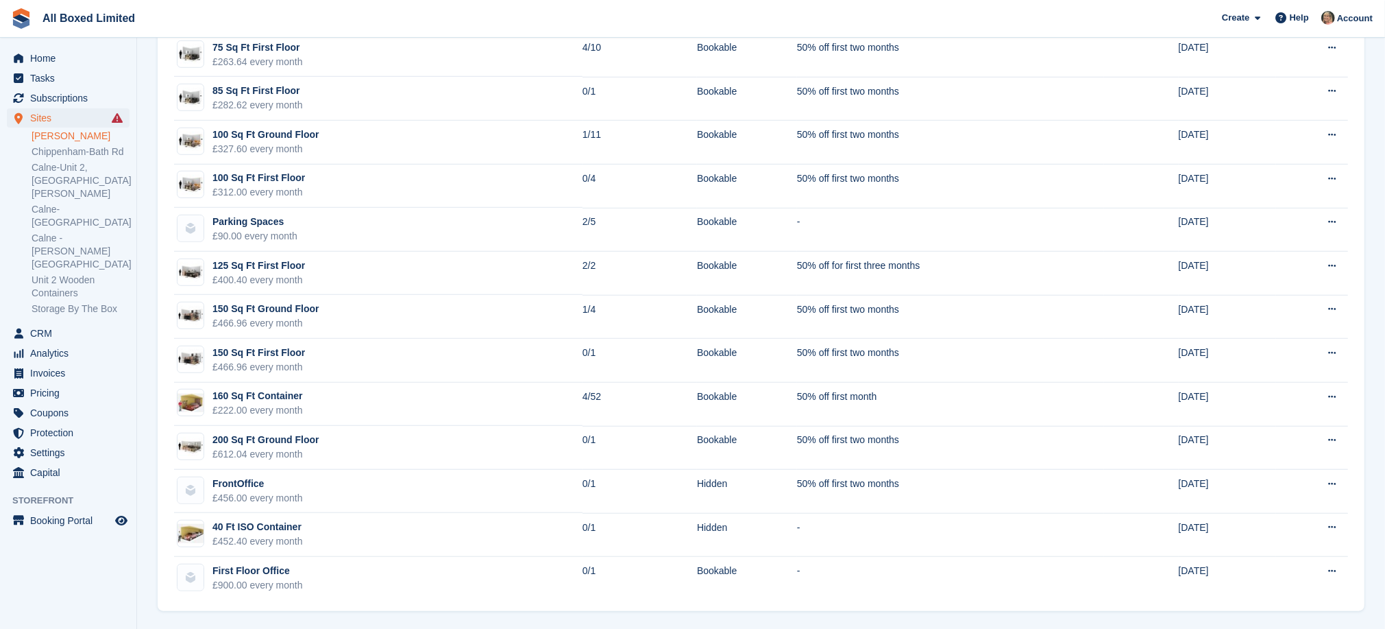
scroll to position [940, 0]
